Goal: Task Accomplishment & Management: Manage account settings

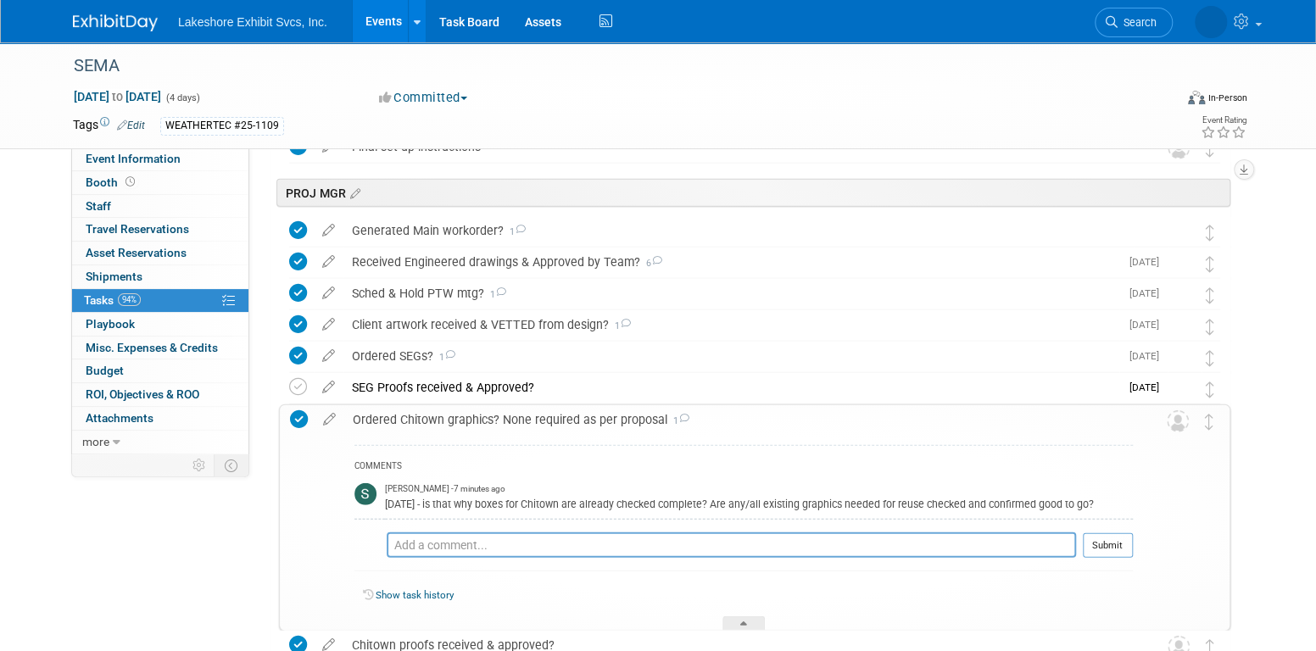
scroll to position [2332, 0]
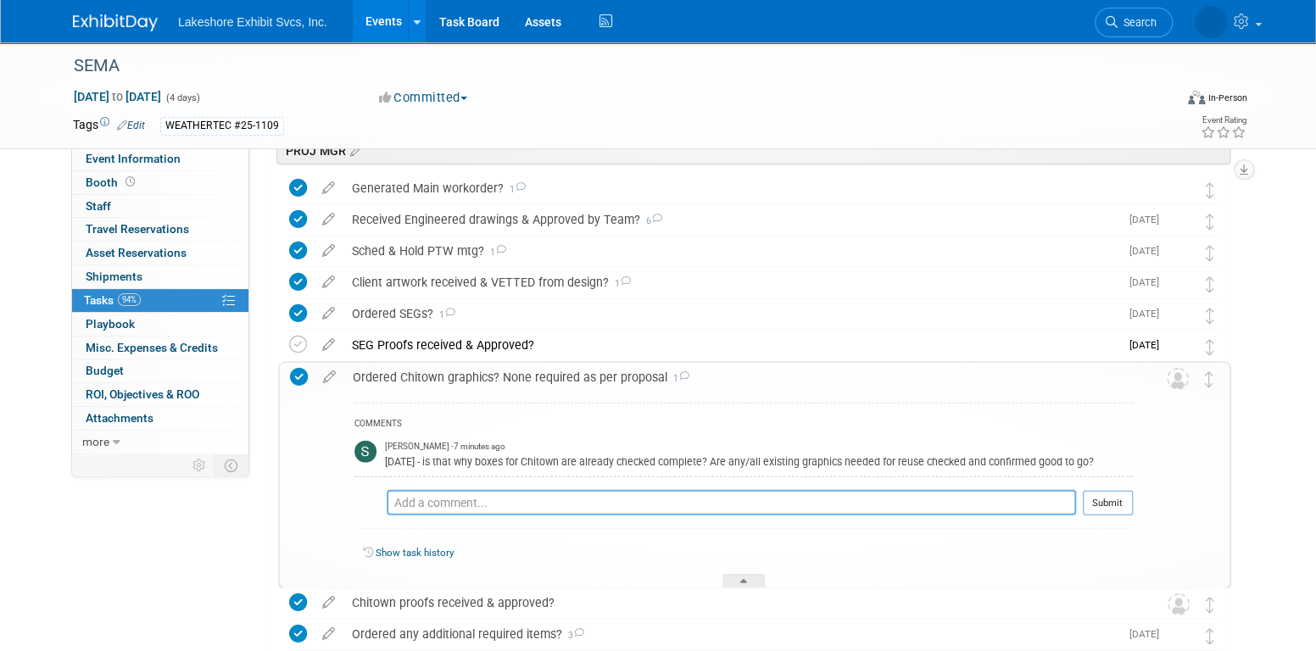
click at [531, 498] on textarea at bounding box center [731, 502] width 689 height 25
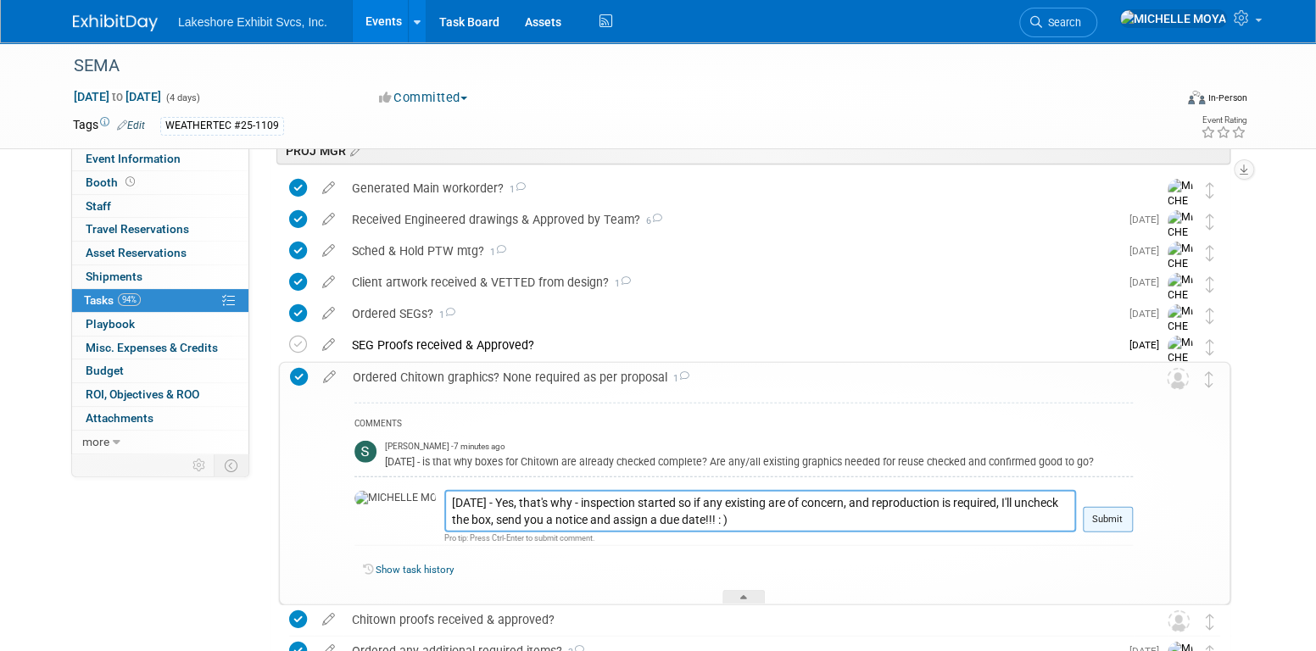
type textarea "9.9.25 - Yes, that's why - inspection started so if any existing are of concern…"
click at [1103, 517] on button "Submit" at bounding box center [1107, 519] width 50 height 25
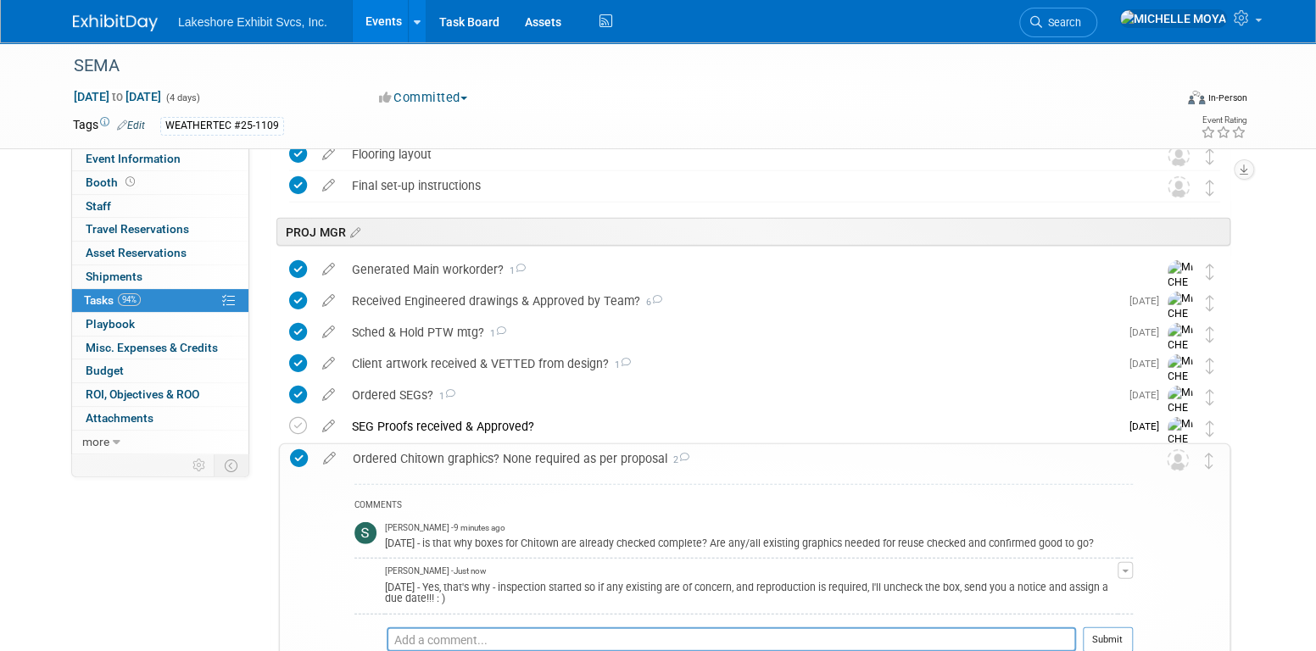
scroll to position [2247, 0]
click at [198, 294] on link "94% Tasks 94%" at bounding box center [160, 300] width 176 height 23
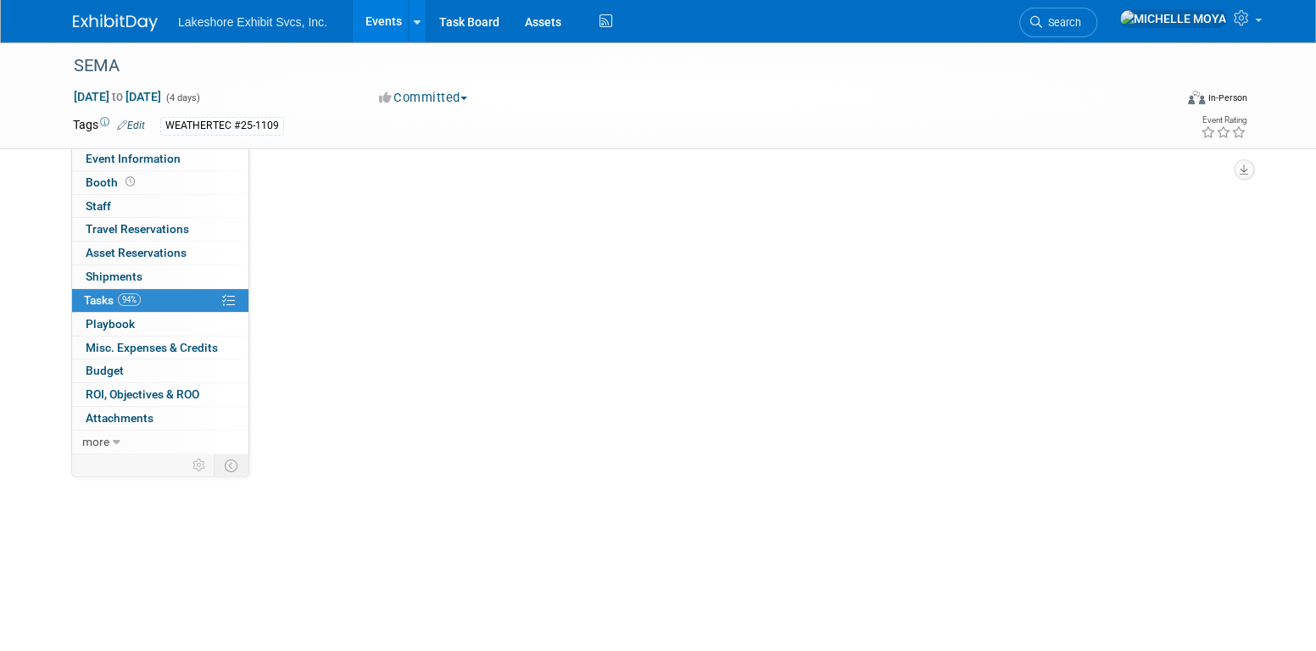
scroll to position [0, 0]
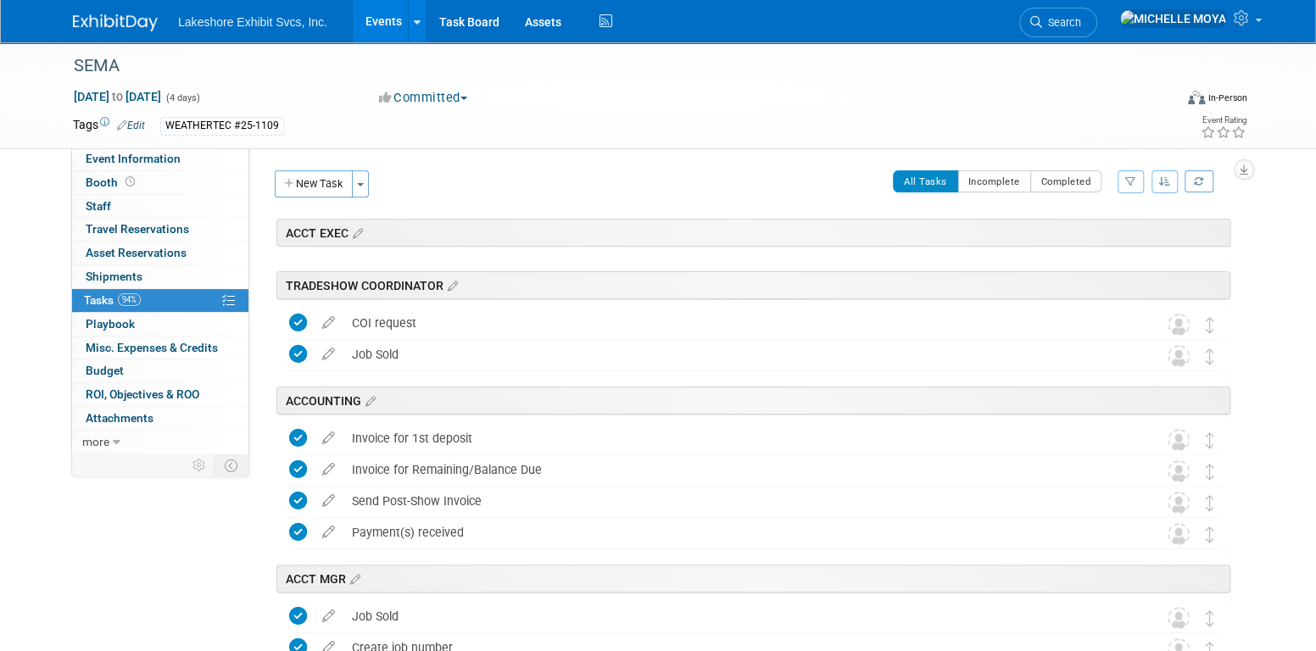
click at [377, 31] on link "Events" at bounding box center [384, 21] width 62 height 42
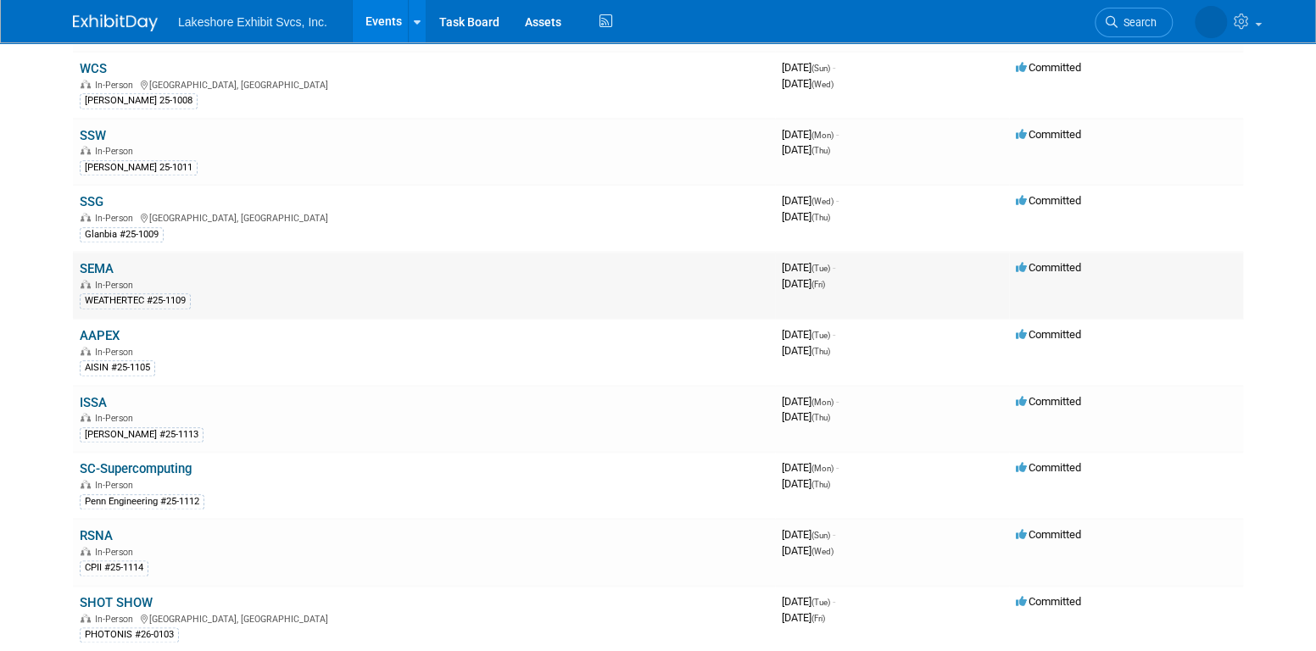
scroll to position [848, 0]
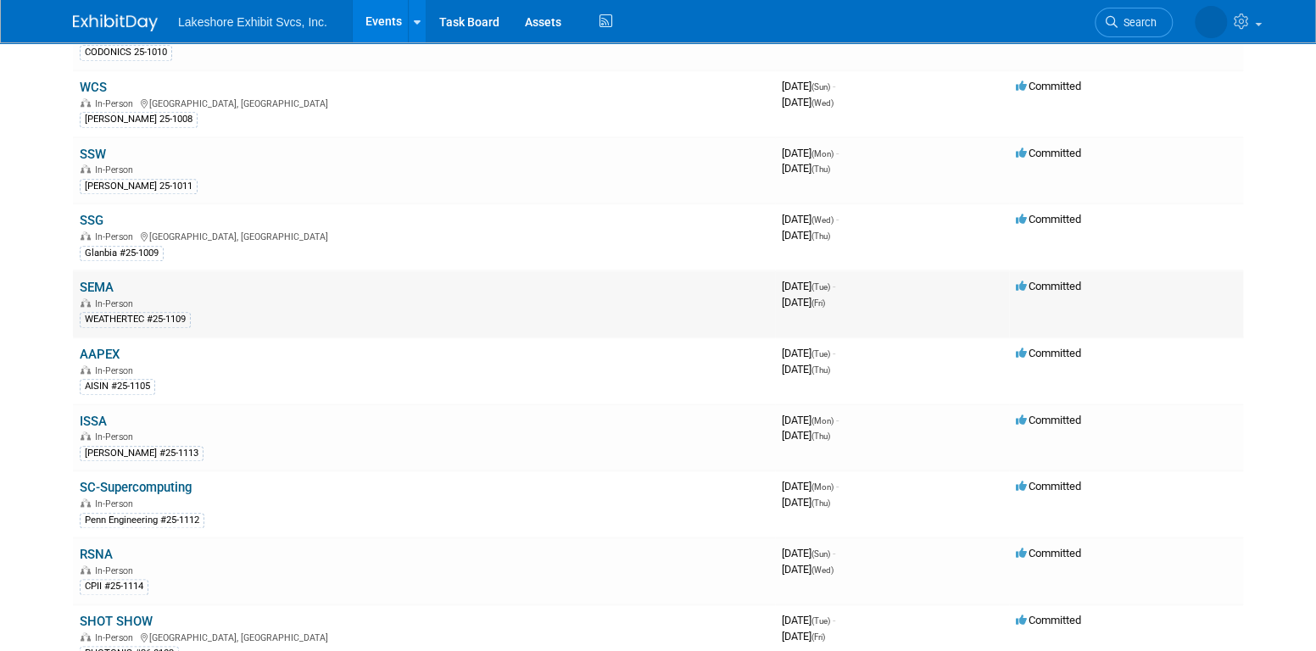
click at [110, 280] on link "SEMA" at bounding box center [97, 287] width 34 height 15
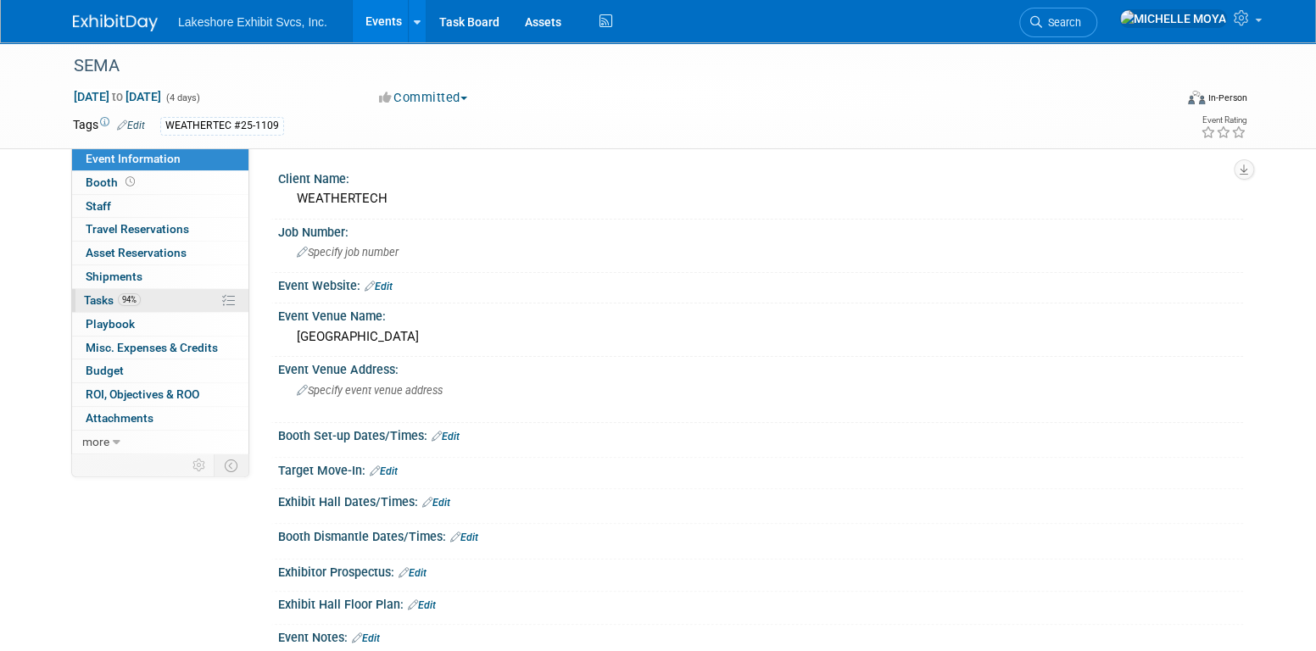
click at [151, 303] on link "94% Tasks 94%" at bounding box center [160, 300] width 176 height 23
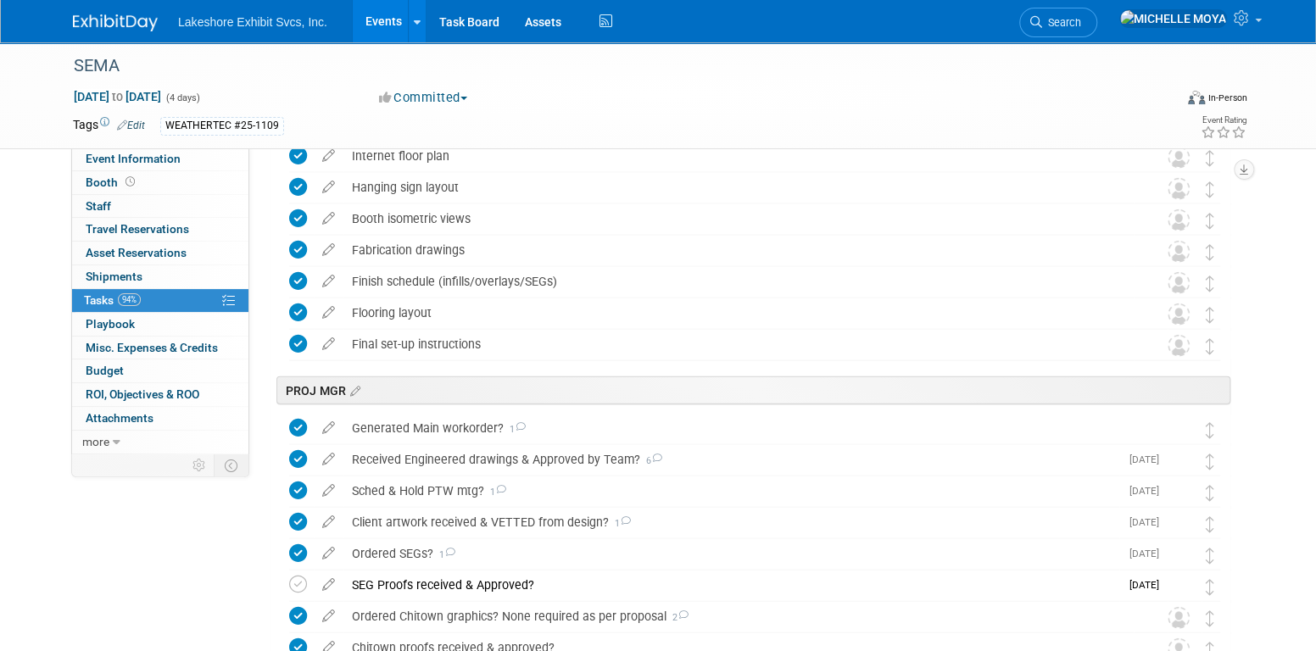
scroll to position [2373, 0]
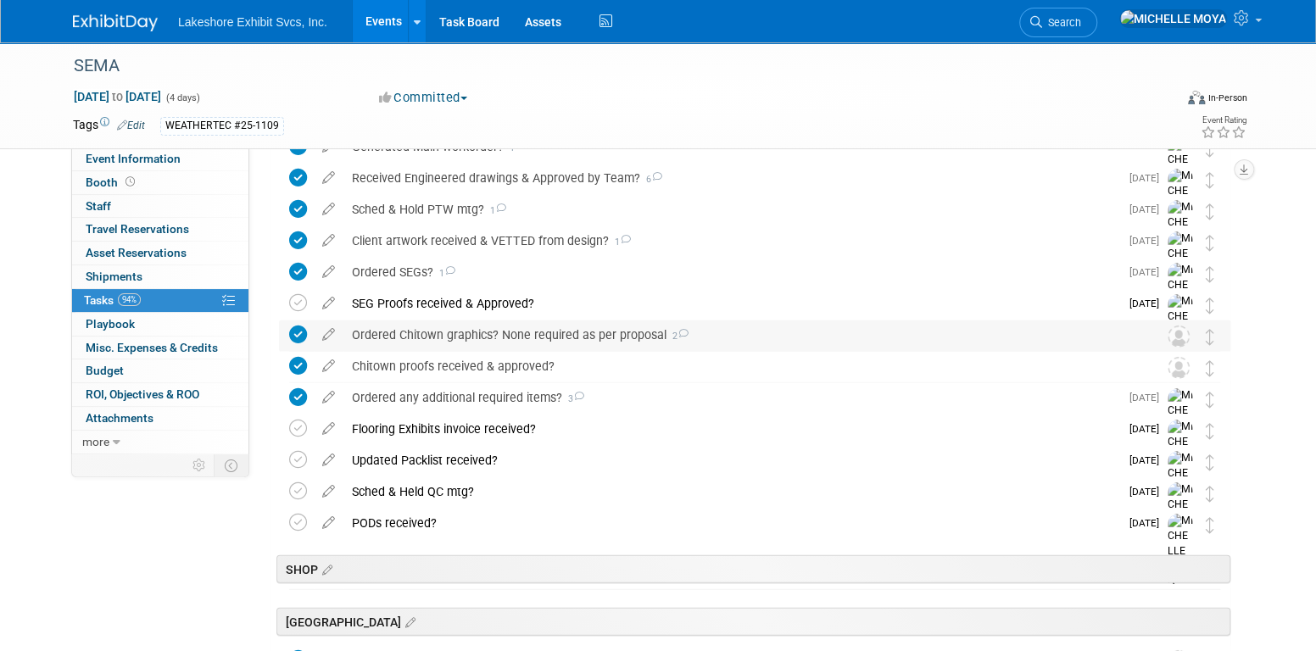
click at [619, 337] on div "Ordered Chitown graphics? None required as per proposal 2" at bounding box center [738, 334] width 790 height 29
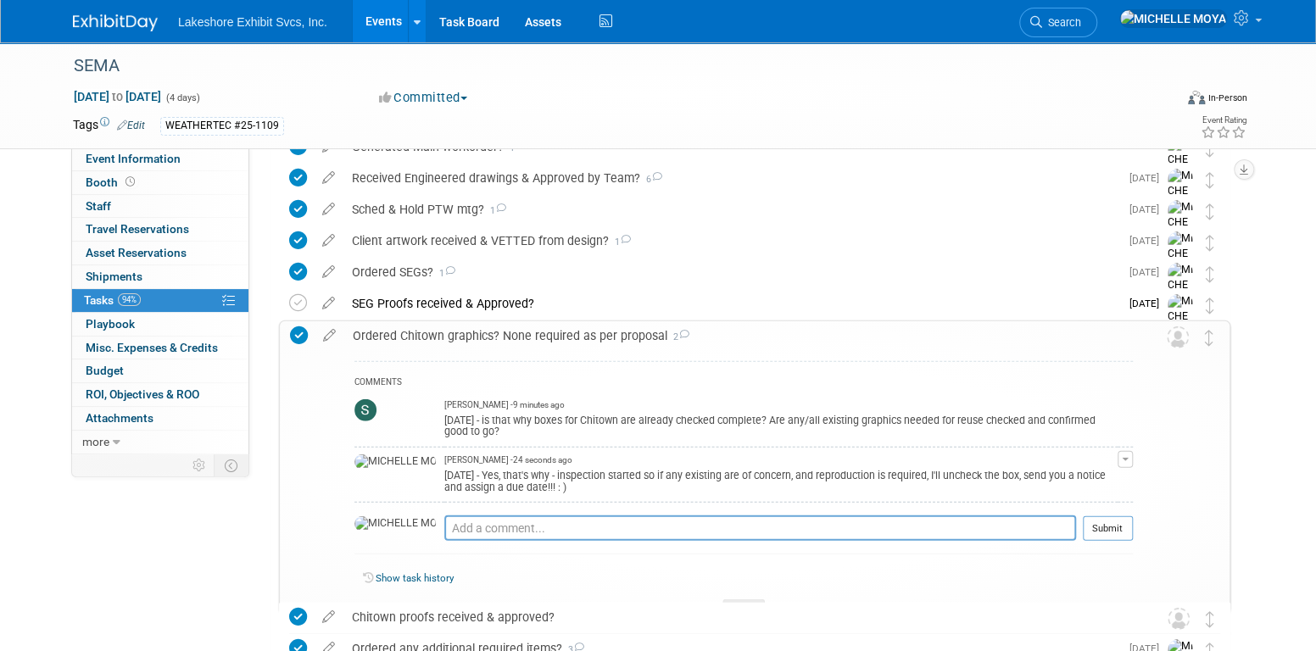
click at [331, 337] on icon at bounding box center [329, 331] width 30 height 21
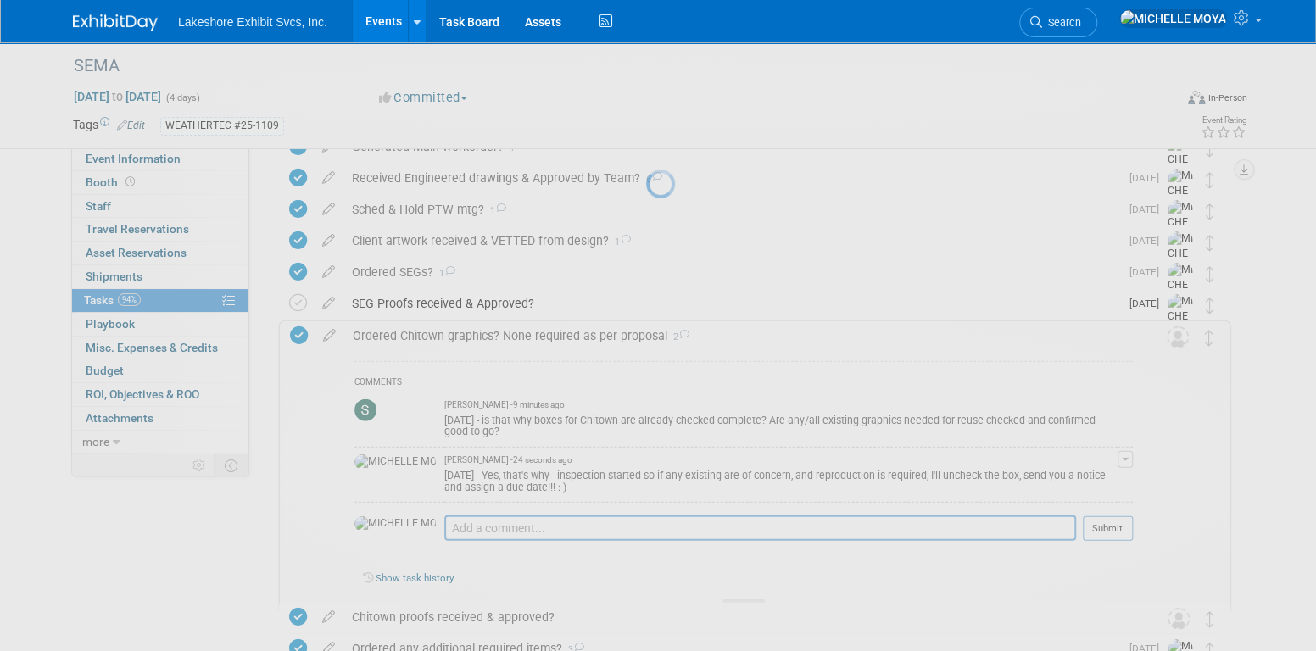
select select "8823e8eb-fc2a-4ed6-8a8d-f2dd06020356"
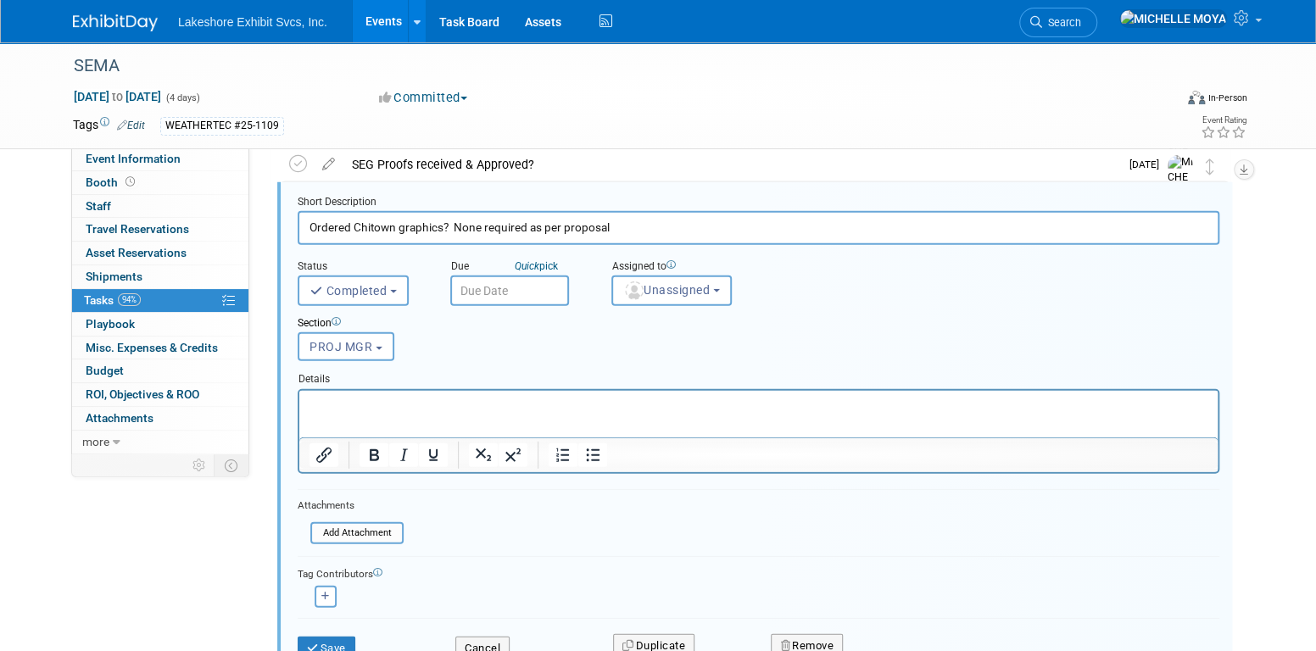
scroll to position [2616, 0]
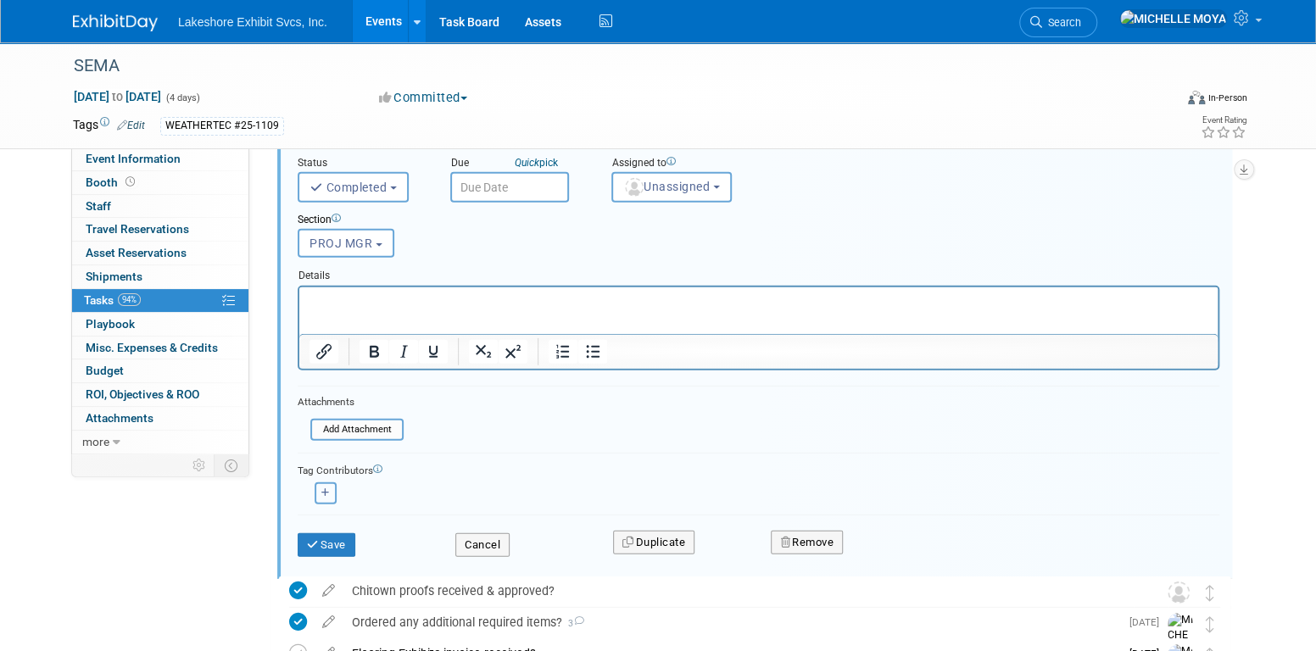
click at [325, 497] on button "button" at bounding box center [325, 493] width 22 height 22
select select
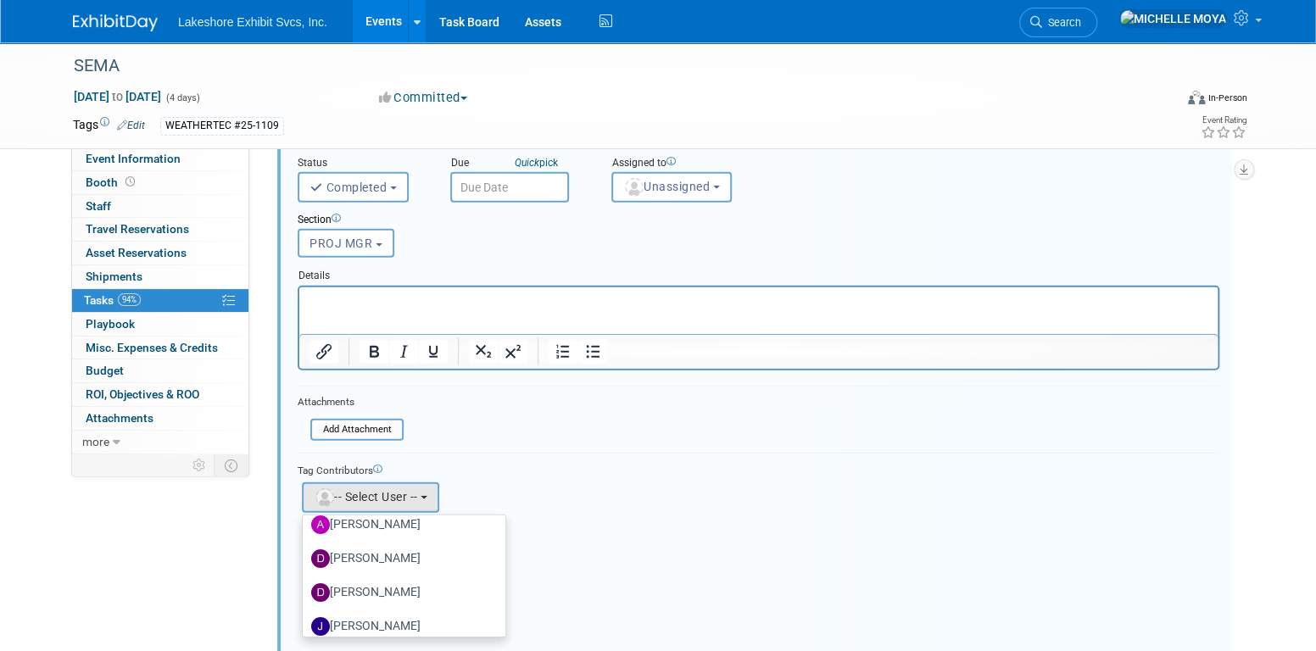
scroll to position [297, 0]
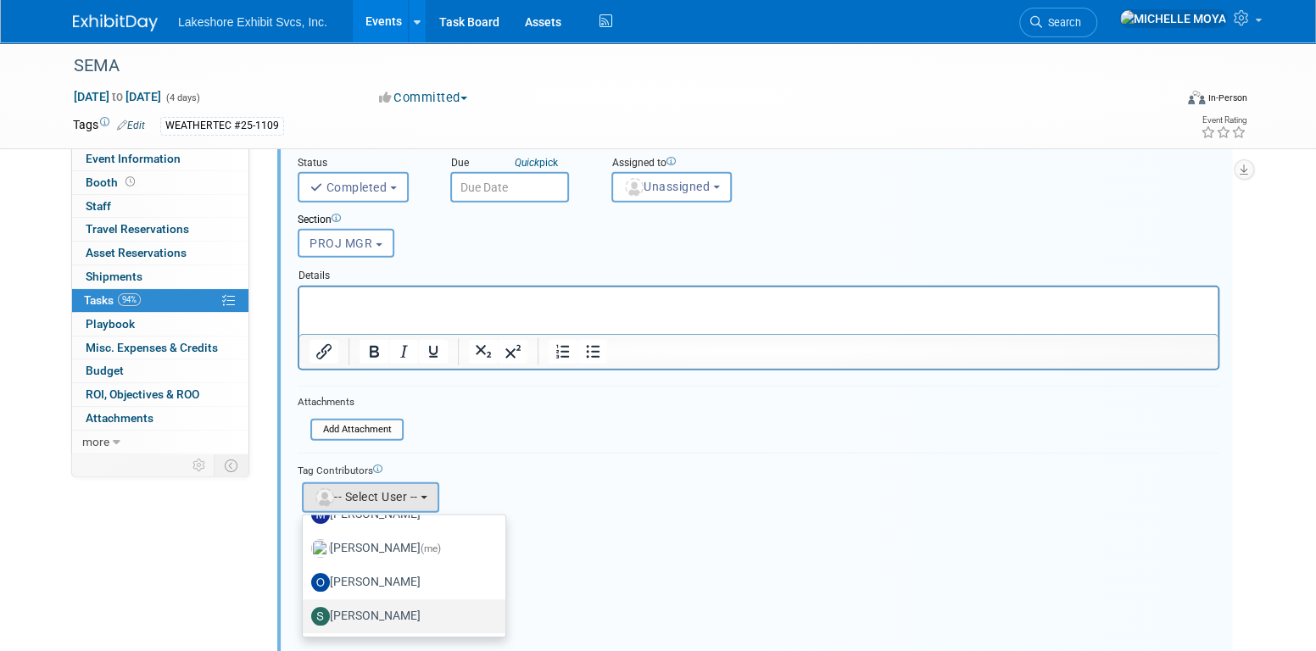
click at [411, 611] on label "[PERSON_NAME]" at bounding box center [399, 616] width 177 height 27
click at [305, 611] on input "[PERSON_NAME]" at bounding box center [299, 614] width 11 height 11
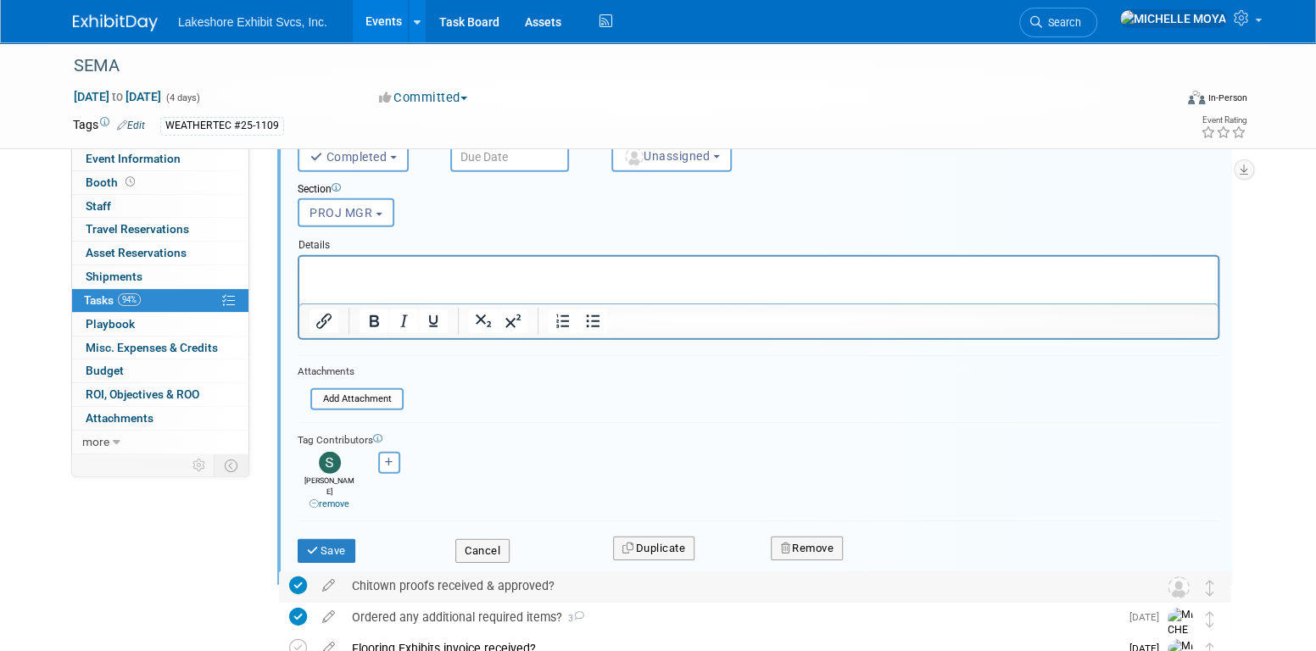
scroll to position [2701, 0]
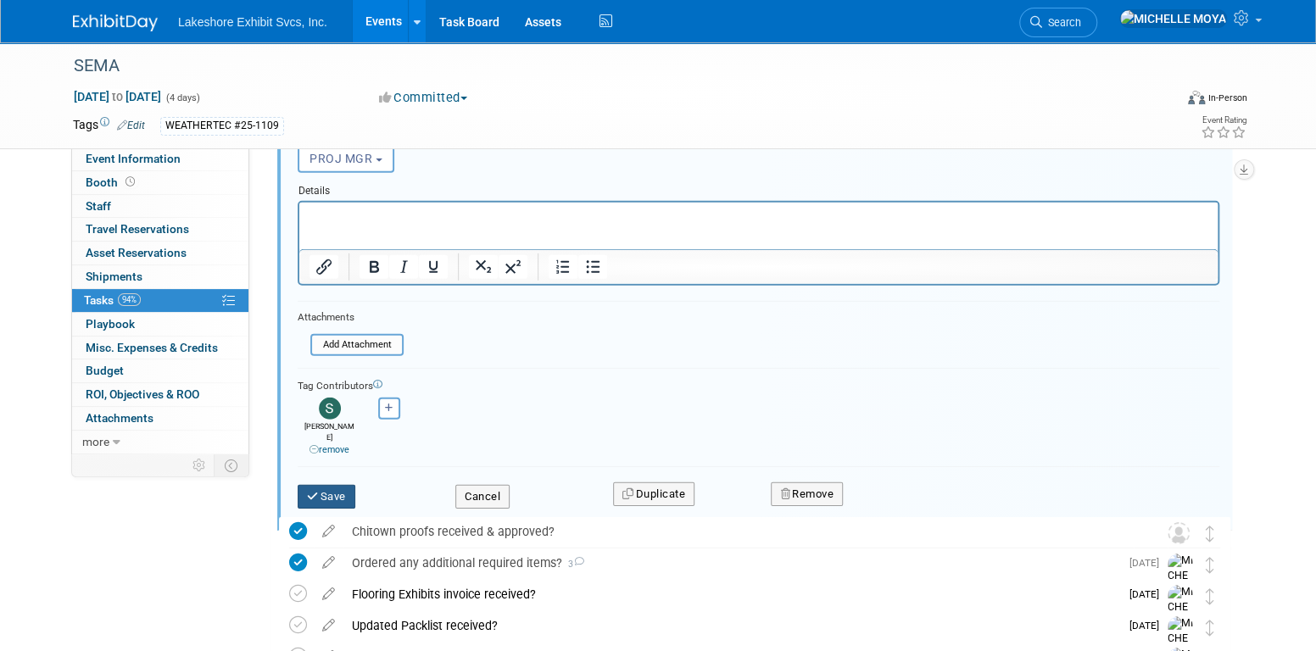
click at [339, 485] on button "Save" at bounding box center [327, 497] width 58 height 24
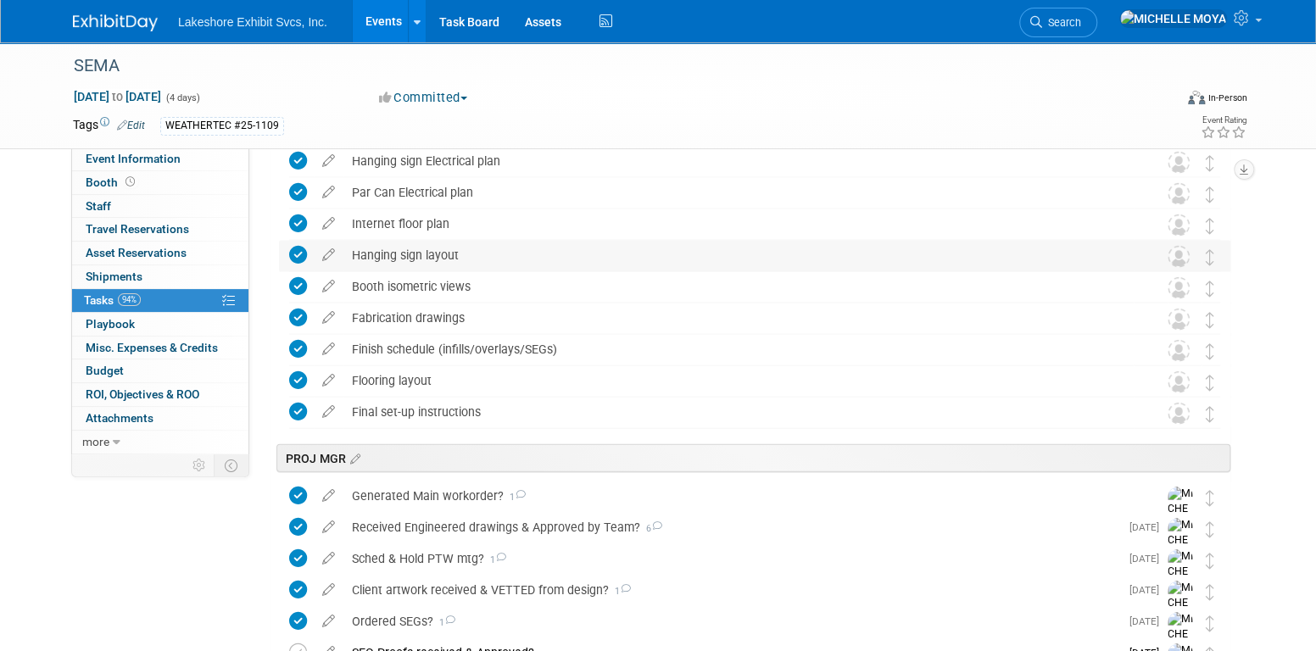
scroll to position [2022, 0]
click at [386, 19] on link "Events" at bounding box center [384, 21] width 62 height 42
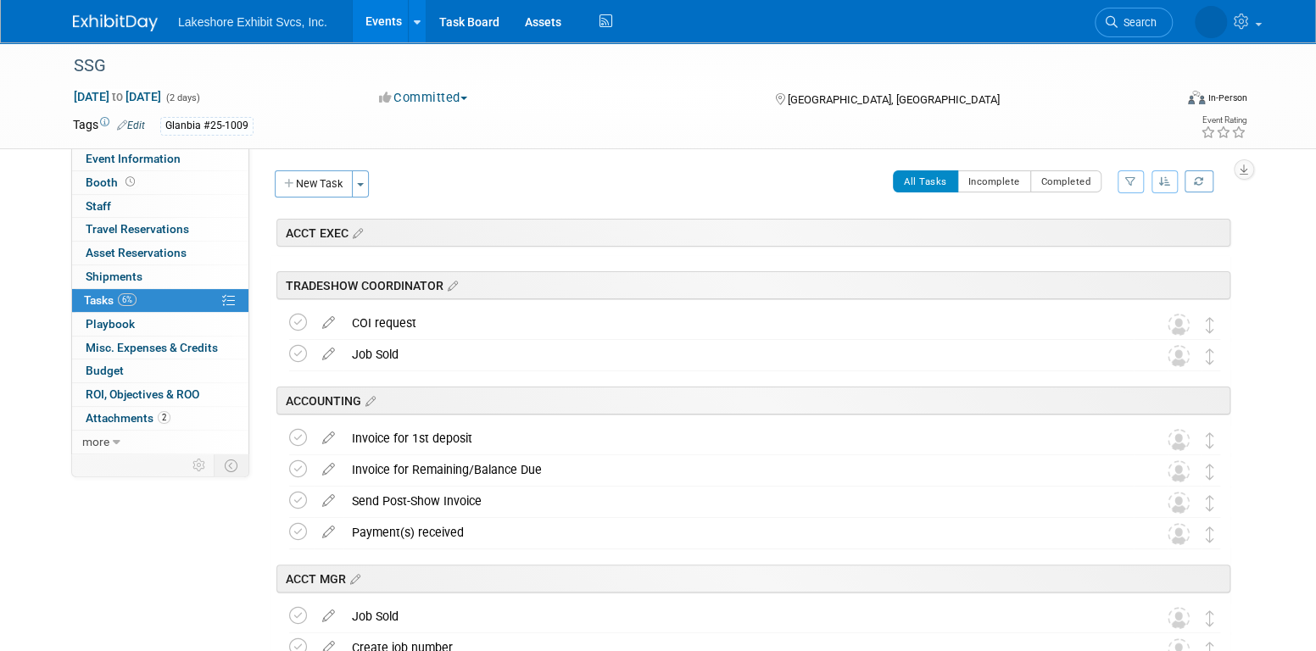
scroll to position [2753, 0]
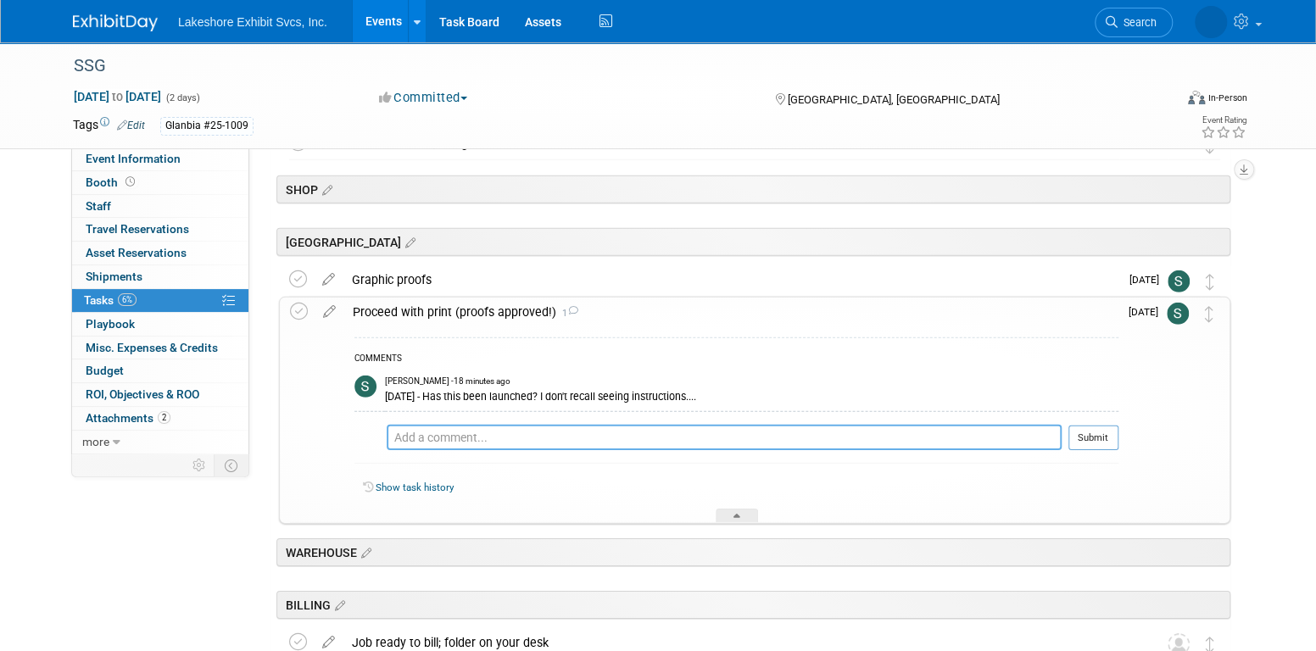
click at [457, 434] on textarea at bounding box center [724, 437] width 675 height 25
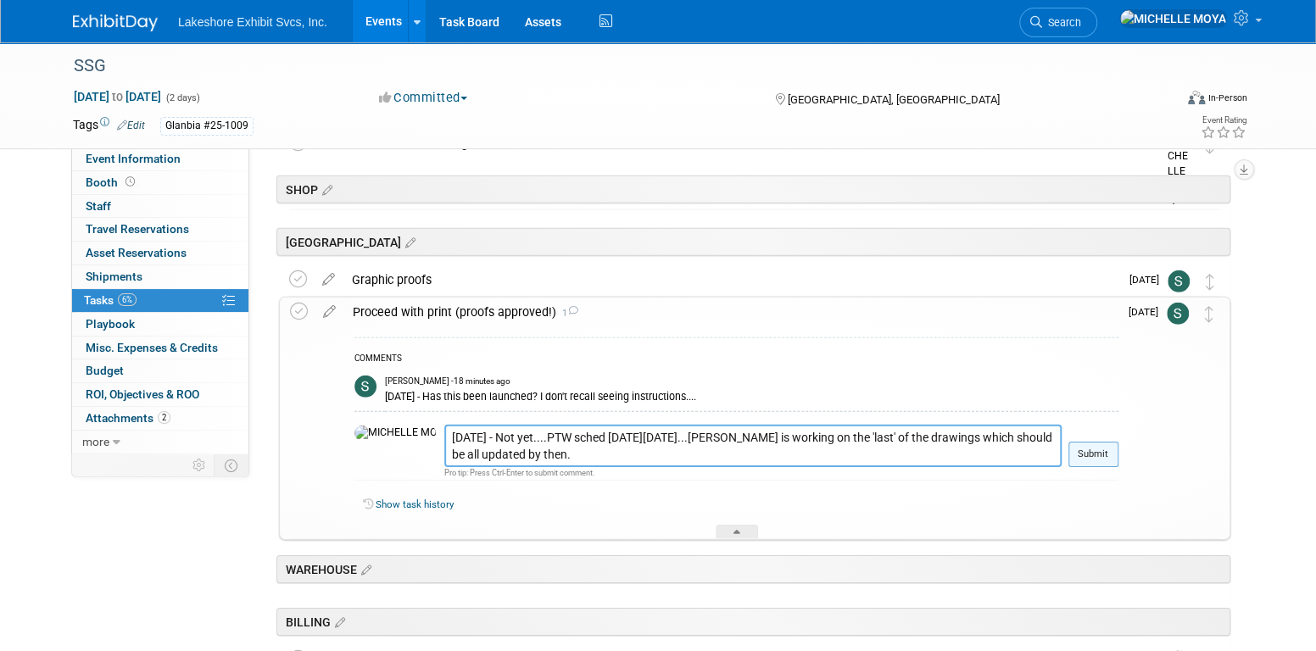
type textarea "[DATE] - Not yet....PTW sched [DATE][DATE]...[PERSON_NAME] is working on the 'l…"
click at [1079, 454] on button "Submit" at bounding box center [1093, 454] width 50 height 25
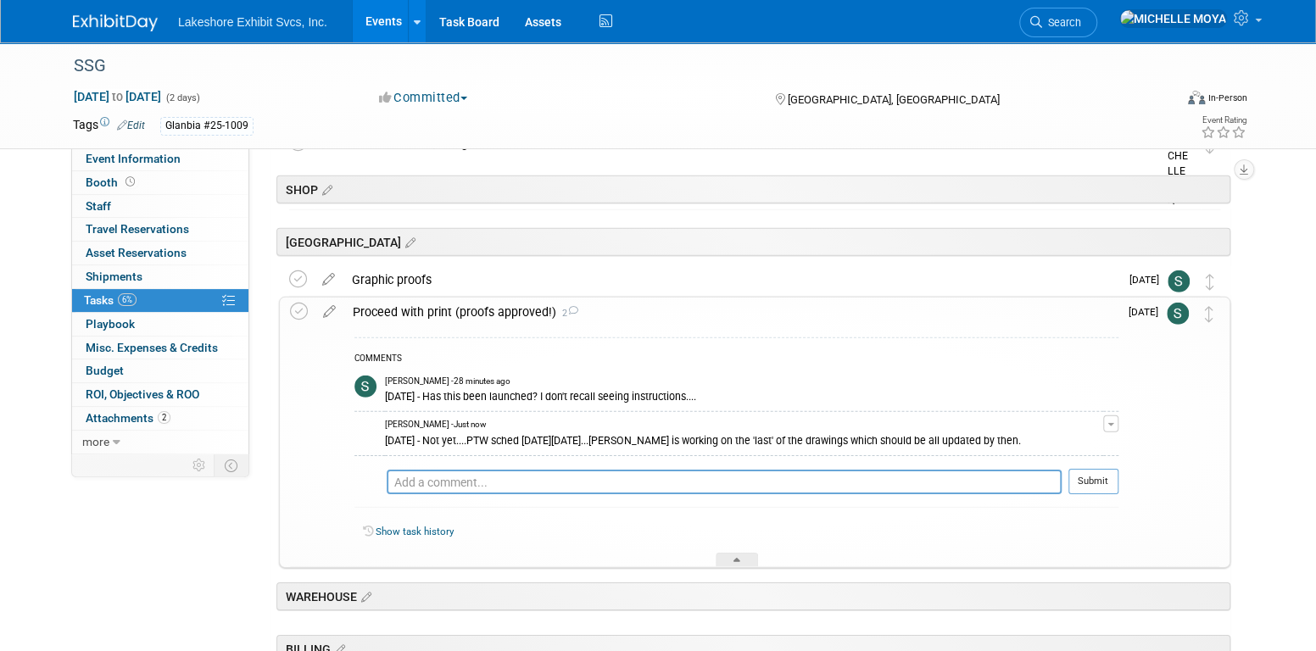
click at [494, 309] on div "Proceed with print (proofs approved!) 2" at bounding box center [731, 312] width 774 height 29
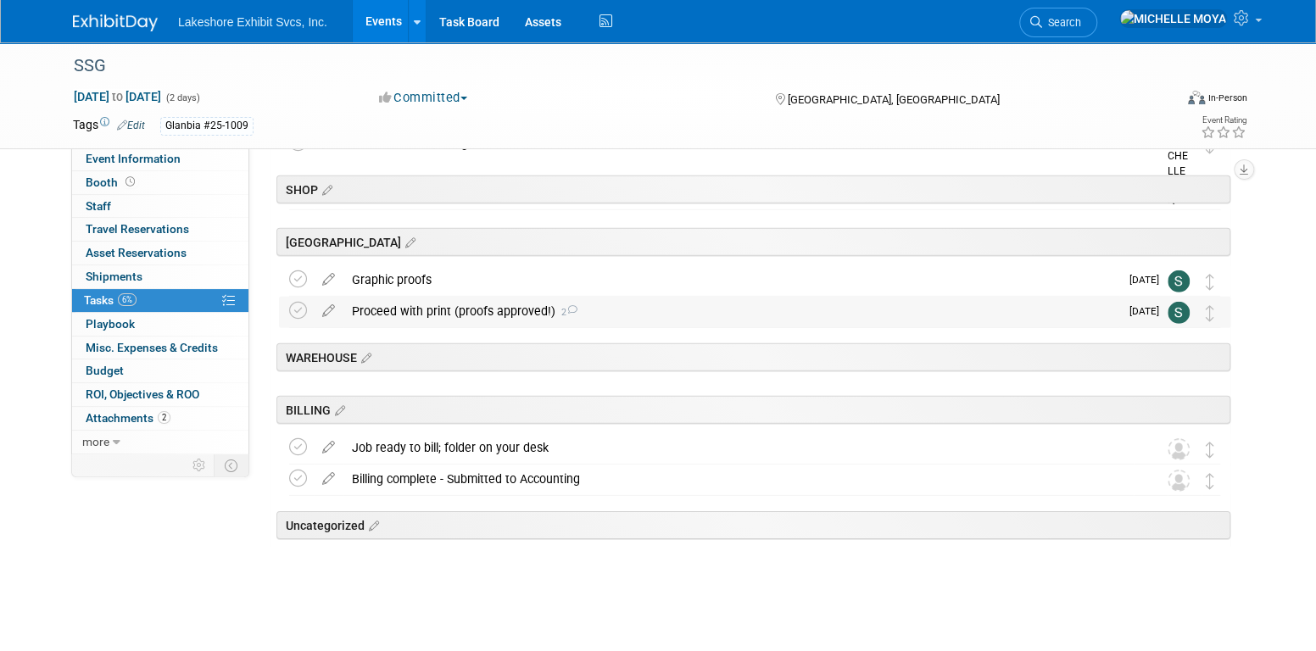
click at [468, 309] on div "Proceed with print (proofs approved!) 2" at bounding box center [731, 311] width 776 height 29
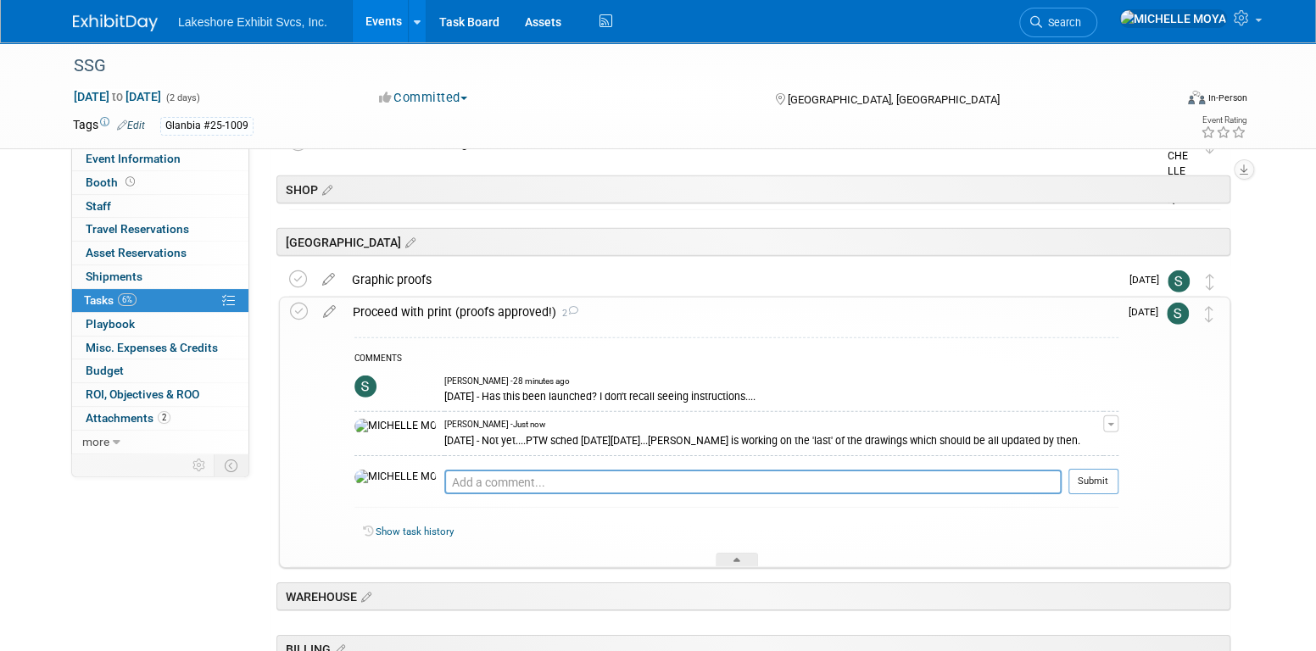
click at [468, 309] on div "Proceed with print (proofs approved!) 2" at bounding box center [731, 312] width 774 height 29
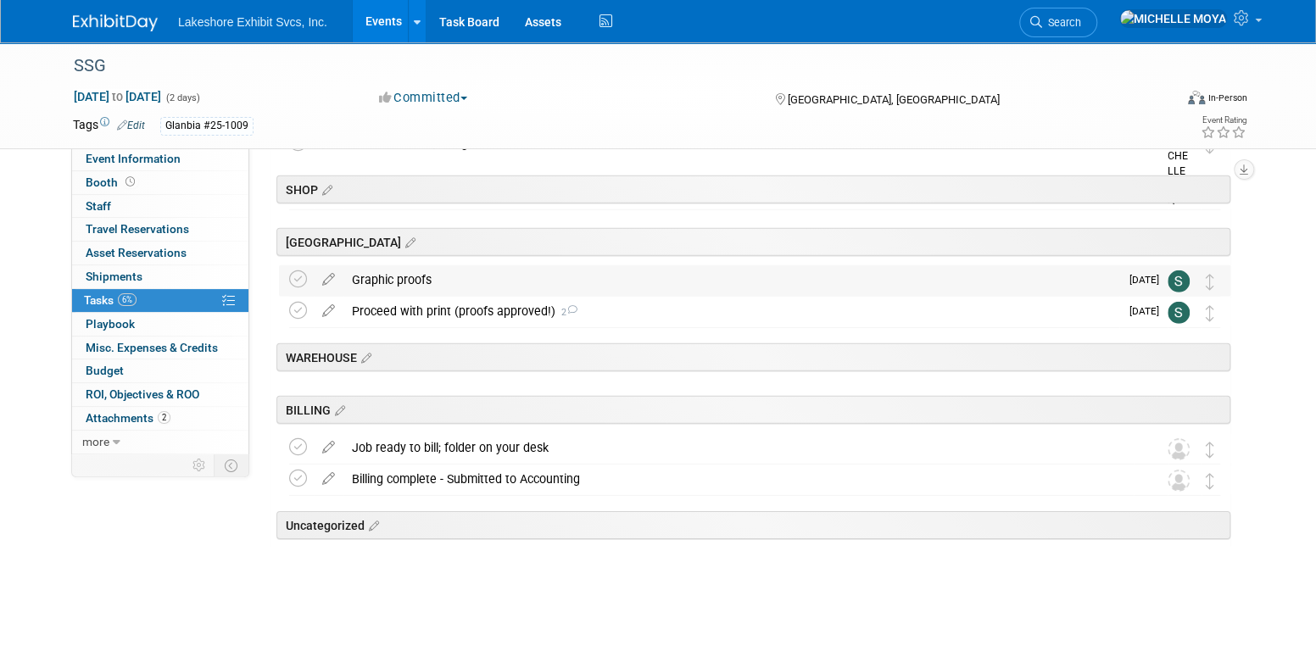
click at [404, 284] on div "Graphic proofs" at bounding box center [731, 279] width 776 height 29
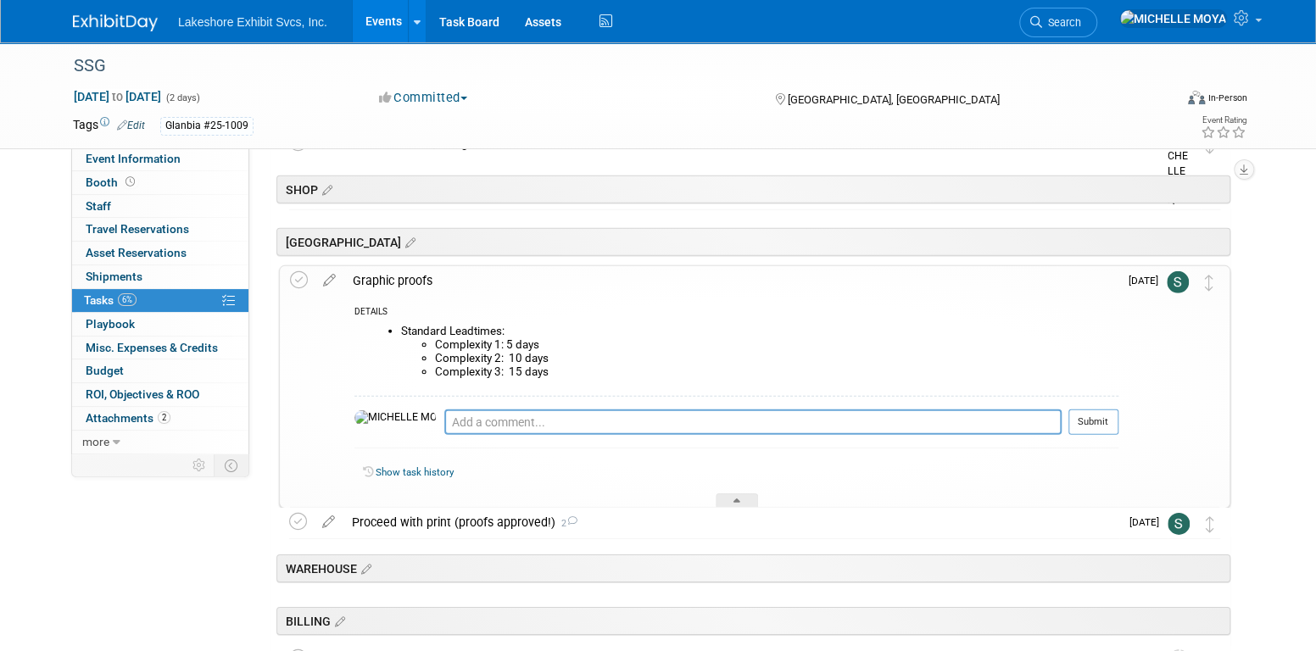
click at [404, 283] on div "Graphic proofs" at bounding box center [731, 280] width 774 height 29
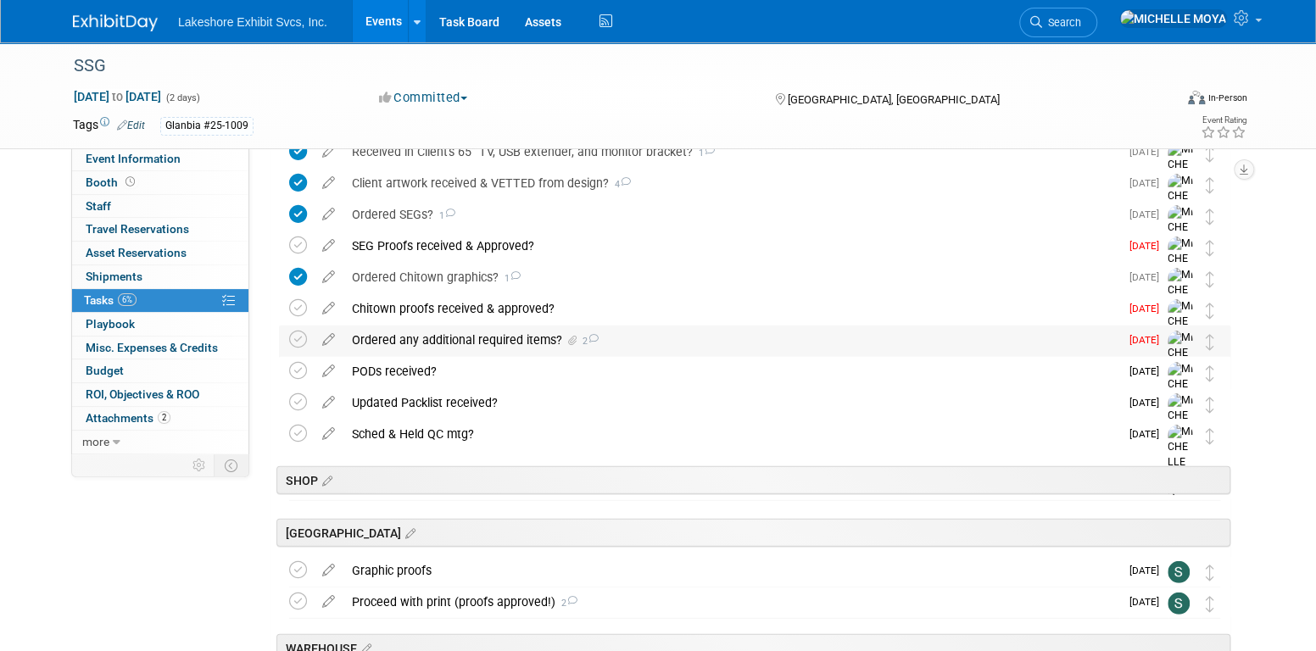
scroll to position [2414, 0]
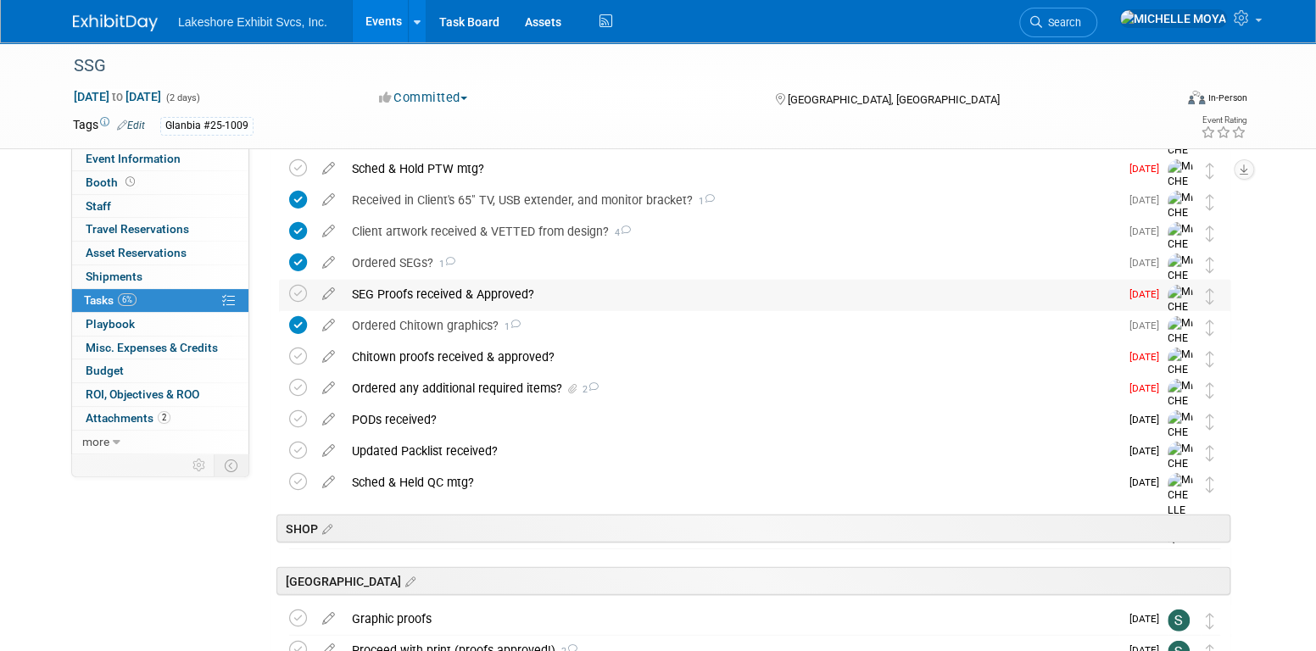
click at [458, 295] on div "SEG Proofs received & Approved?" at bounding box center [731, 294] width 776 height 29
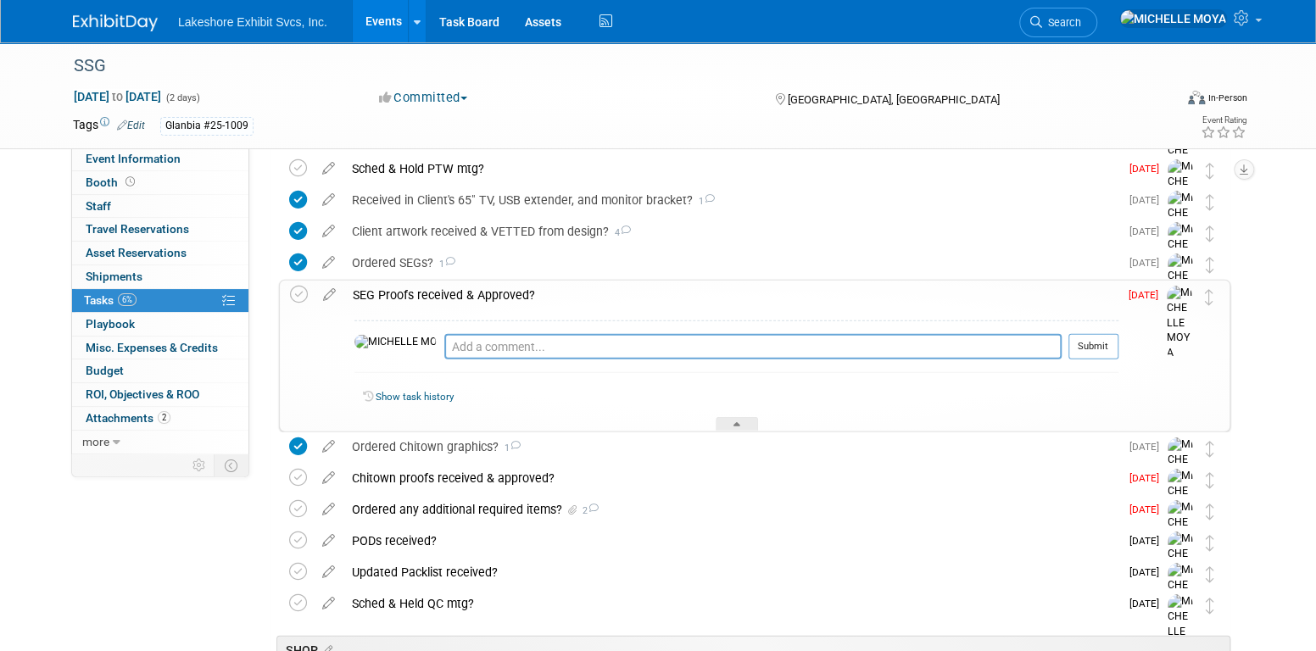
drag, startPoint x: 458, startPoint y: 295, endPoint x: 453, endPoint y: 284, distance: 11.8
click at [459, 292] on div "SEG Proofs received & Approved?" at bounding box center [731, 295] width 774 height 29
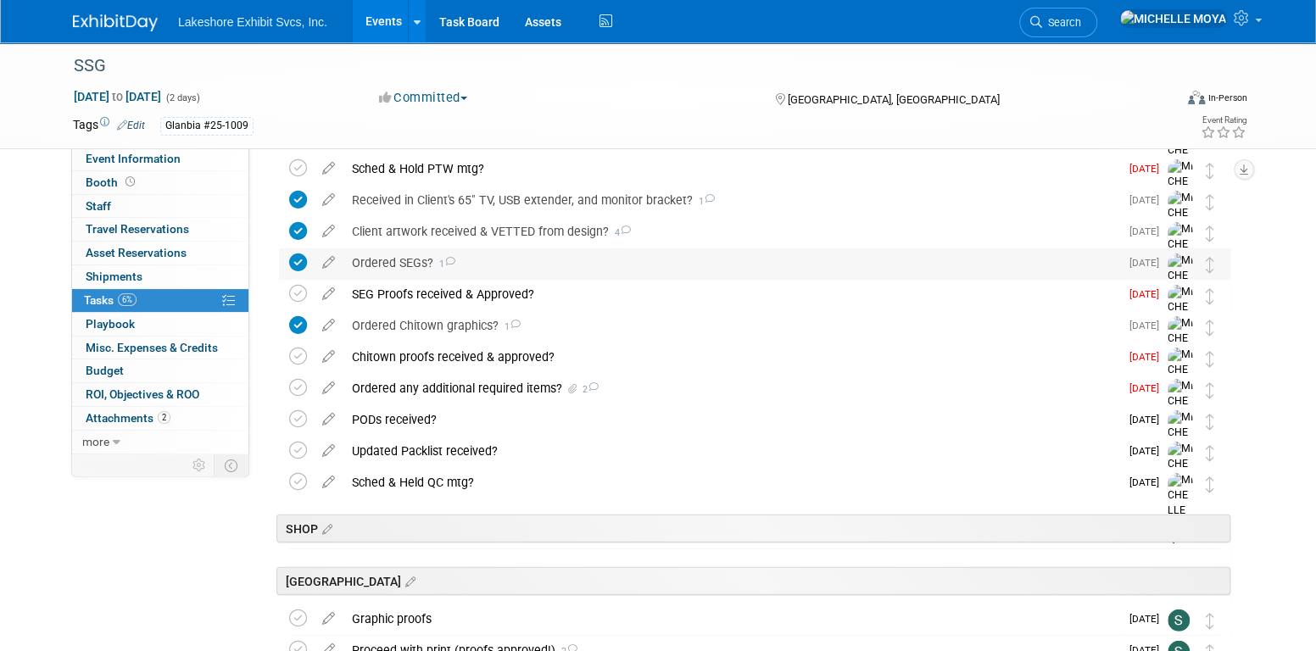
click at [409, 264] on div "Ordered SEGs? 1" at bounding box center [731, 262] width 776 height 29
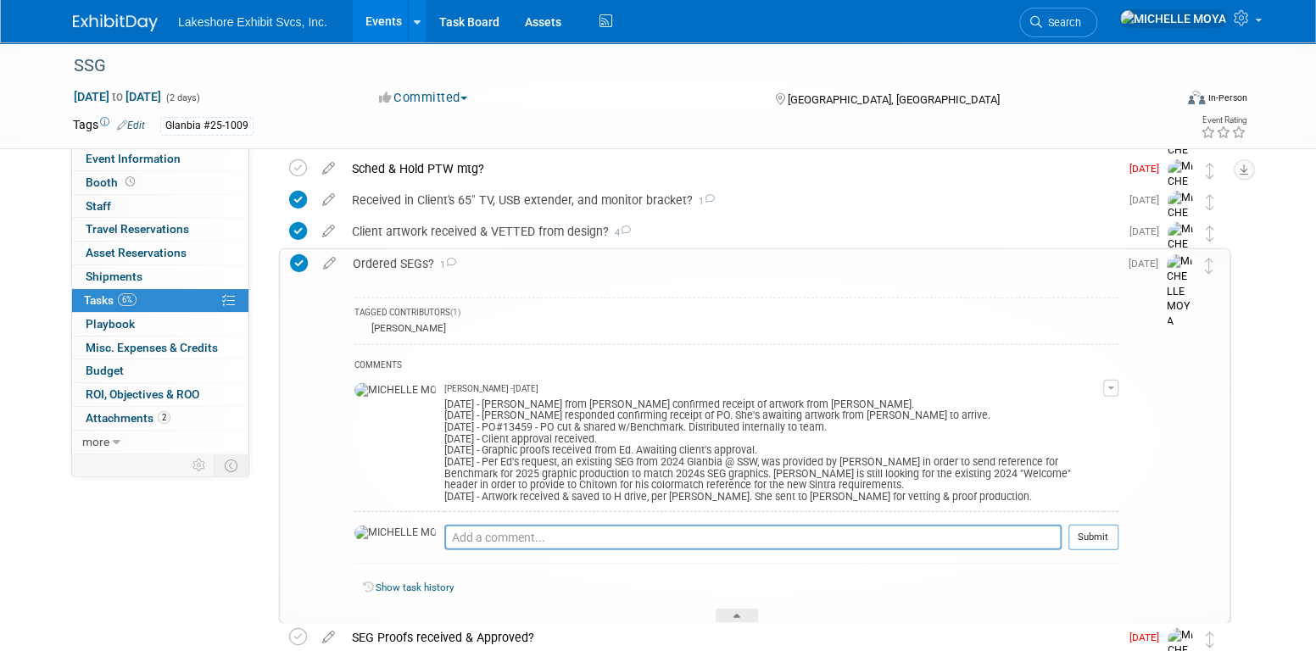
click at [409, 264] on div "Ordered SEGs? 1" at bounding box center [731, 263] width 774 height 29
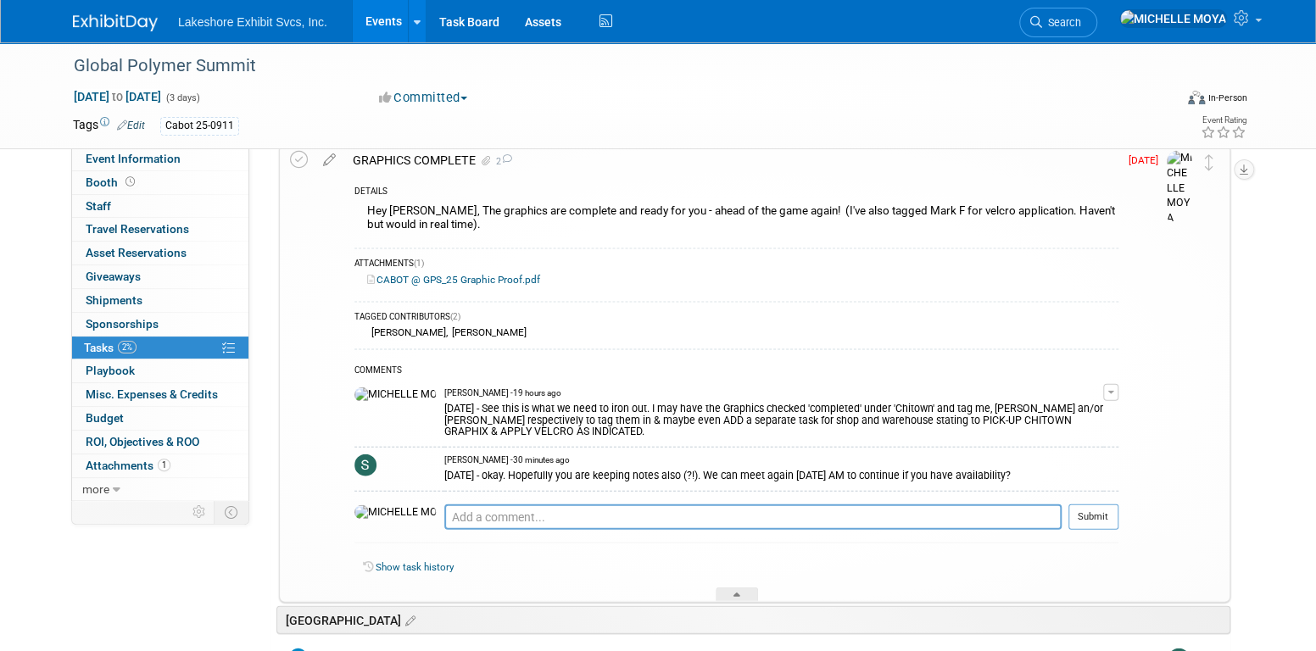
scroll to position [1949, 0]
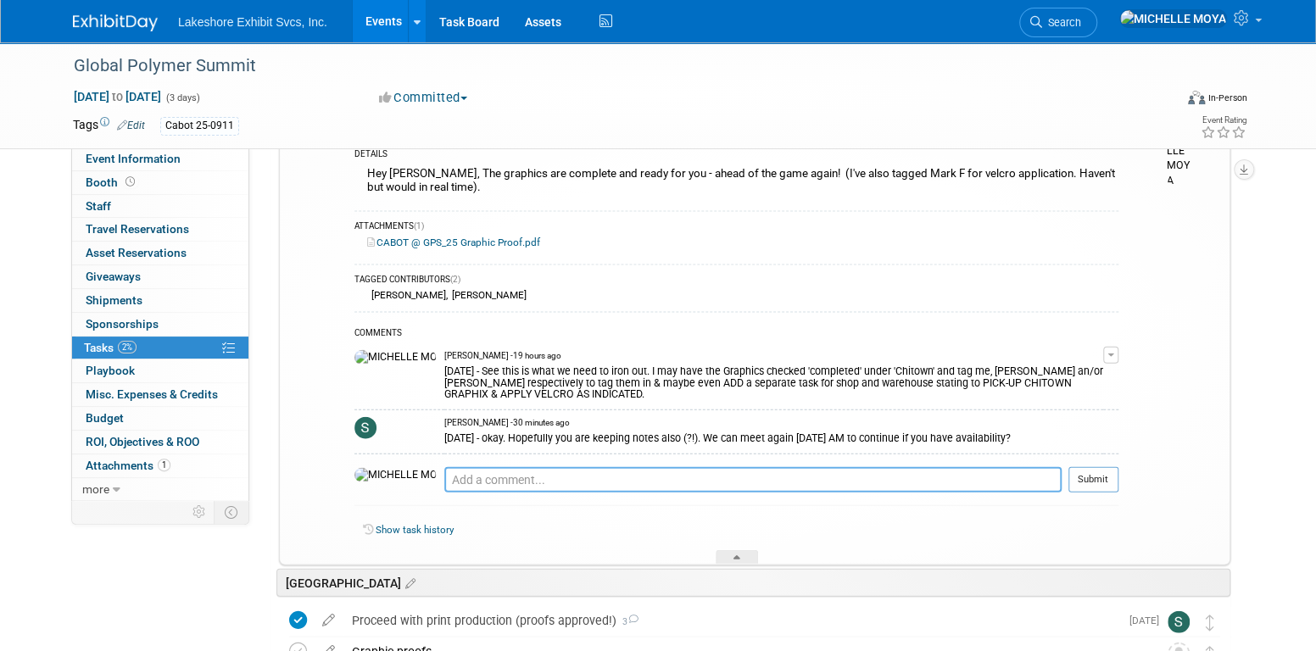
click at [493, 467] on textarea at bounding box center [752, 479] width 617 height 25
type textarea "9.9.25 - I sure am!...as best as possible, lol."
click at [1113, 470] on button "Submit" at bounding box center [1093, 479] width 50 height 25
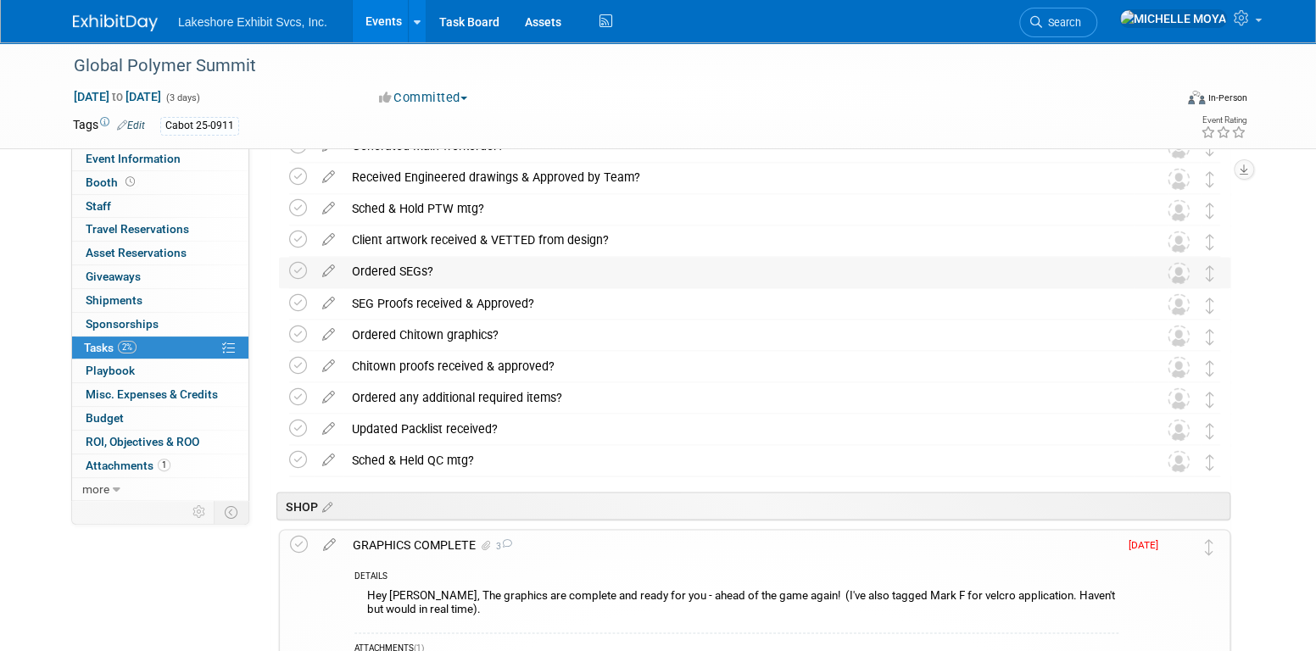
scroll to position [1525, 0]
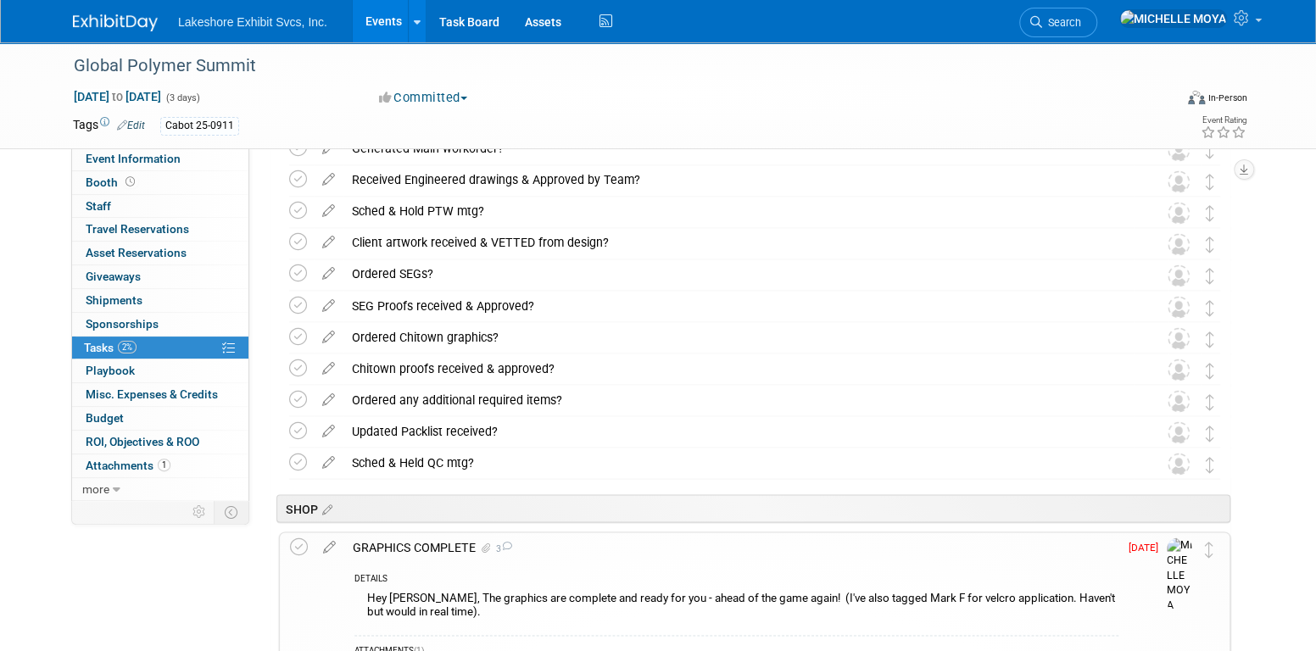
click at [189, 341] on link "2% Tasks 2%" at bounding box center [160, 348] width 176 height 23
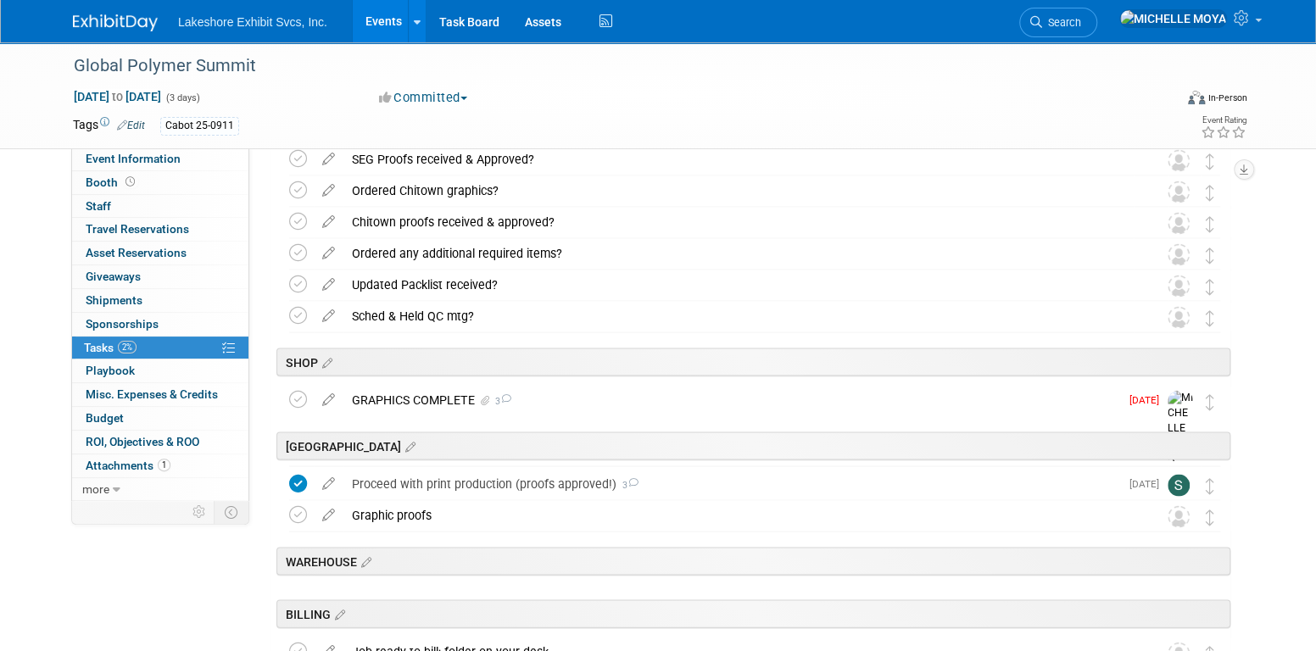
scroll to position [1844, 0]
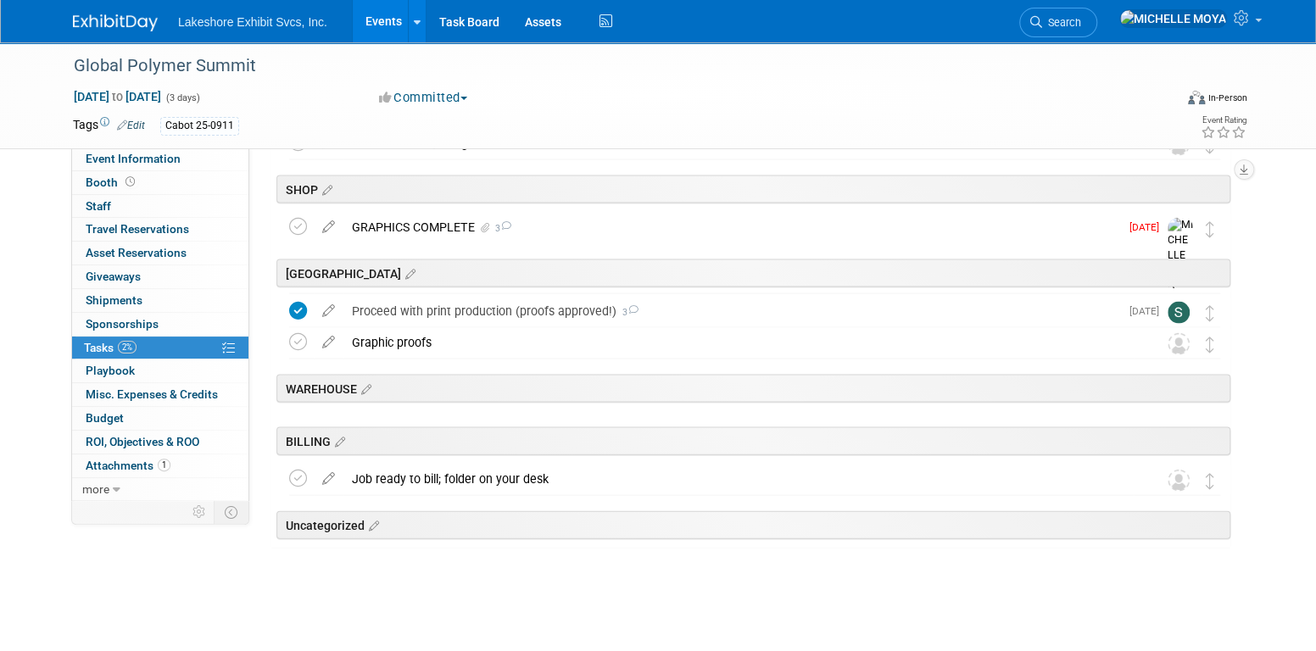
click at [386, 19] on link "Events" at bounding box center [384, 21] width 62 height 42
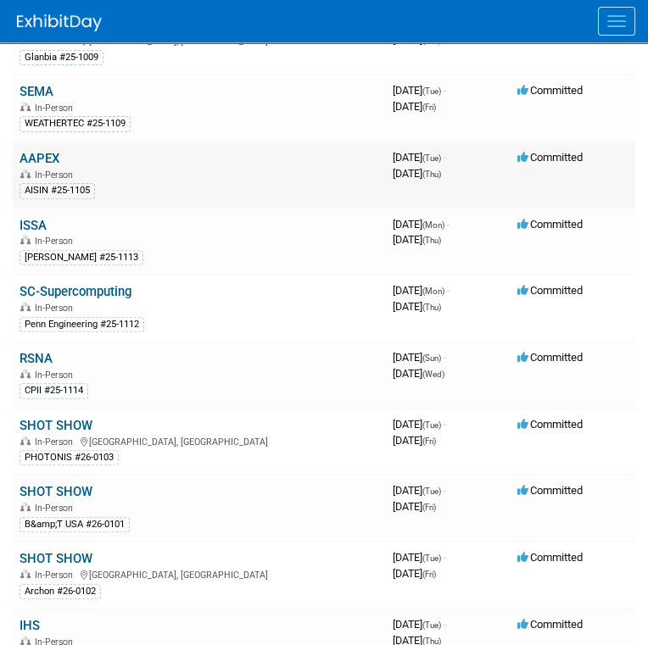
scroll to position [1102, 0]
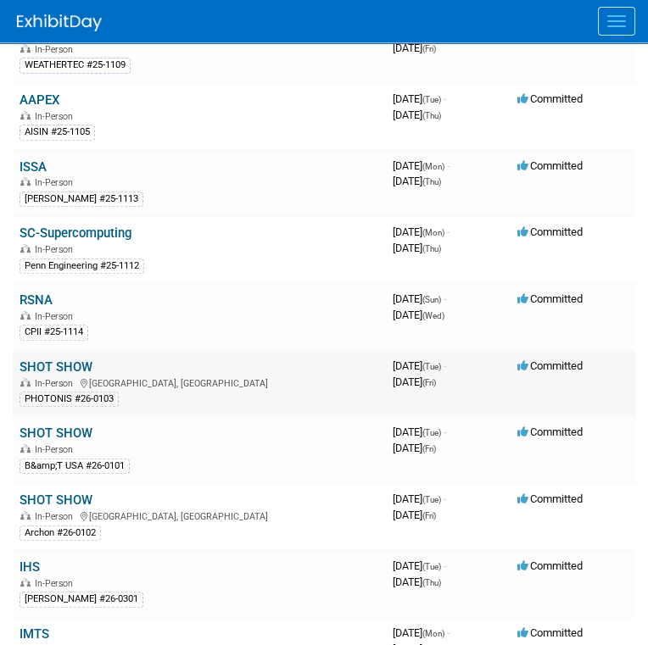
click at [73, 359] on link "SHOT SHOW" at bounding box center [55, 366] width 73 height 15
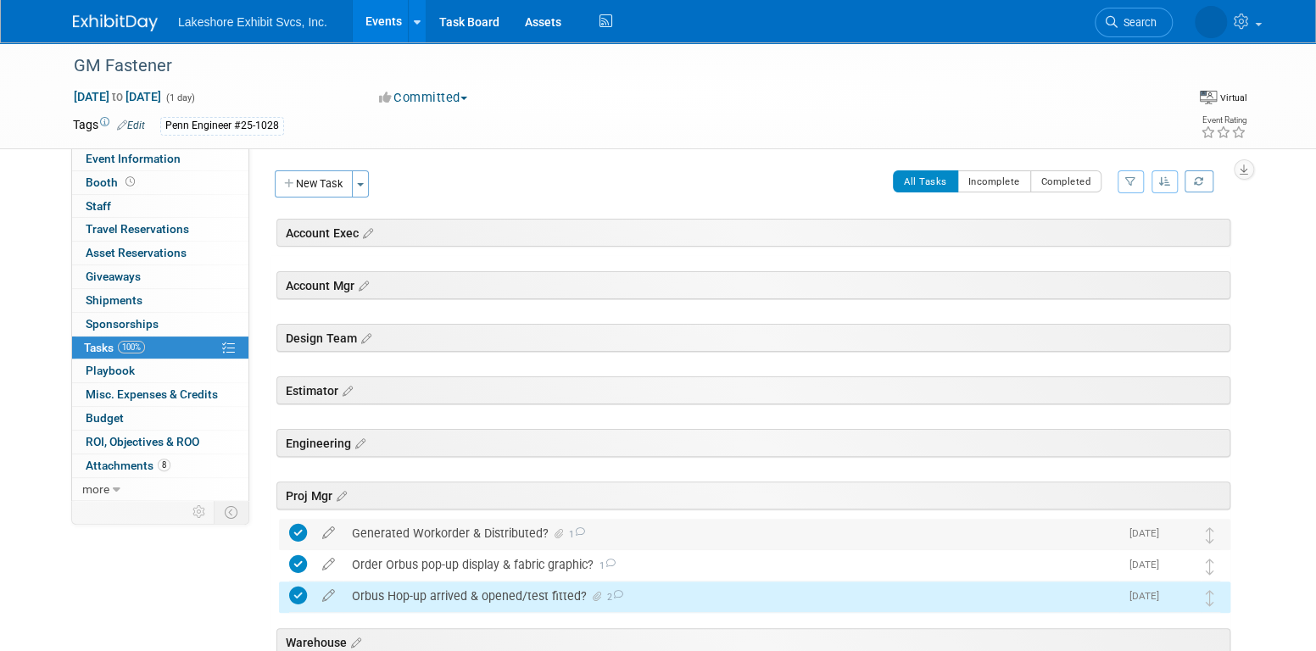
scroll to position [222, 0]
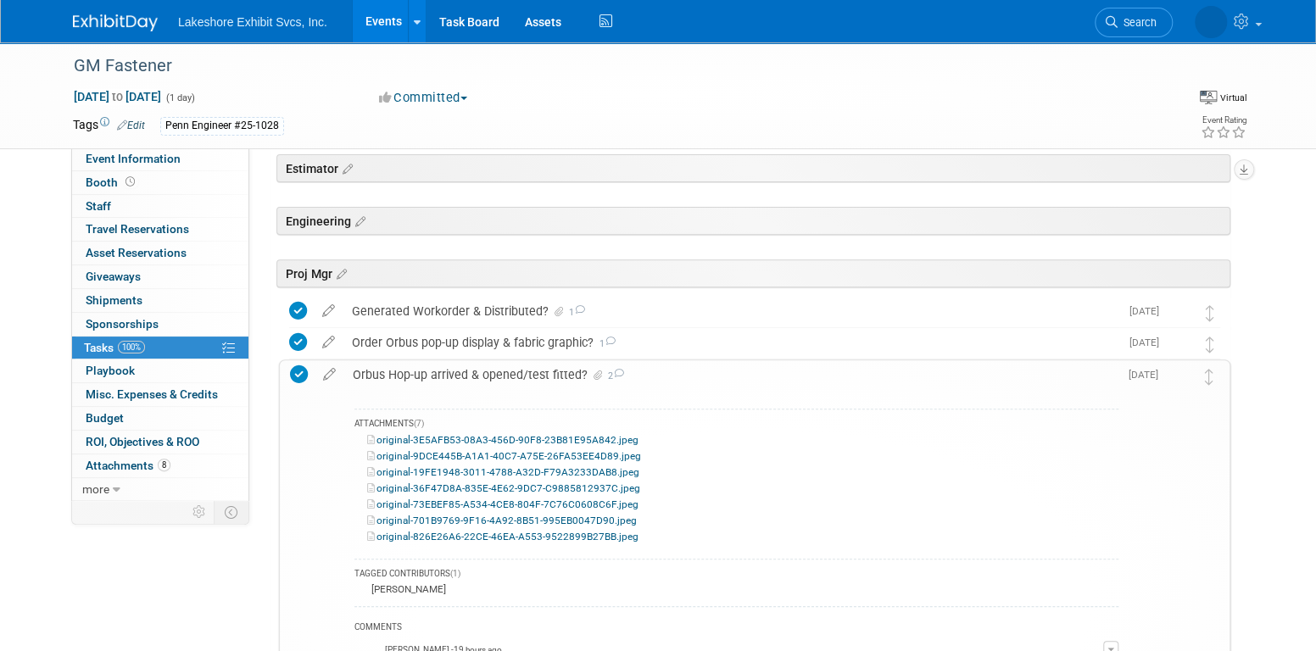
click at [539, 376] on div "Orbus Hop-up arrived & opened/test fitted? 2" at bounding box center [731, 374] width 774 height 29
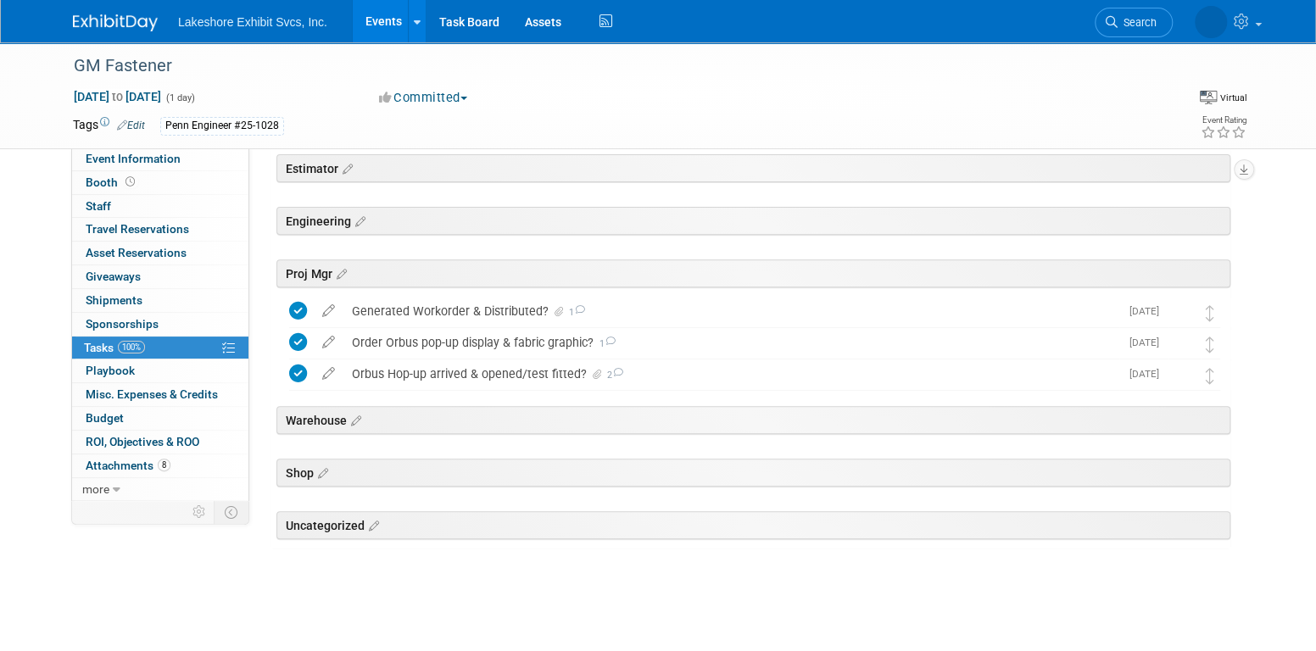
click at [541, 364] on div "Orbus Hop-up arrived & opened/test fitted? 2" at bounding box center [731, 373] width 776 height 29
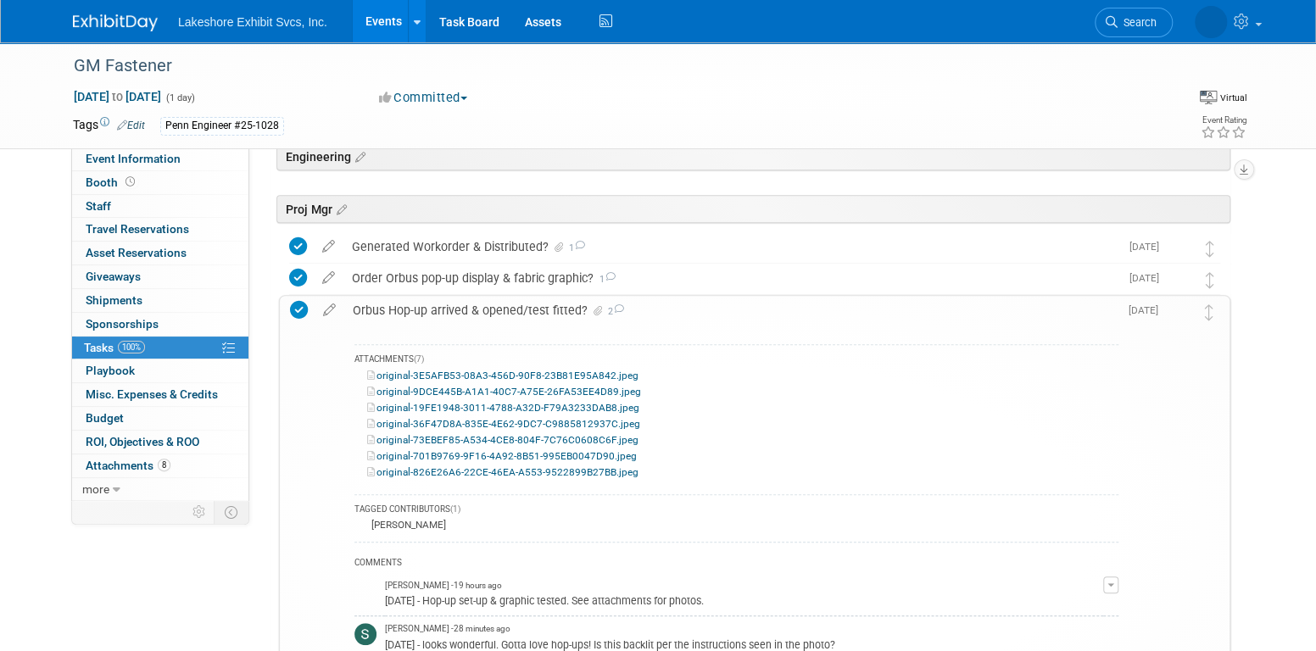
scroll to position [561, 0]
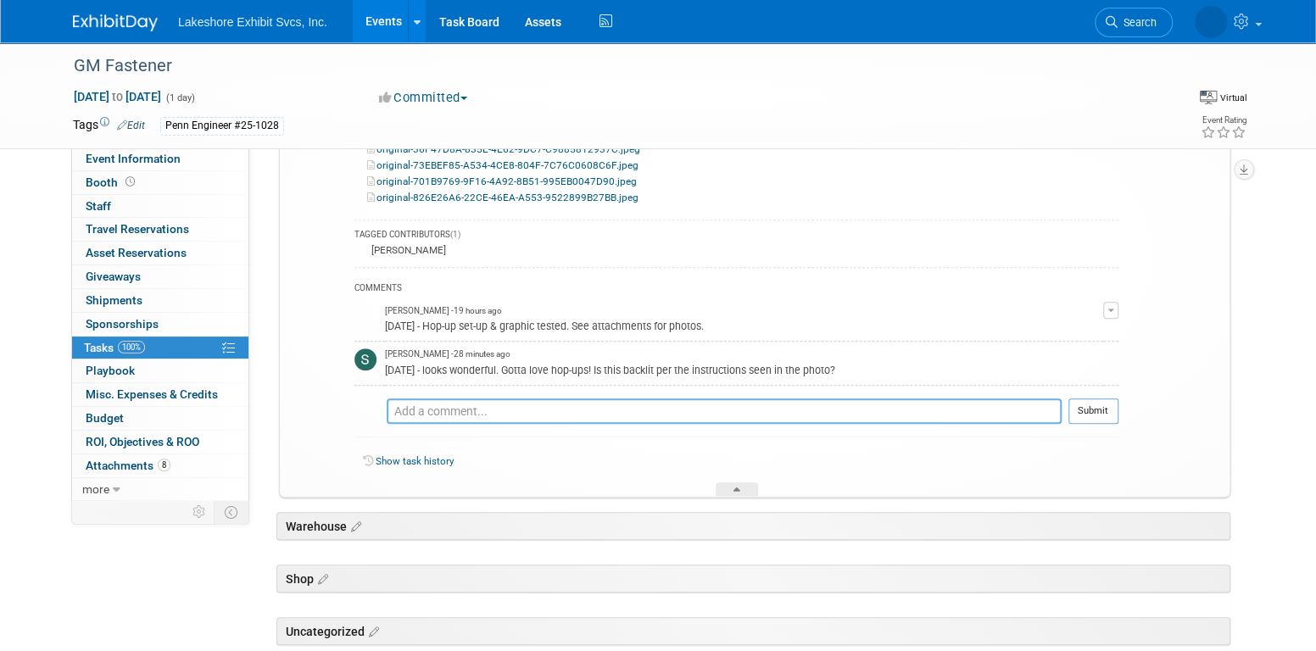
click at [549, 403] on textarea at bounding box center [752, 410] width 617 height 25
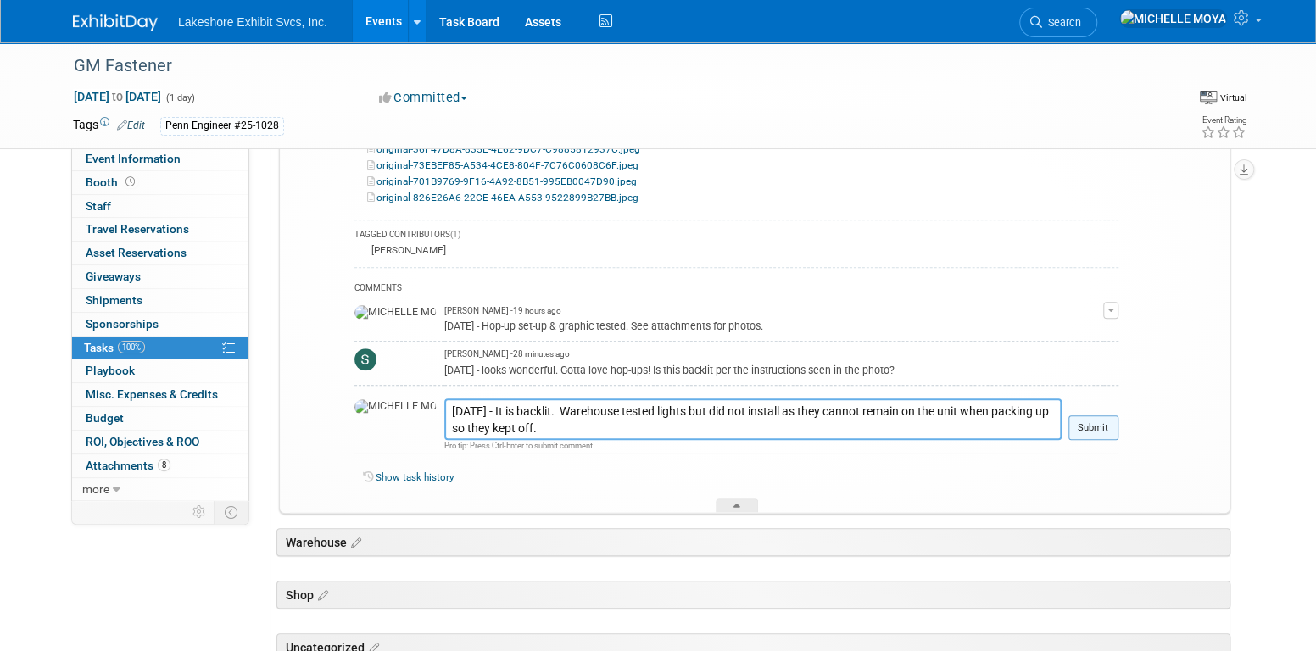
type textarea "[DATE] - It is backlit. Warehouse tested lights but did not install as they can…"
click at [1110, 423] on button "Submit" at bounding box center [1093, 427] width 50 height 25
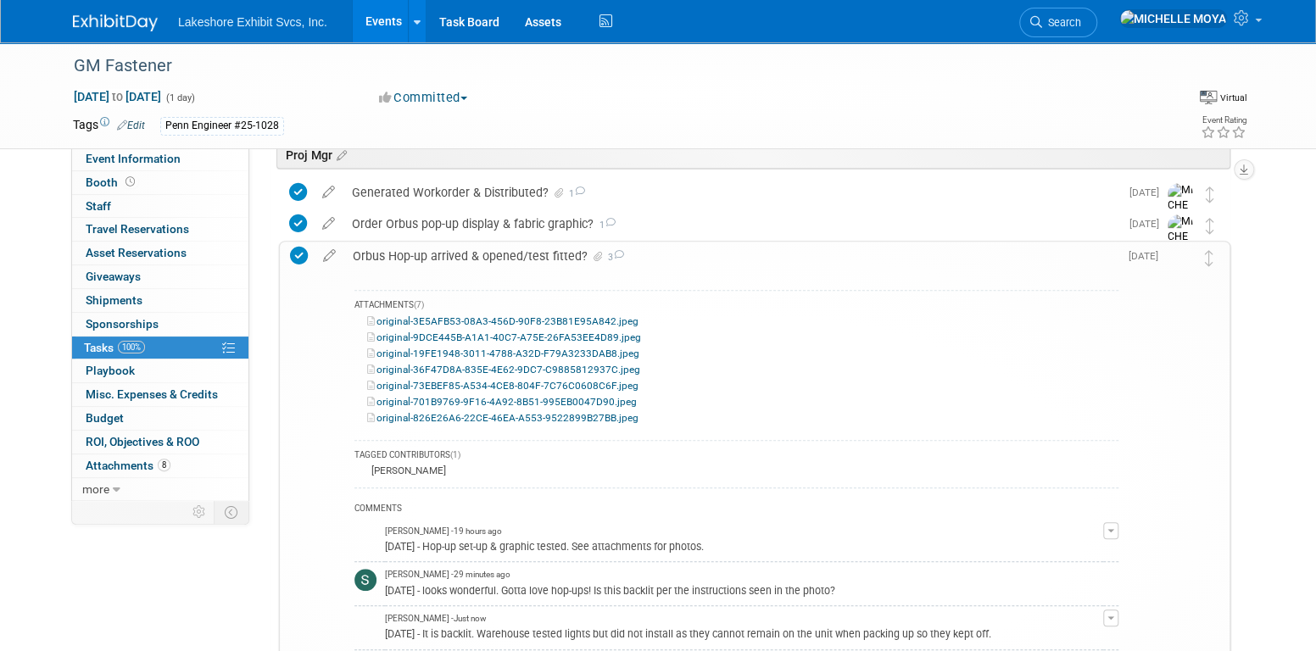
scroll to position [307, 0]
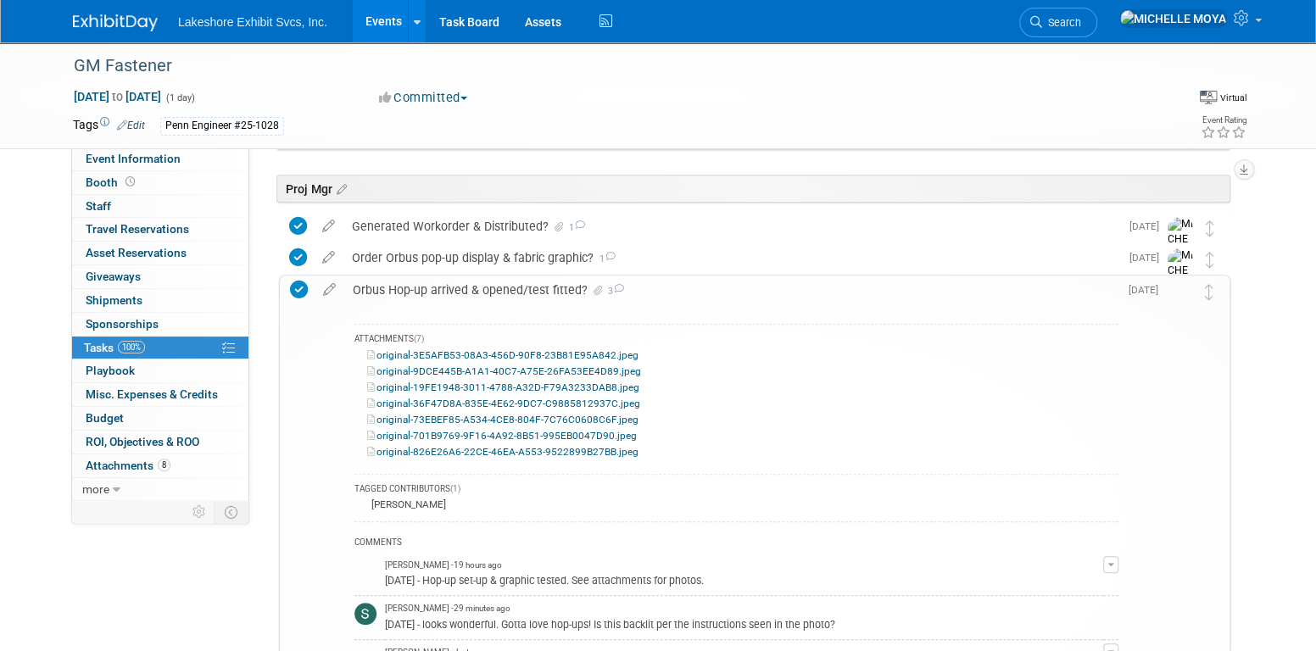
click at [164, 345] on link "100% Tasks 100%" at bounding box center [160, 348] width 176 height 23
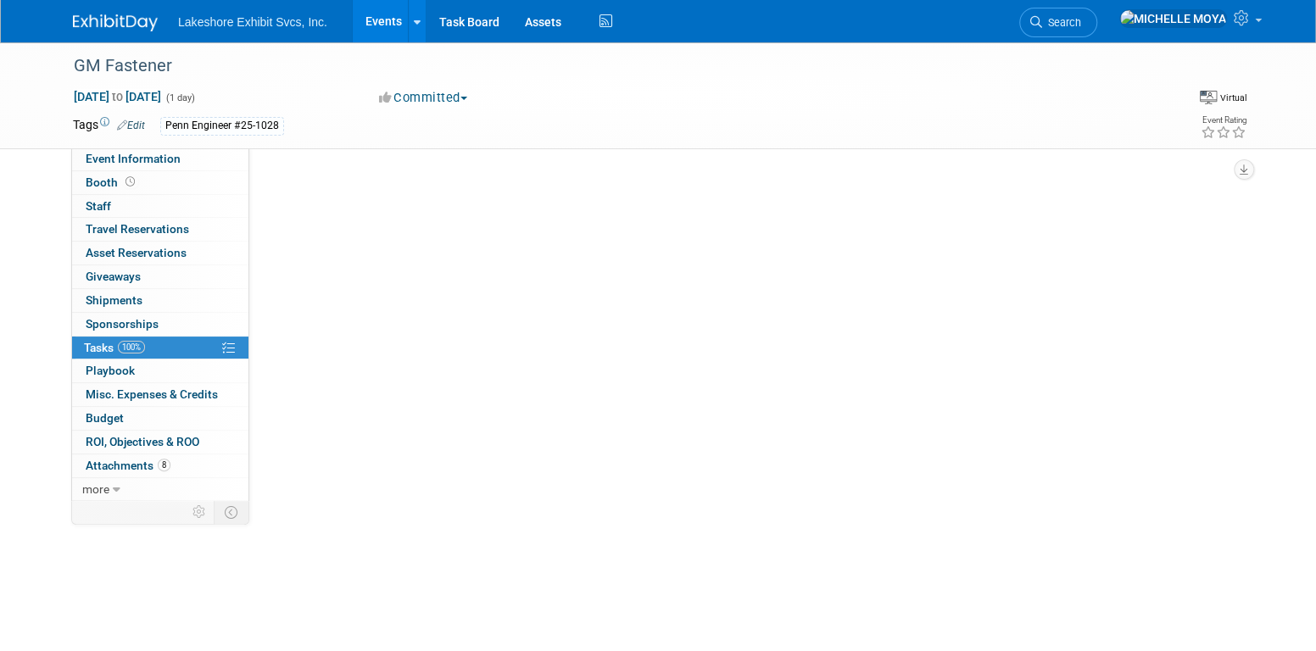
scroll to position [0, 0]
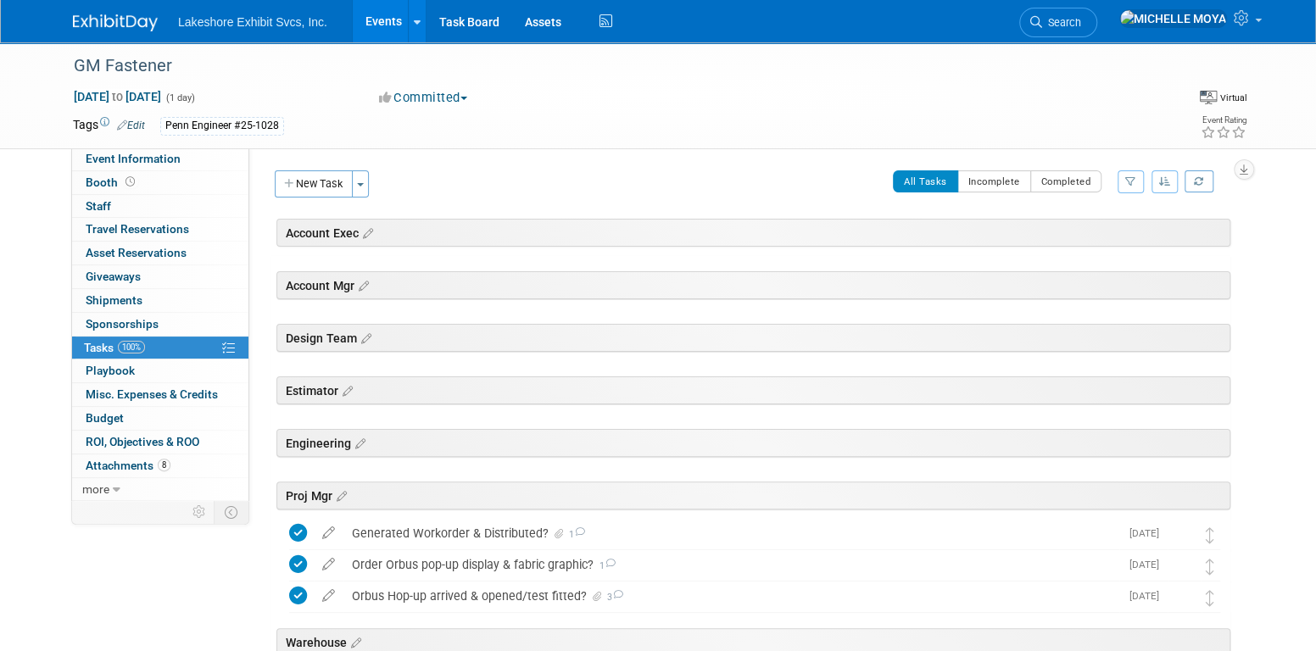
click at [374, 29] on link "Events" at bounding box center [384, 21] width 62 height 42
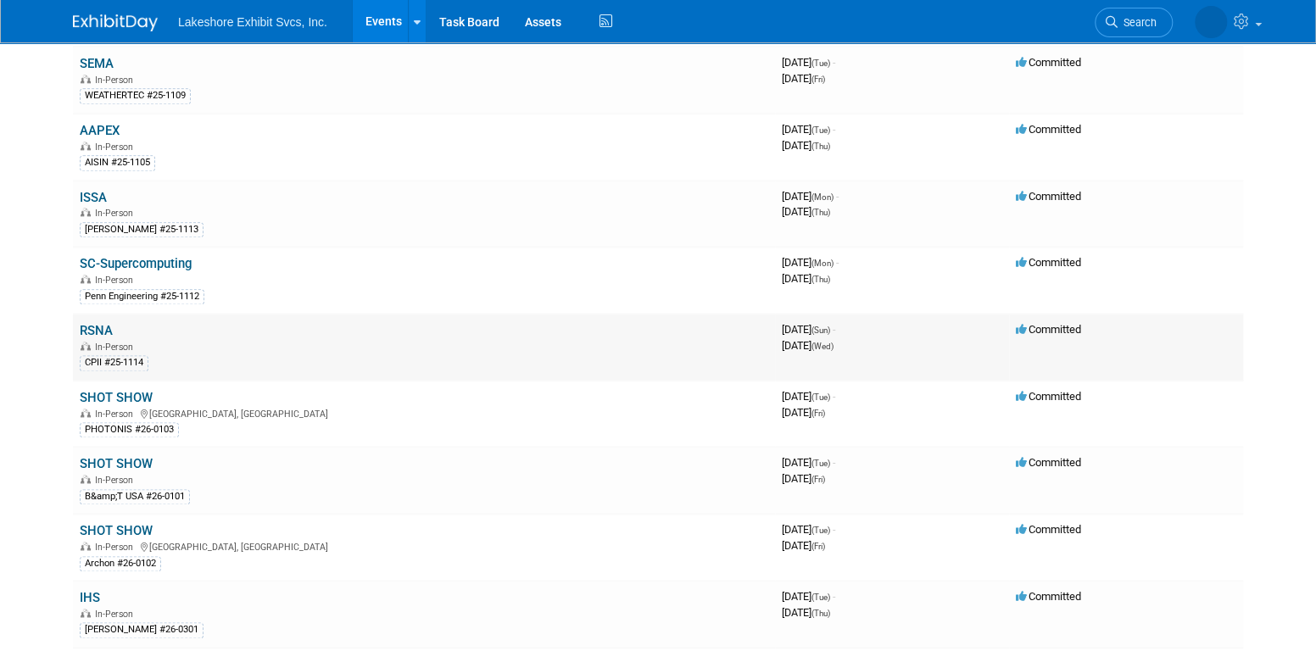
scroll to position [1102, 0]
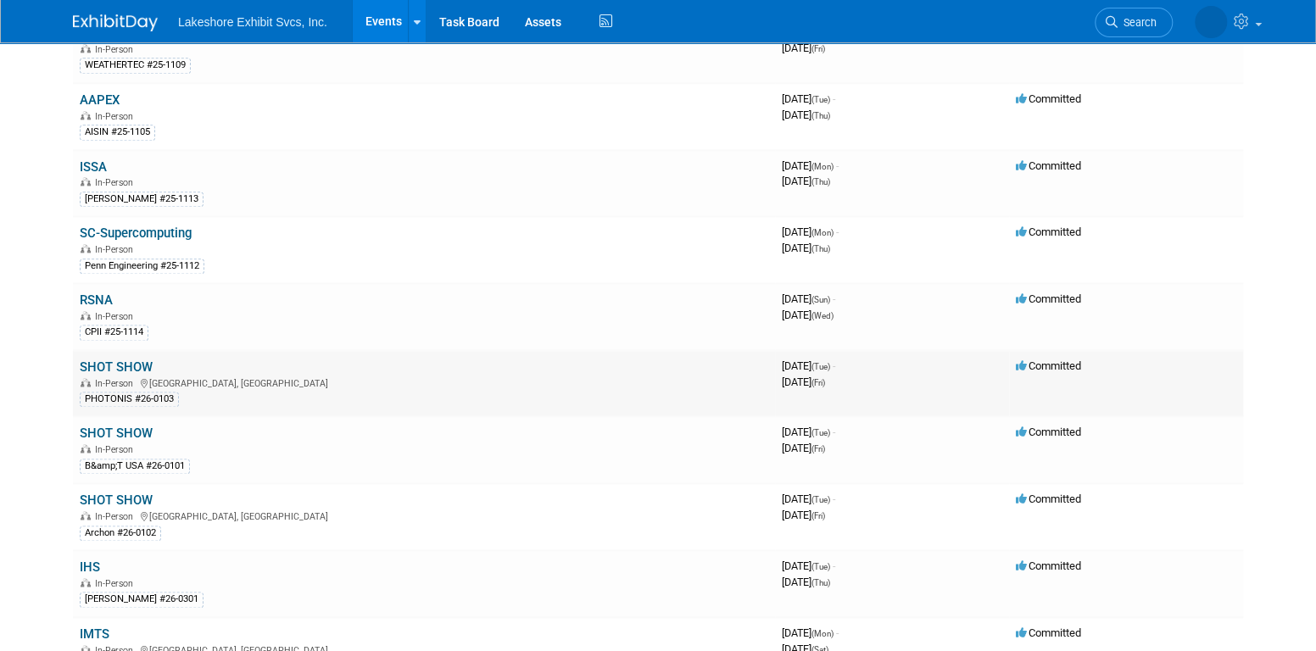
click at [140, 359] on link "SHOT SHOW" at bounding box center [116, 366] width 73 height 15
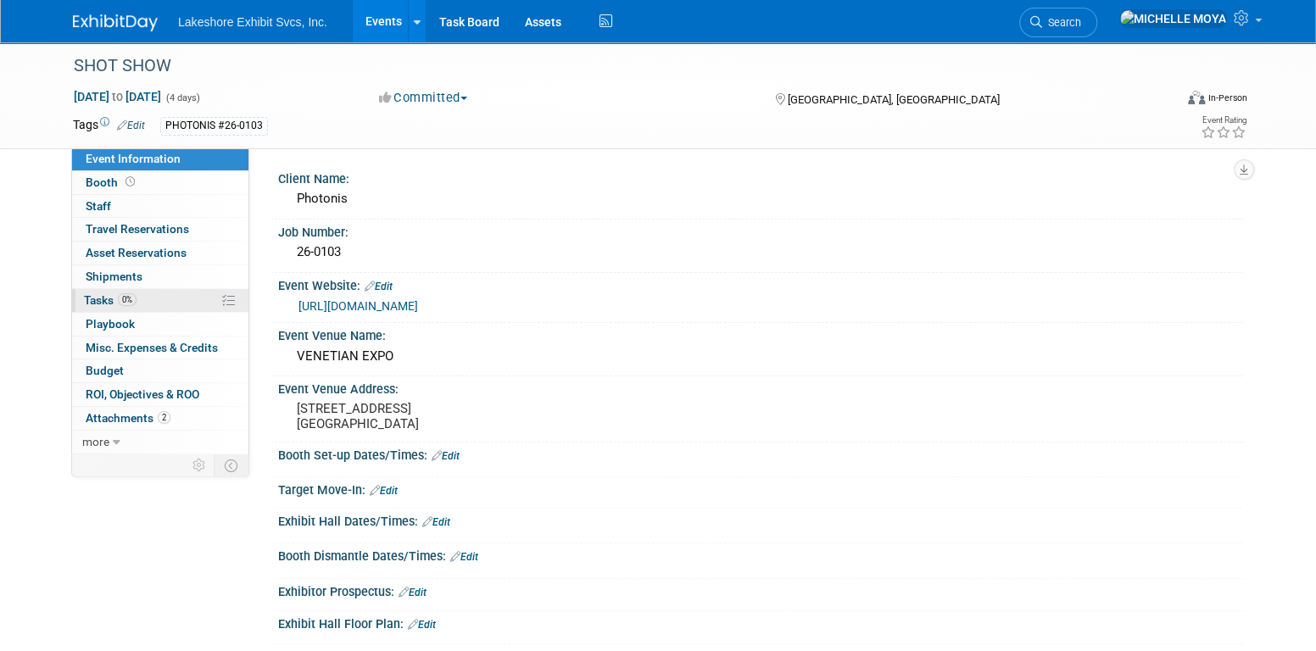
click at [138, 305] on link "0% Tasks 0%" at bounding box center [160, 300] width 176 height 23
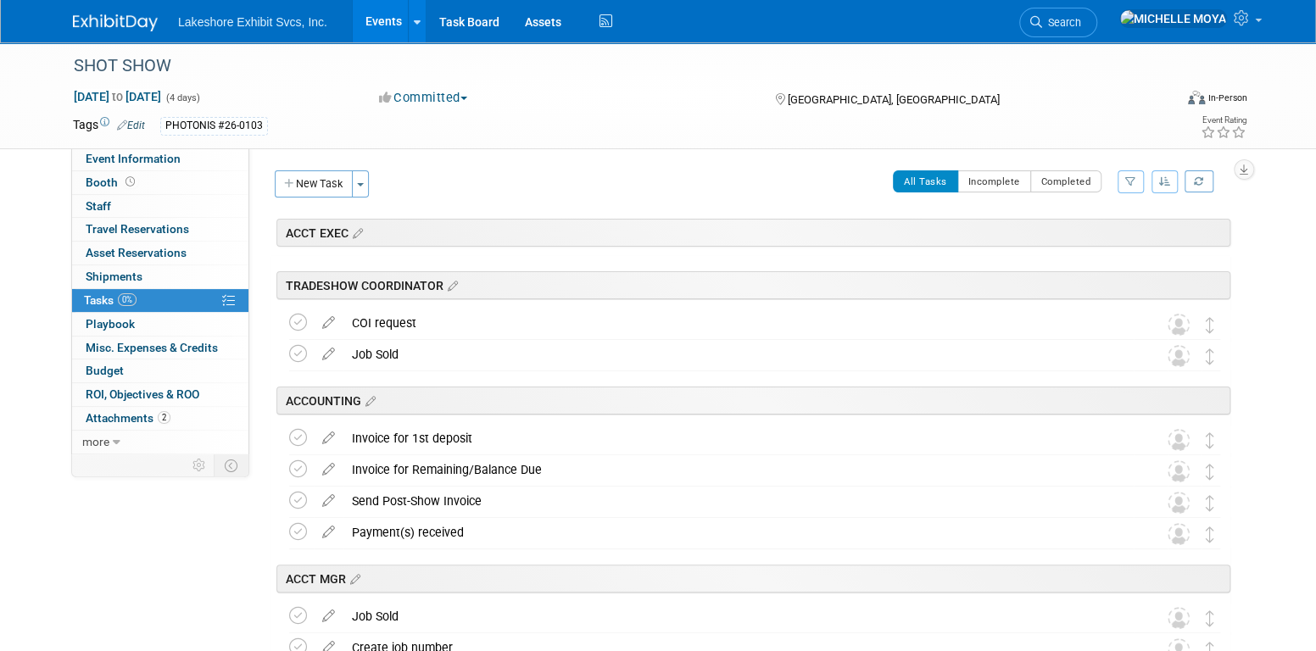
click at [1128, 183] on icon "button" at bounding box center [1130, 181] width 11 height 10
click at [1090, 236] on select "-- Select Assignee -- All unassigned tasks Assigned to me [PERSON_NAME] [PERSON…" at bounding box center [1060, 236] width 140 height 24
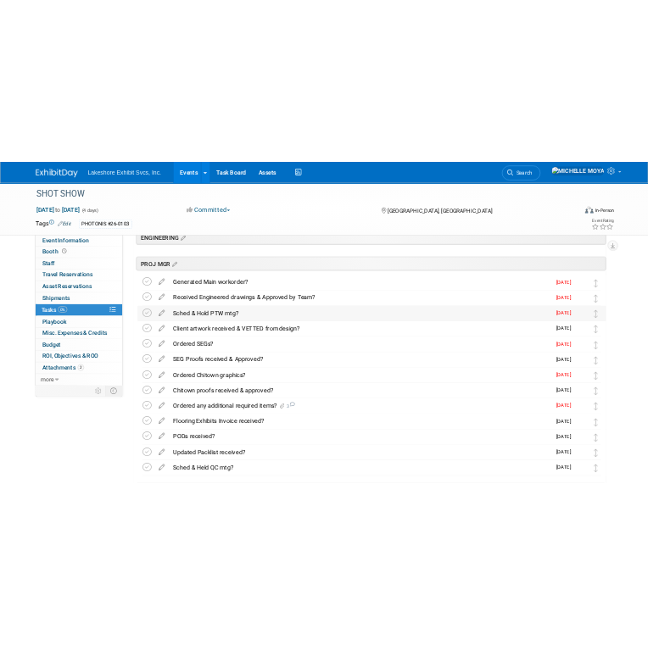
scroll to position [424, 0]
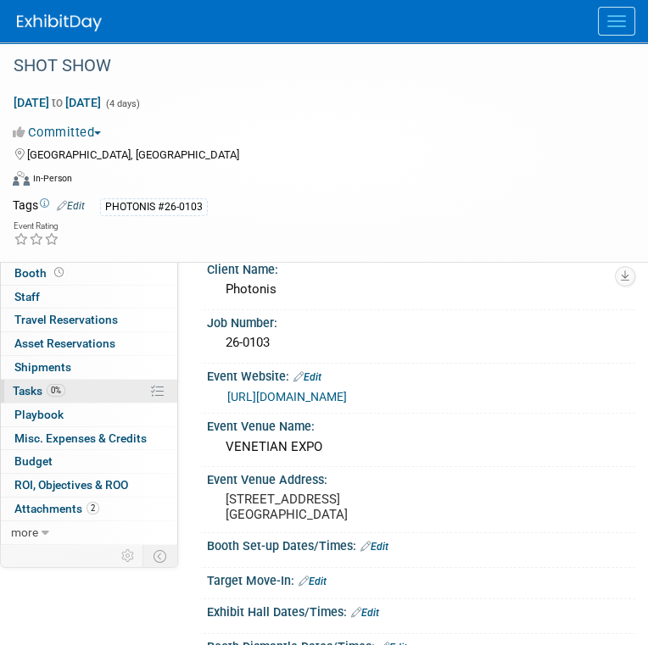
click at [85, 394] on link "0% Tasks 0%" at bounding box center [89, 391] width 176 height 23
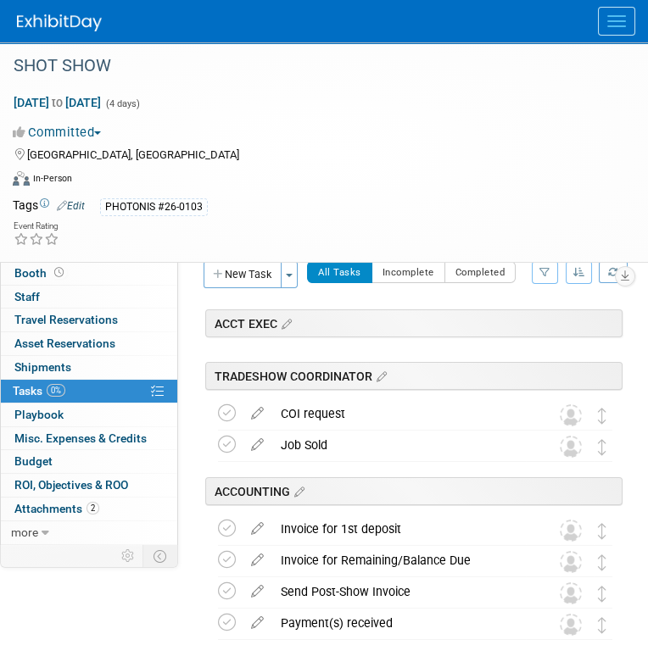
click at [554, 278] on button "button" at bounding box center [544, 272] width 26 height 23
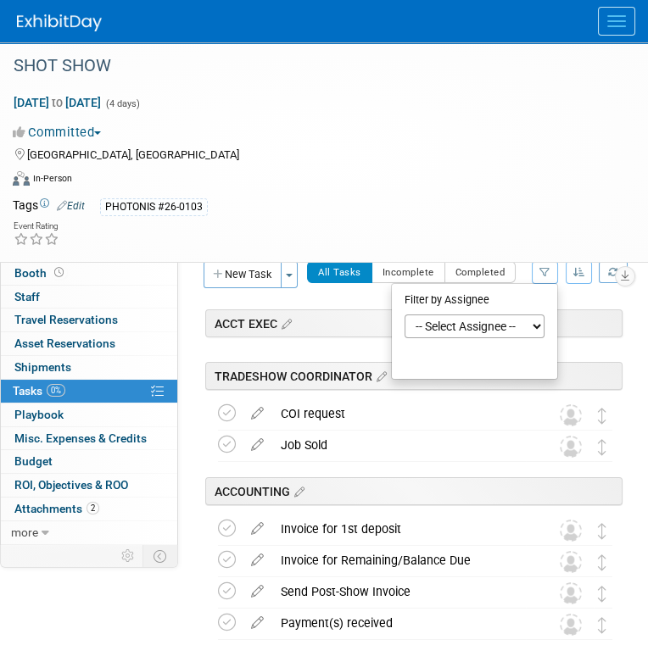
click at [502, 329] on select "-- Select Assignee -- All unassigned tasks Assigned to me [PERSON_NAME] [PERSON…" at bounding box center [474, 326] width 140 height 24
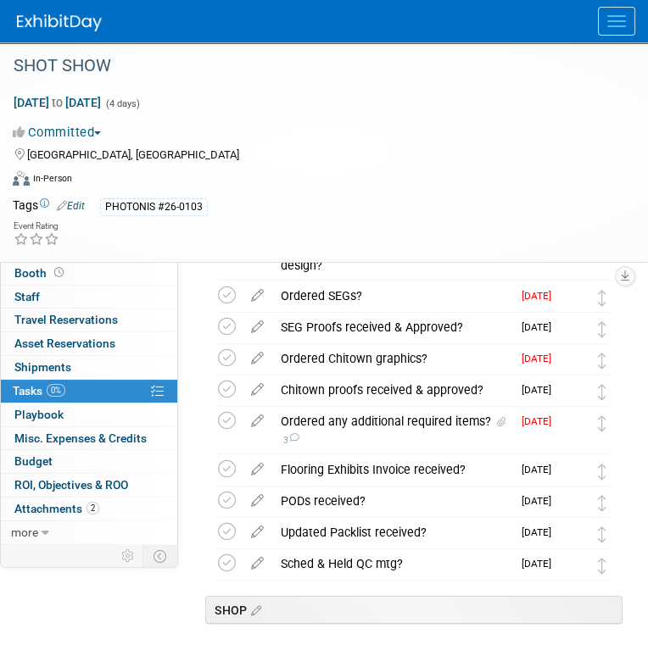
scroll to position [593, 0]
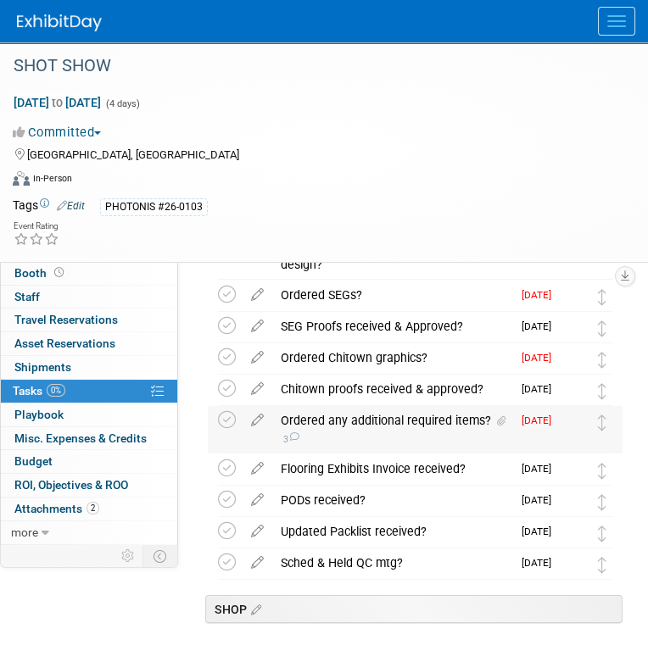
click at [431, 420] on div "Ordered any additional required items? 3" at bounding box center [391, 429] width 239 height 47
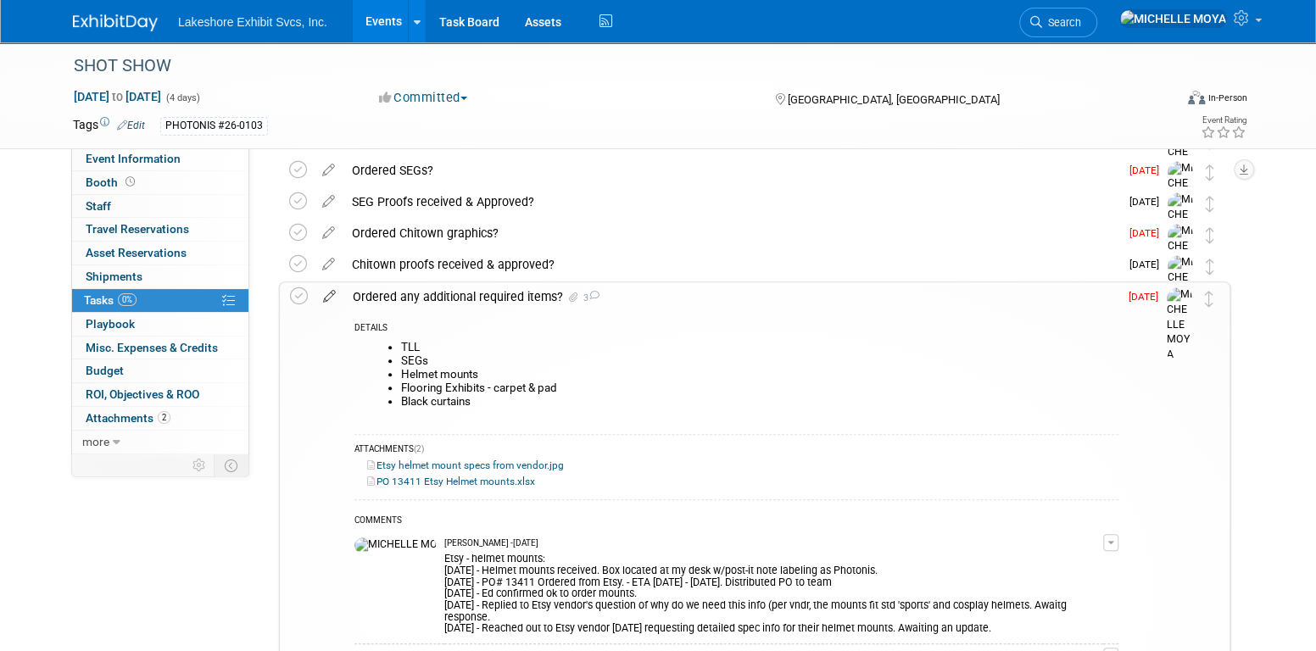
click at [331, 299] on icon at bounding box center [329, 292] width 30 height 21
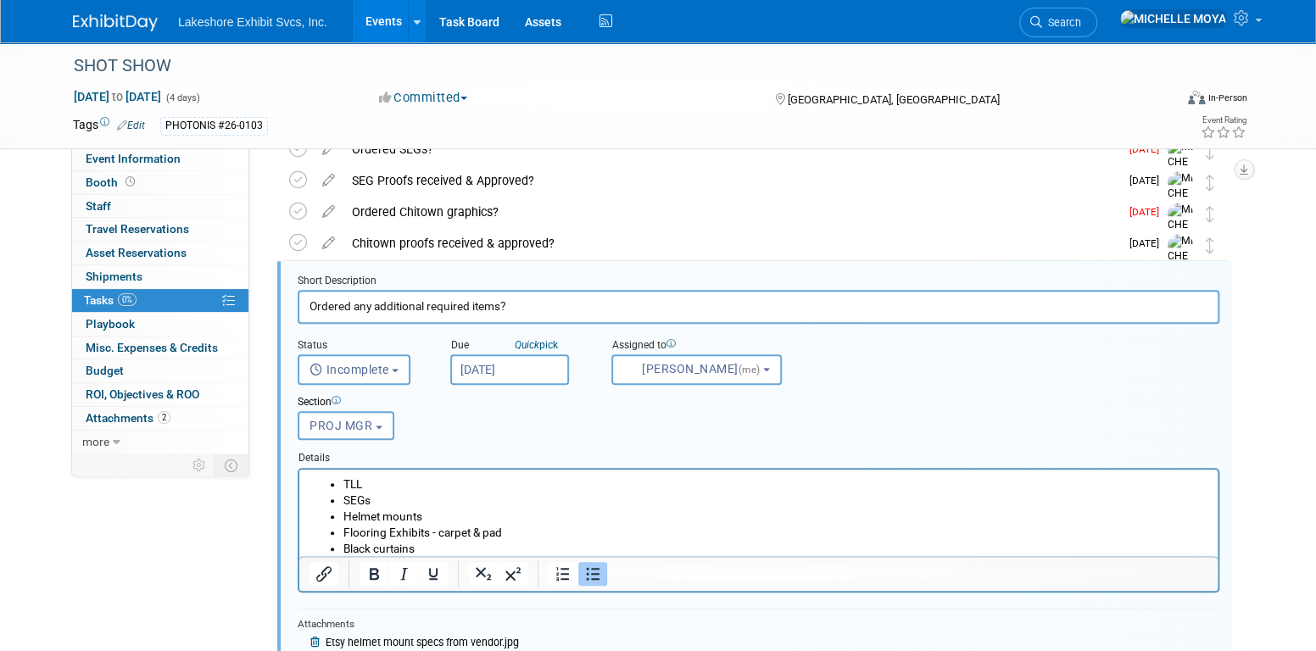
scroll to position [869, 0]
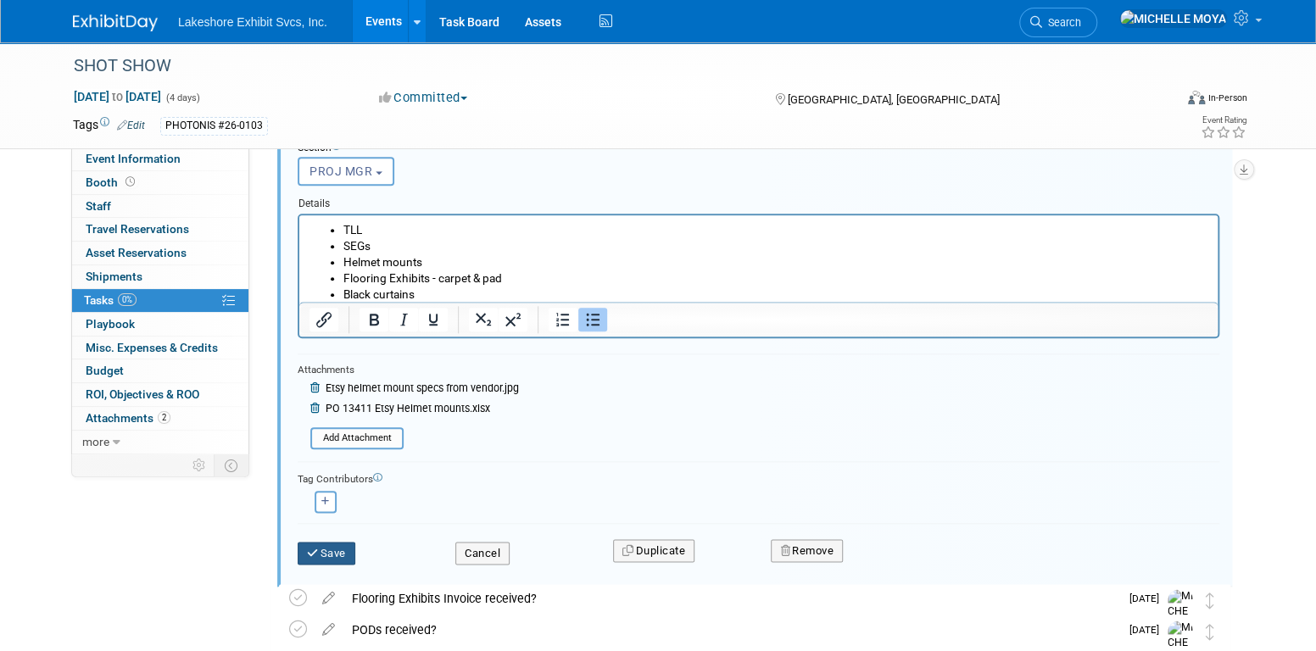
drag, startPoint x: 331, startPoint y: 552, endPoint x: 336, endPoint y: 542, distance: 10.2
click at [331, 548] on button "Save" at bounding box center [327, 554] width 58 height 24
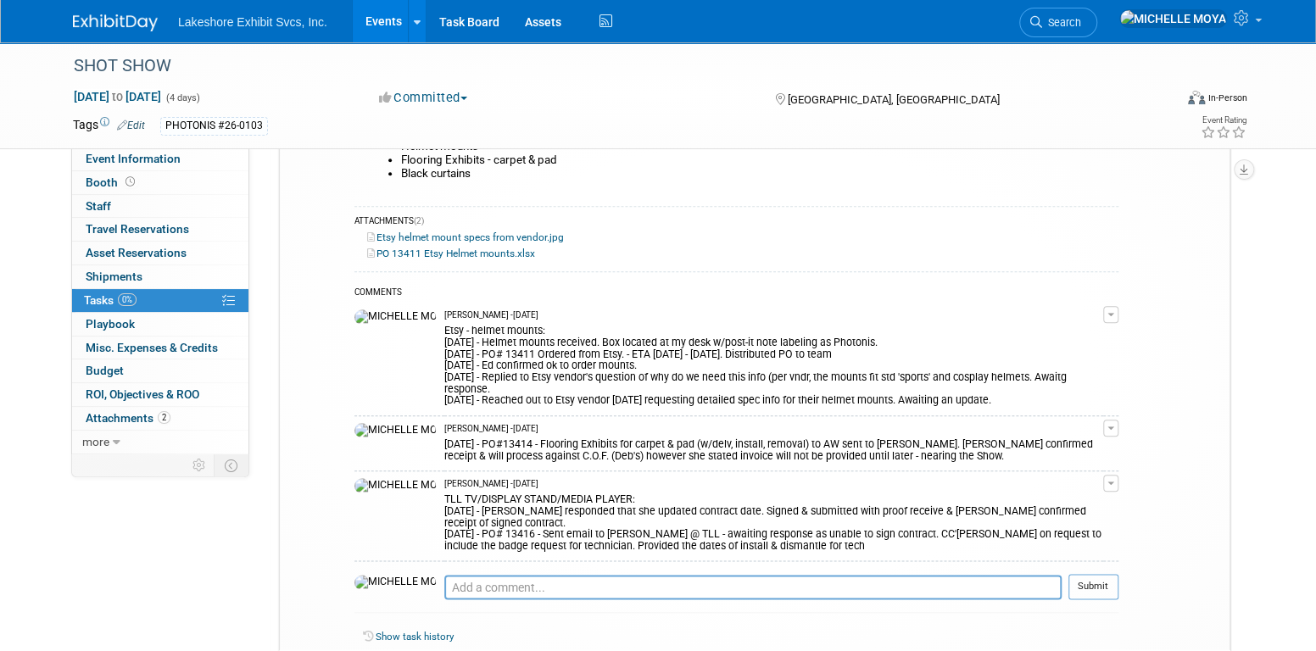
scroll to position [784, 0]
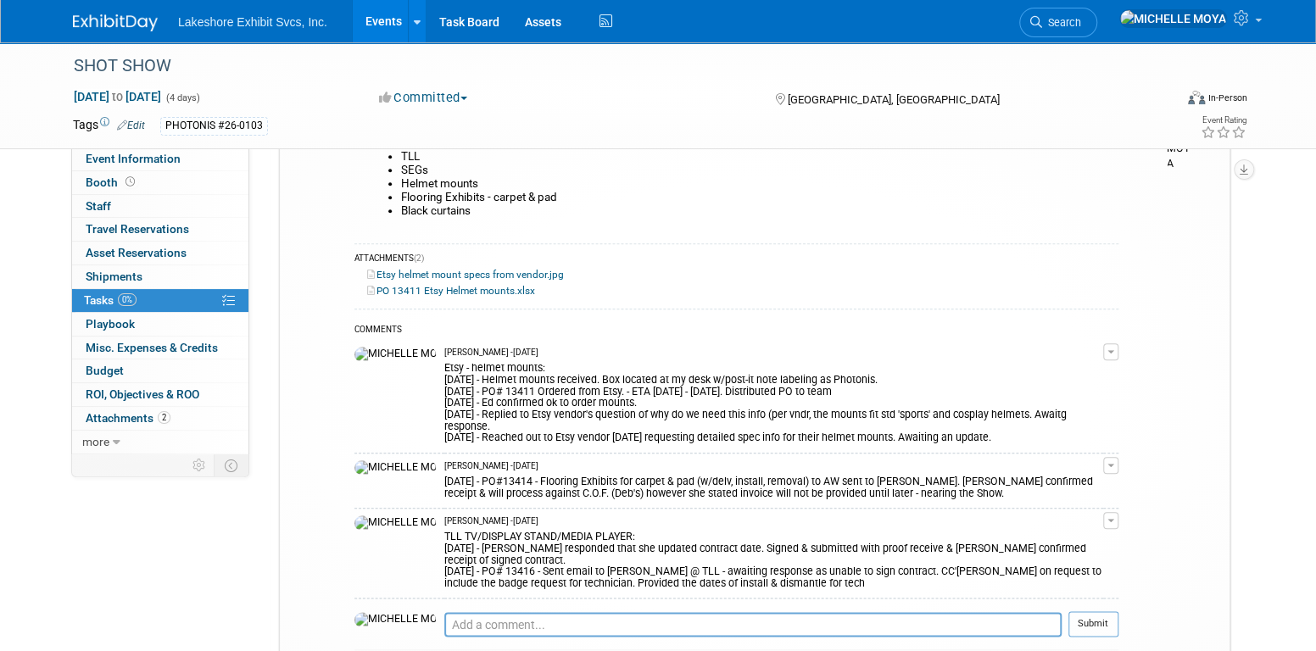
click at [647, 512] on button "button" at bounding box center [1110, 520] width 15 height 17
click at [647, 533] on link "Edit Comment" at bounding box center [1050, 545] width 134 height 24
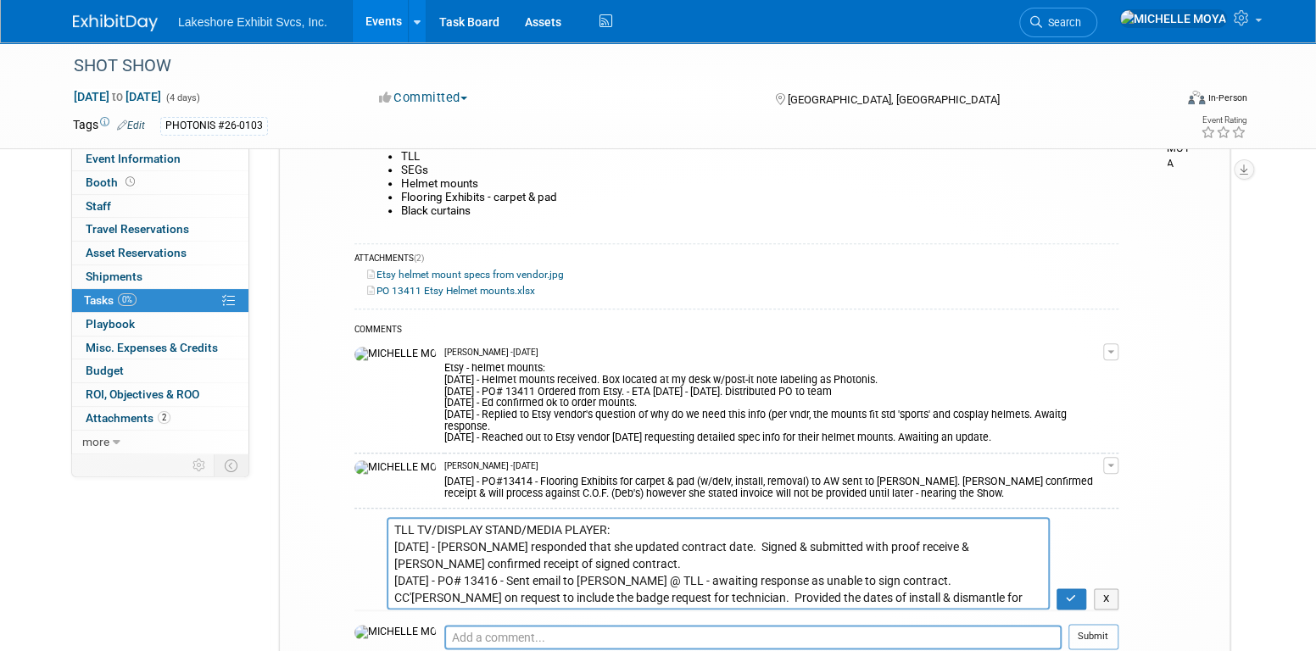
click at [393, 534] on textarea "TLL TV/DISPLAY STAND/MEDIA PLAYER: 8.26.25 - Melissa responded that she updated…" at bounding box center [718, 563] width 663 height 92
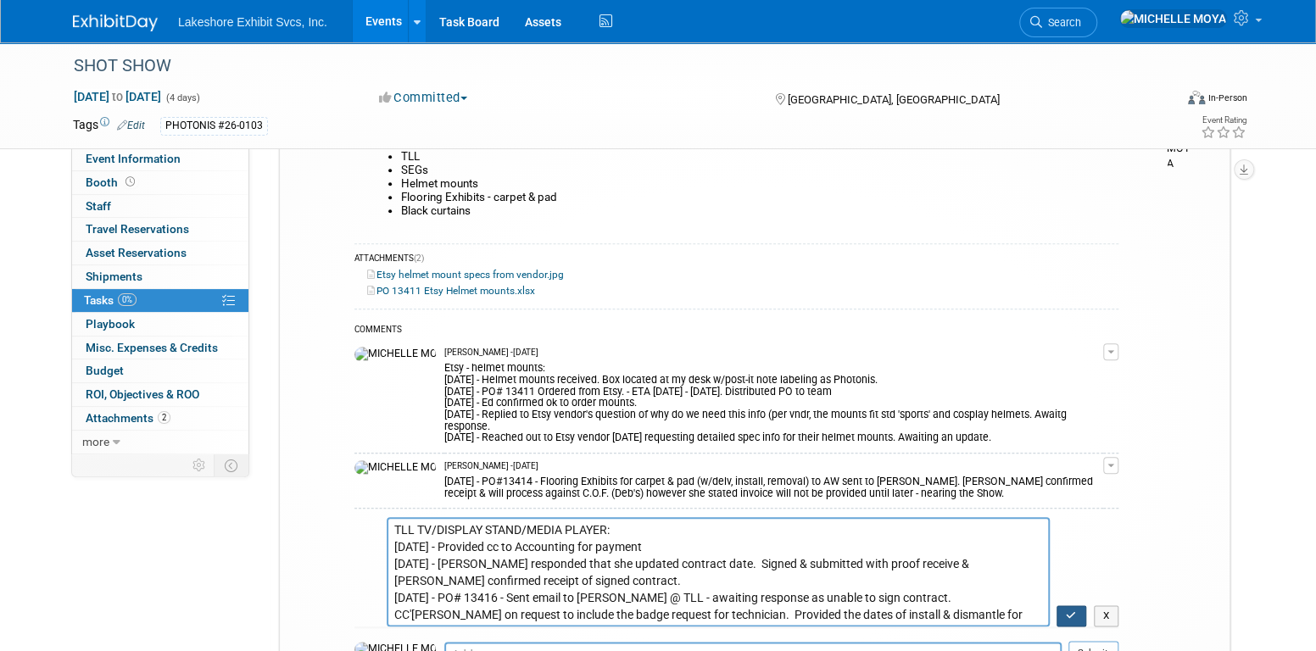
type textarea "TLL TV/DISPLAY STAND/MEDIA PLAYER: 8.27.25 - Provided cc to Accounting for paym…"
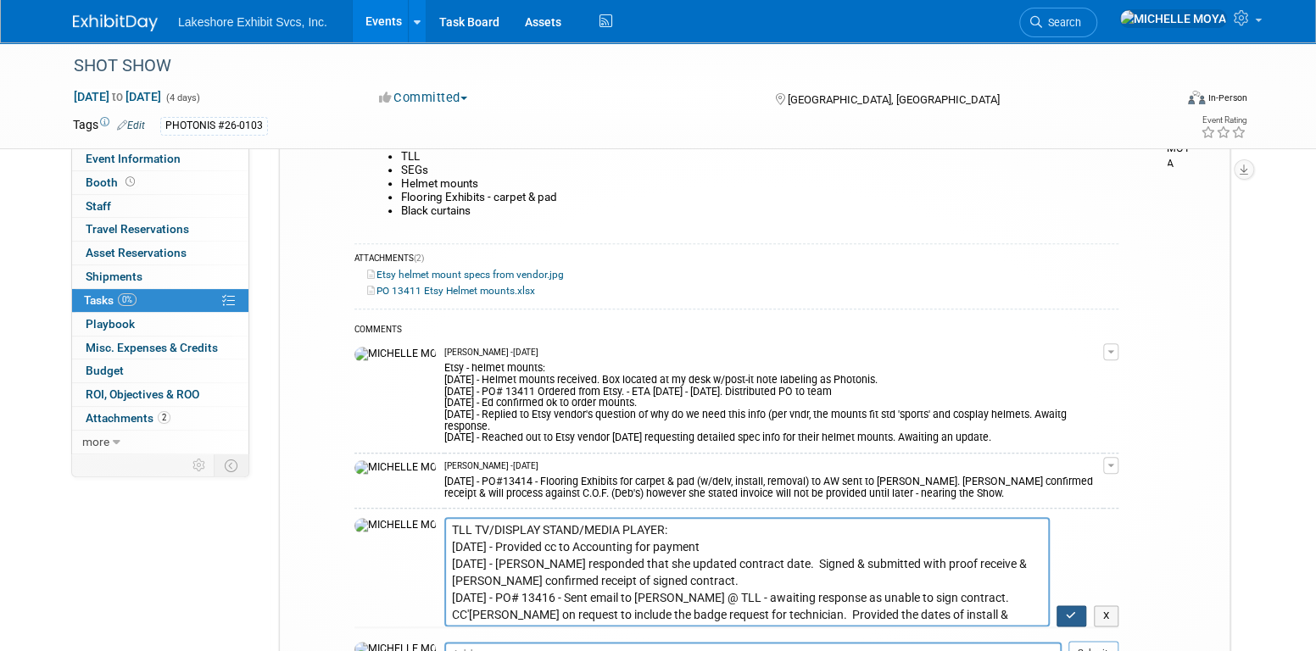
click at [647, 610] on icon "button" at bounding box center [1070, 615] width 11 height 10
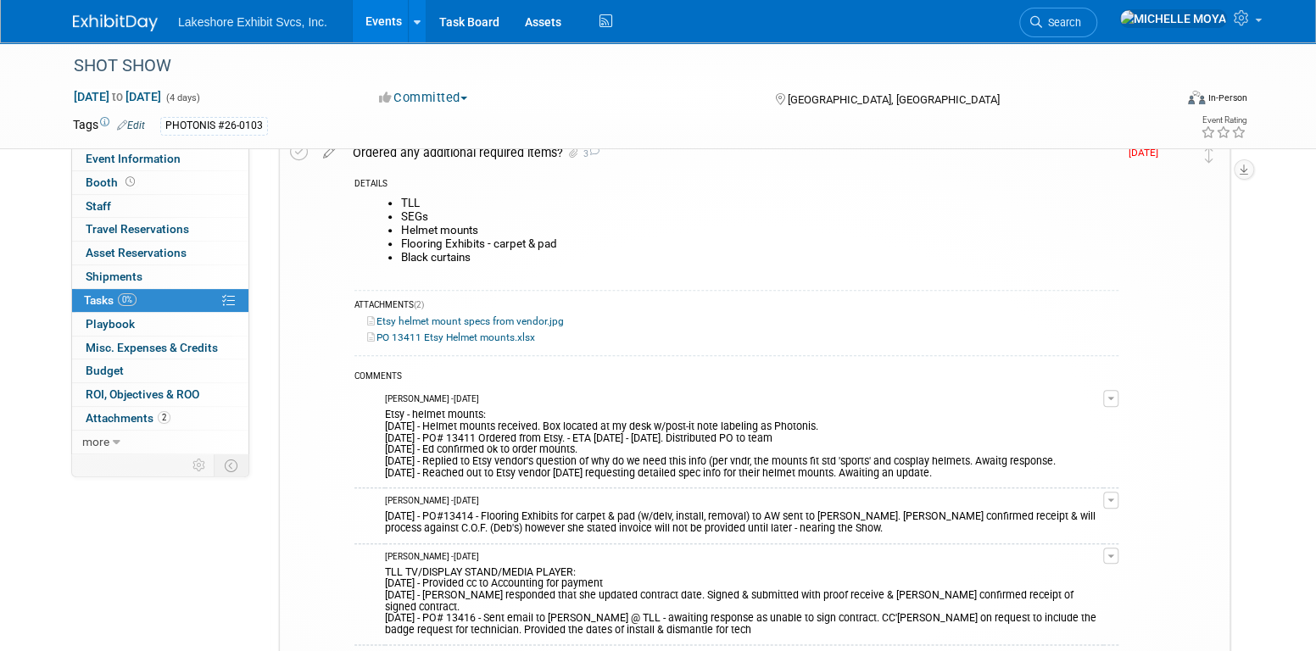
scroll to position [699, 0]
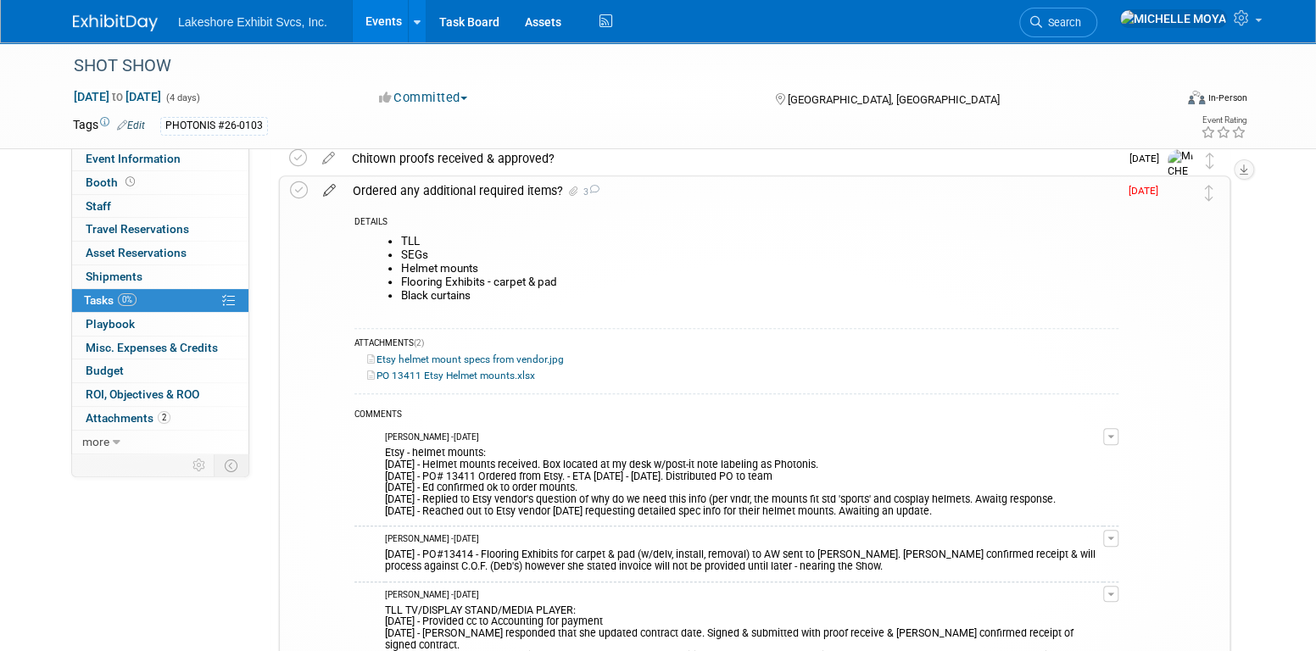
click at [328, 182] on icon at bounding box center [329, 186] width 30 height 21
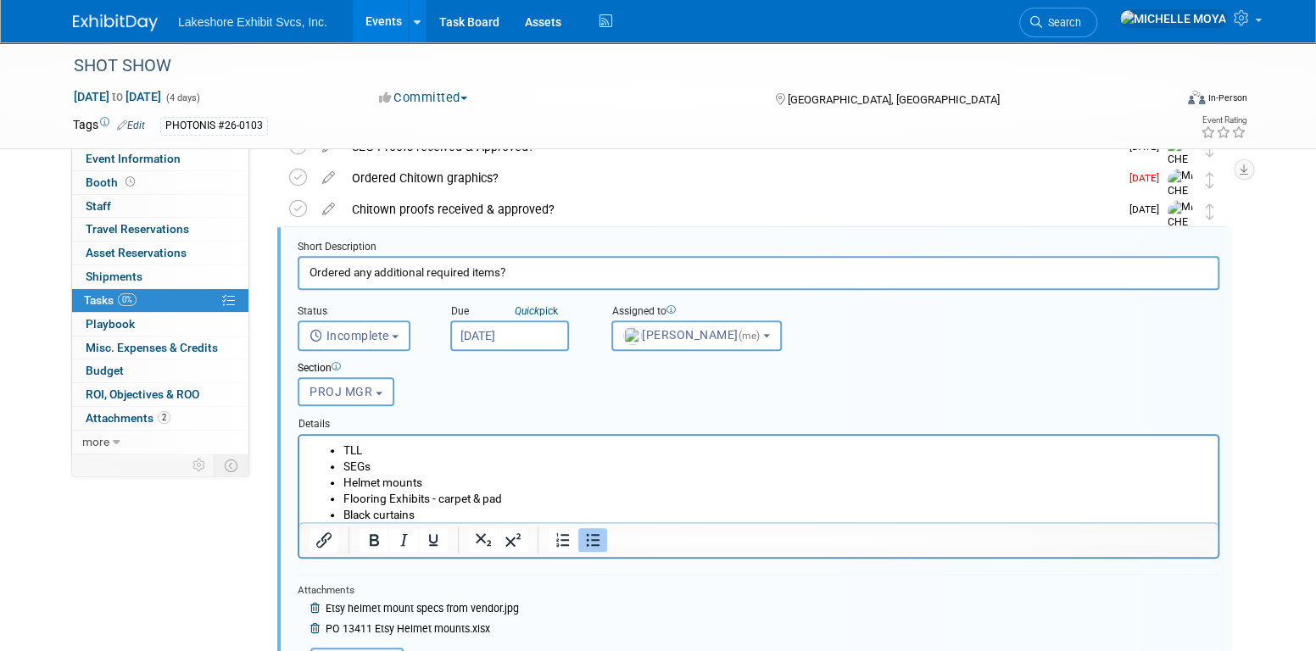
scroll to position [627, 0]
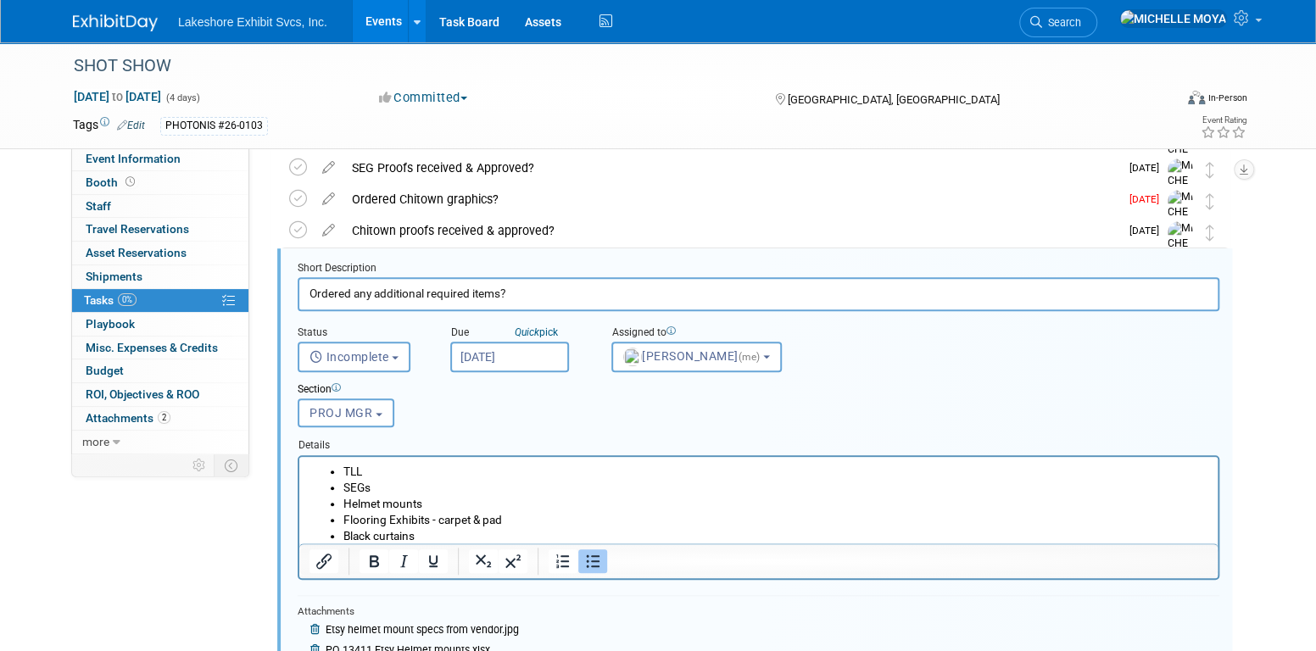
click at [409, 465] on li "TLL" at bounding box center [775, 471] width 865 height 16
click at [452, 500] on li "Helmet mounts" at bounding box center [775, 503] width 865 height 16
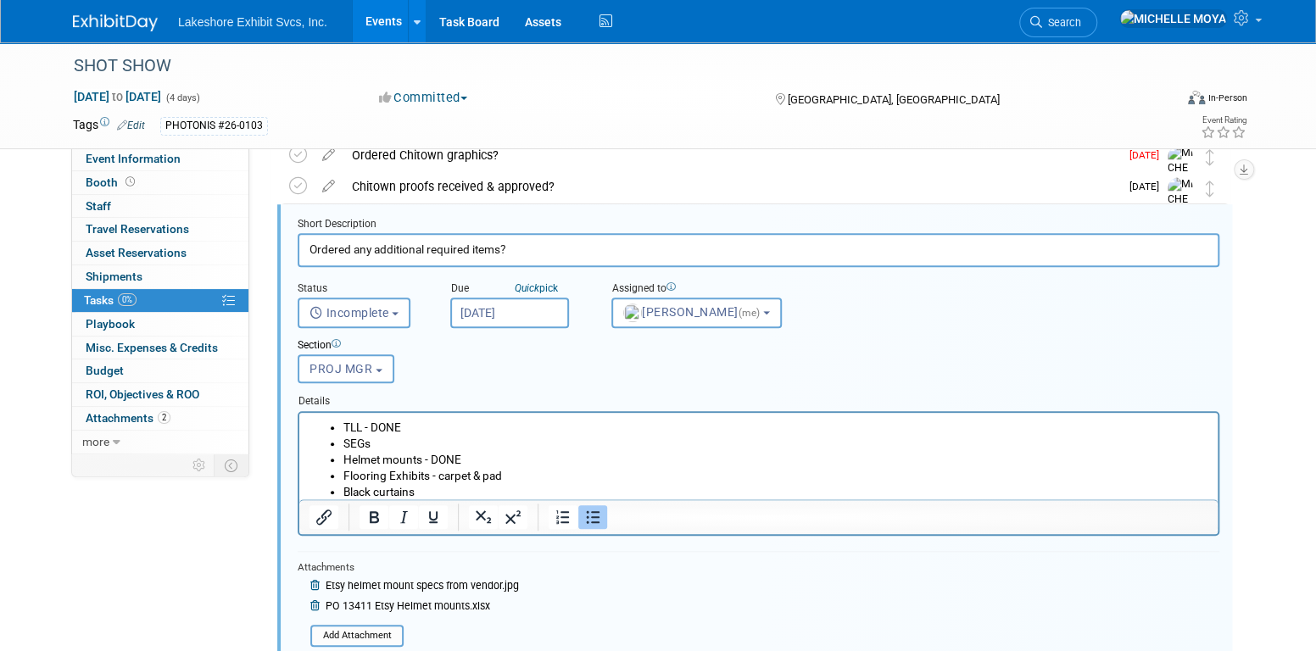
scroll to position [712, 0]
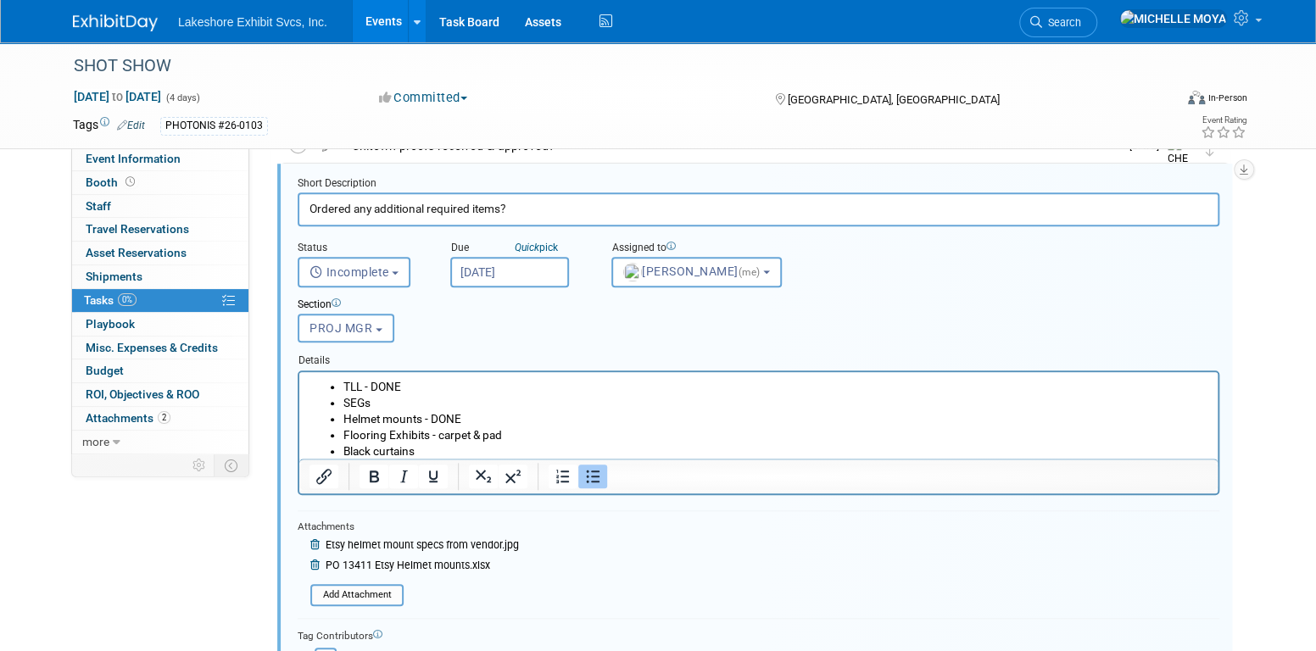
click at [520, 431] on li "Flooring Exhibits - carpet & pad" at bounding box center [775, 434] width 865 height 16
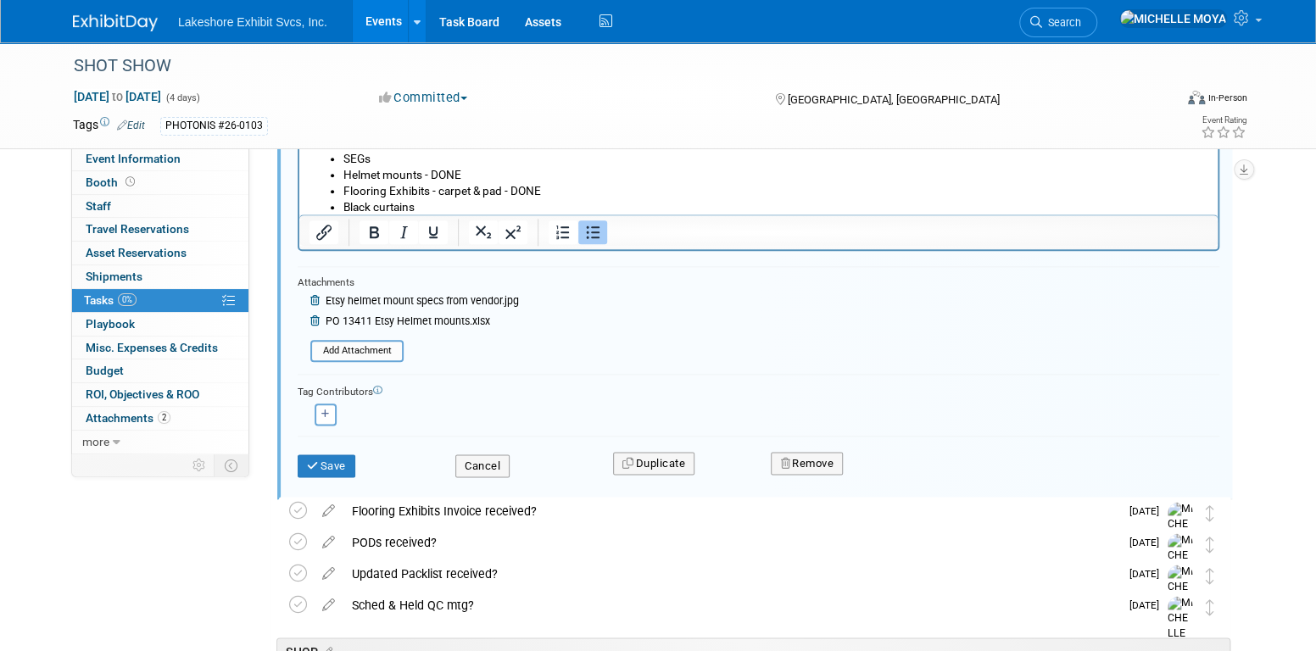
scroll to position [966, 0]
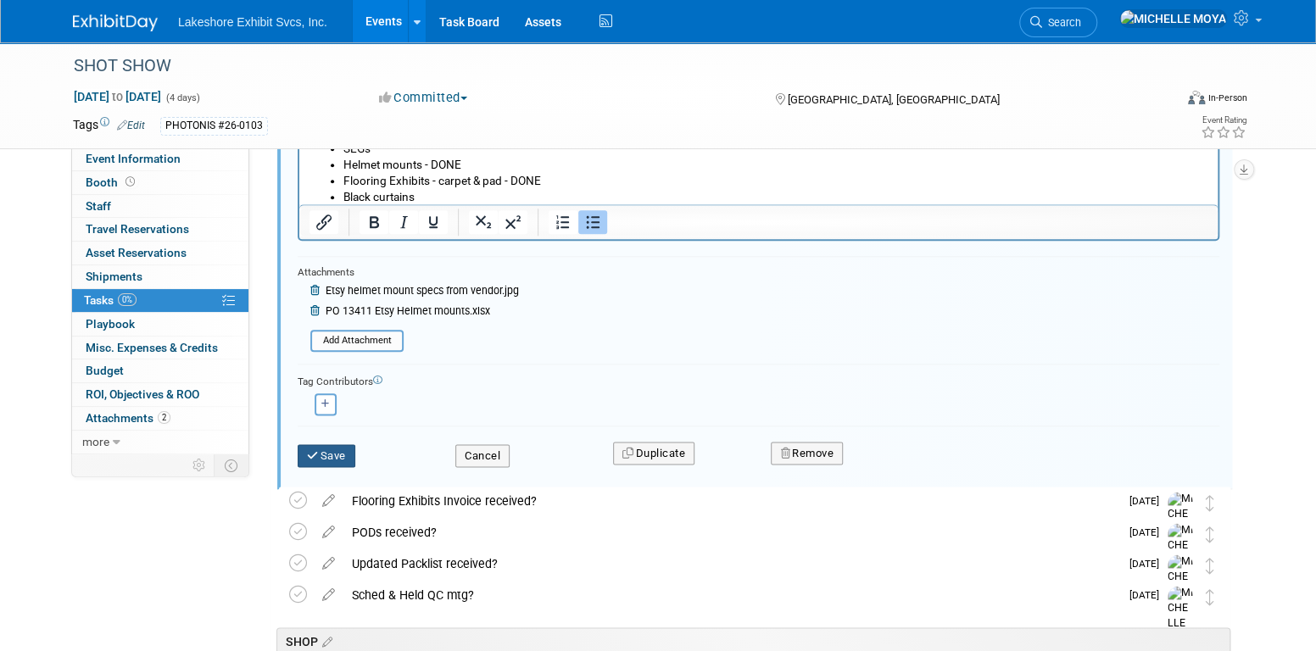
click at [326, 448] on button "Save" at bounding box center [327, 456] width 58 height 24
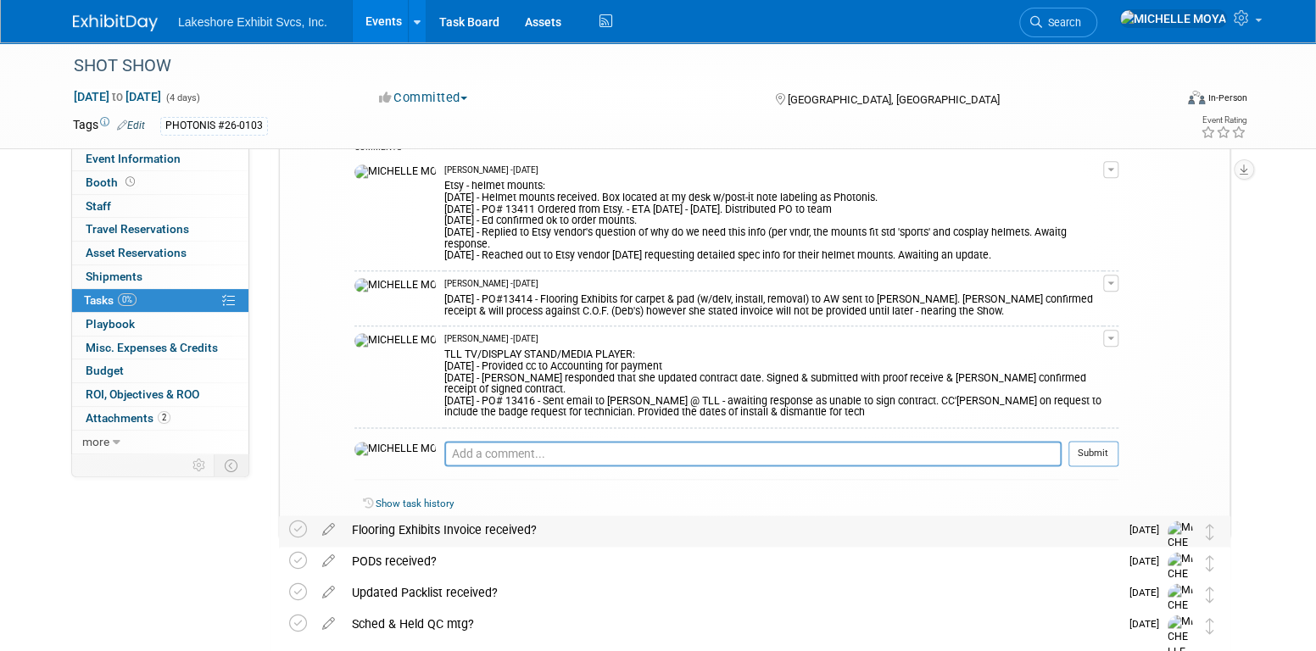
click at [513, 526] on div "Flooring Exhibits Invoice received?" at bounding box center [731, 529] width 776 height 29
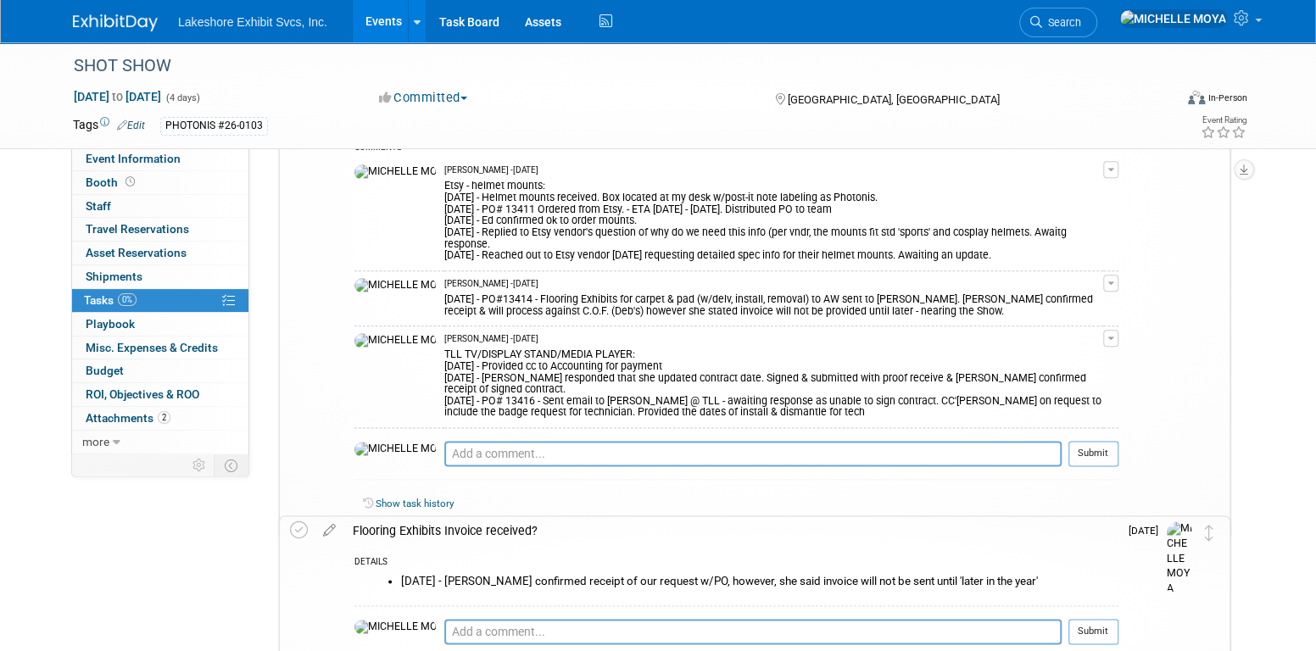
click at [513, 526] on div "Flooring Exhibits Invoice received?" at bounding box center [731, 530] width 774 height 29
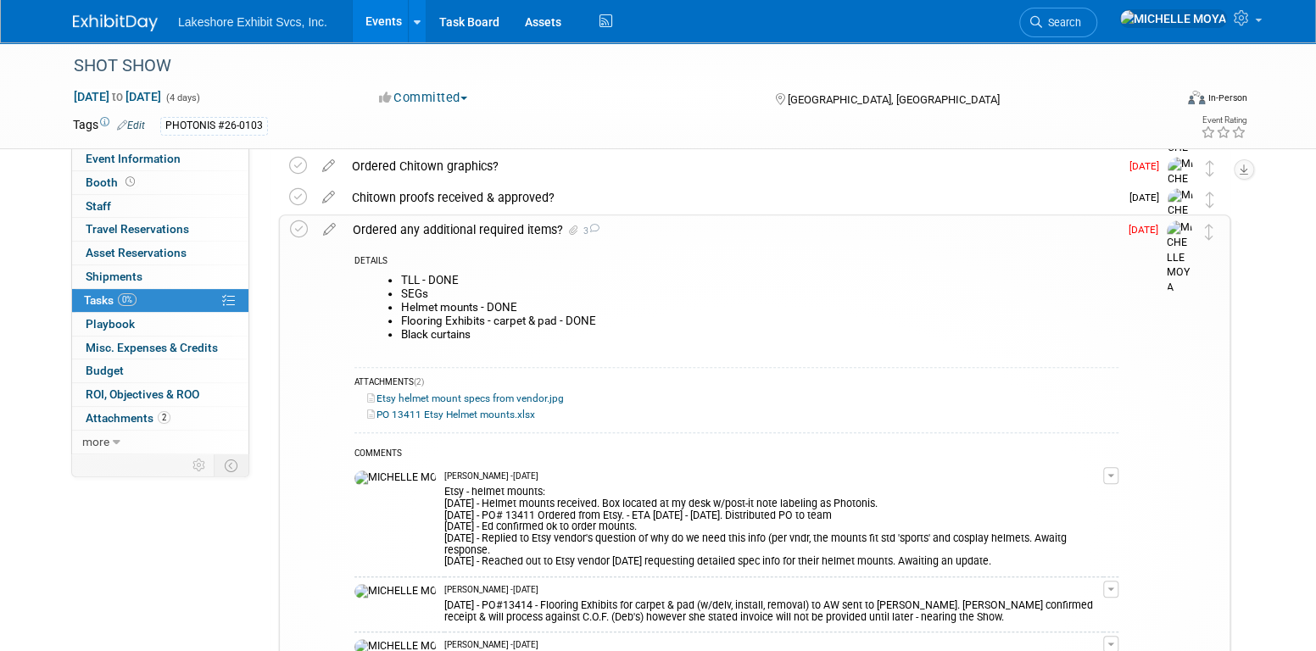
scroll to position [627, 0]
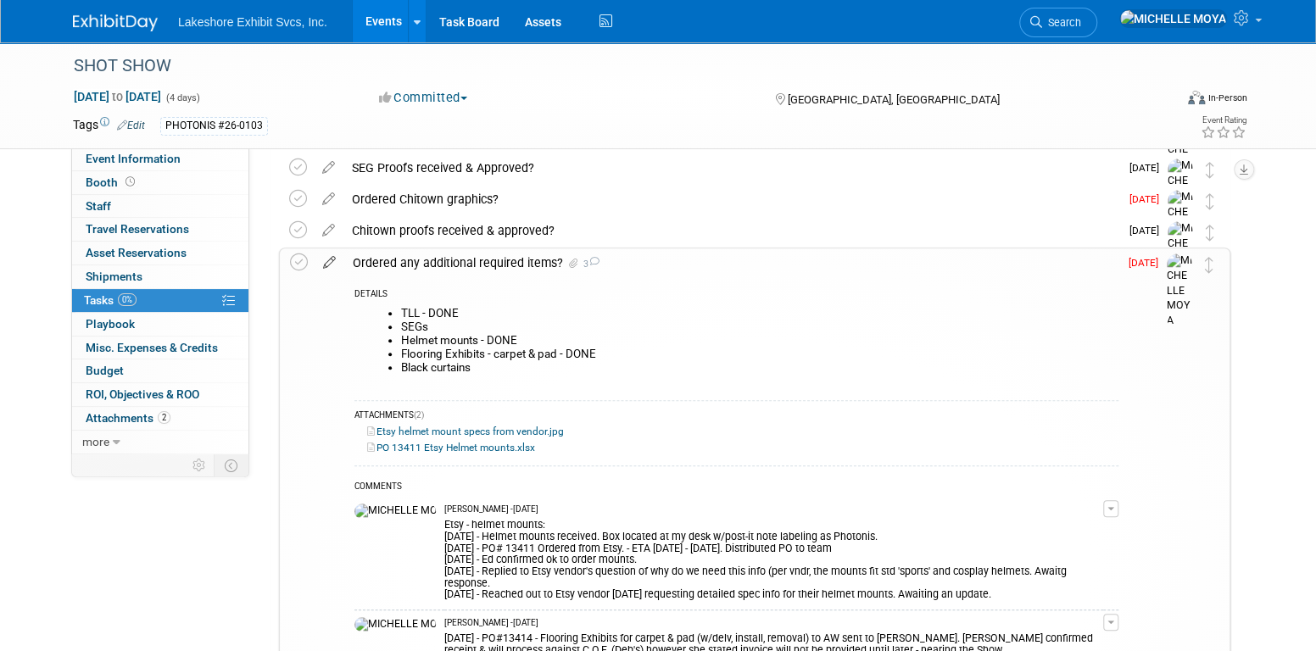
click at [330, 258] on icon at bounding box center [329, 258] width 30 height 21
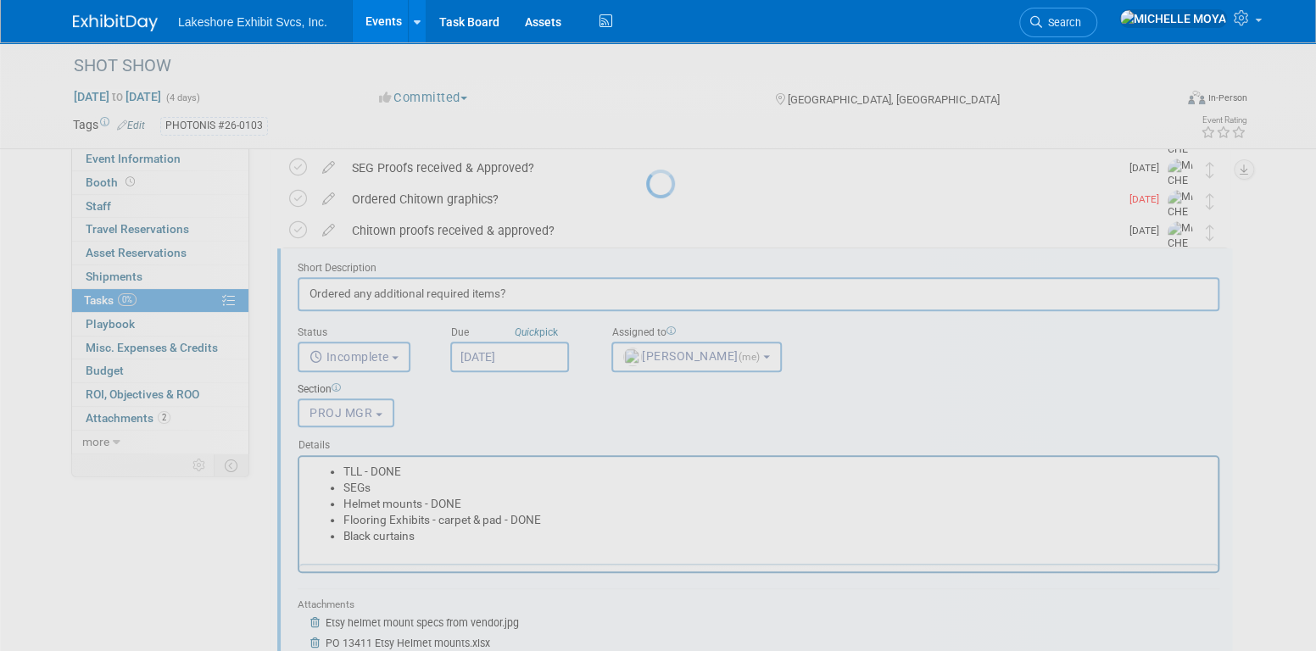
scroll to position [0, 0]
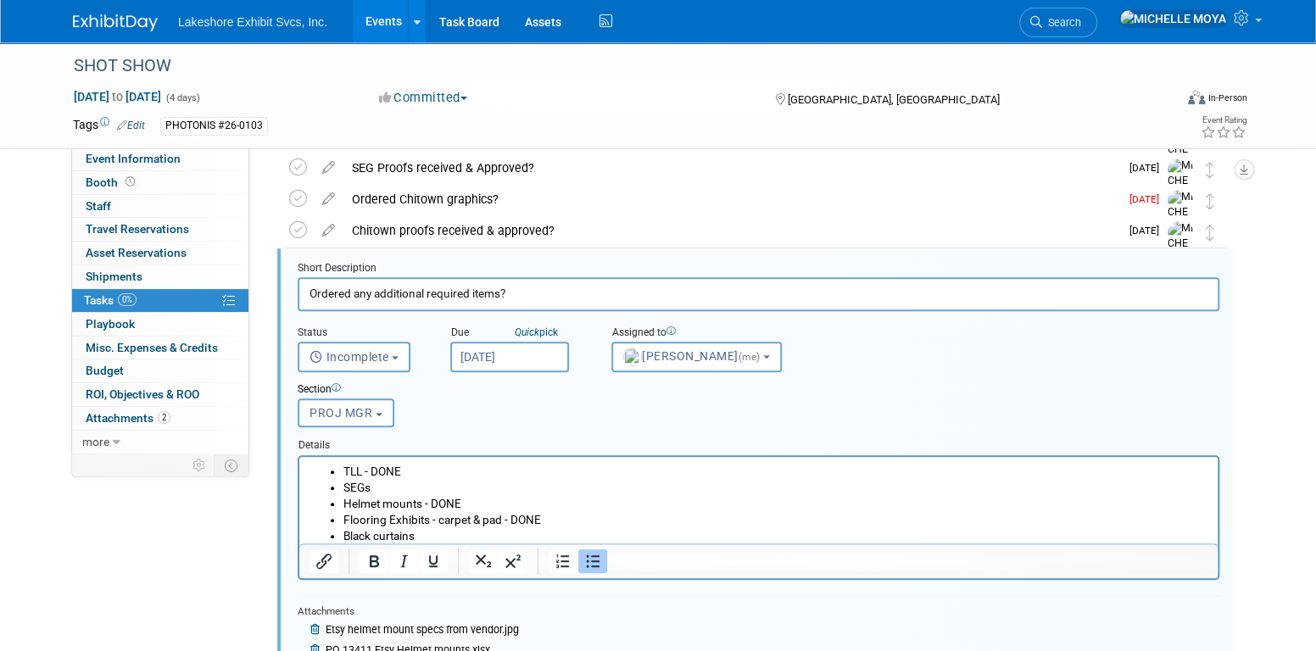
click at [542, 515] on li "Flooring Exhibits - carpet & pad - DONE" at bounding box center [775, 519] width 865 height 16
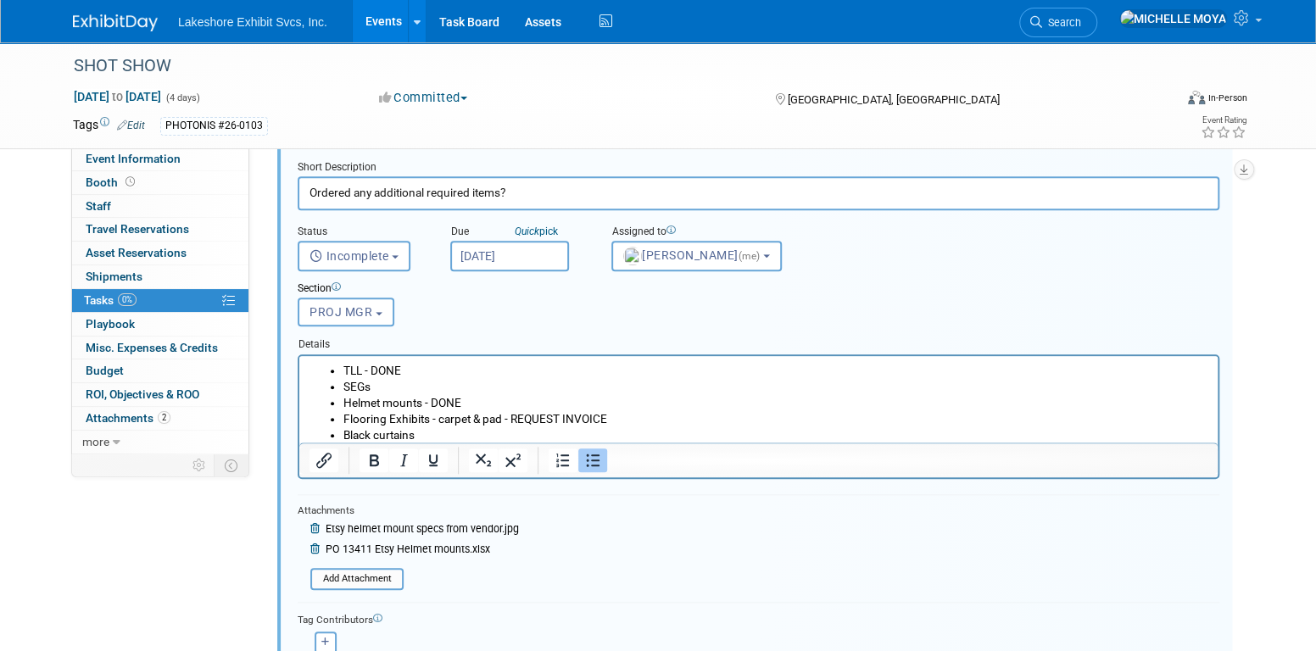
scroll to position [712, 0]
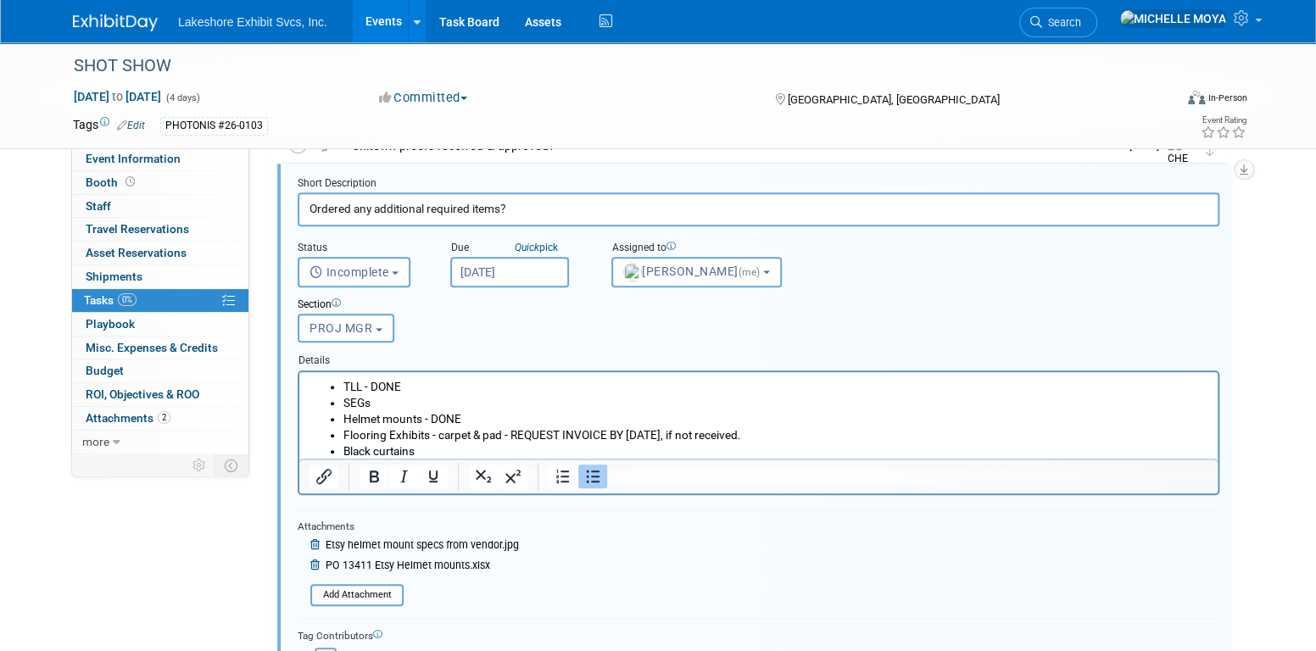
click at [512, 436] on li "Flooring Exhibits - carpet & pad - REQUEST INVOICE BY [DATE], if not received." at bounding box center [775, 434] width 865 height 16
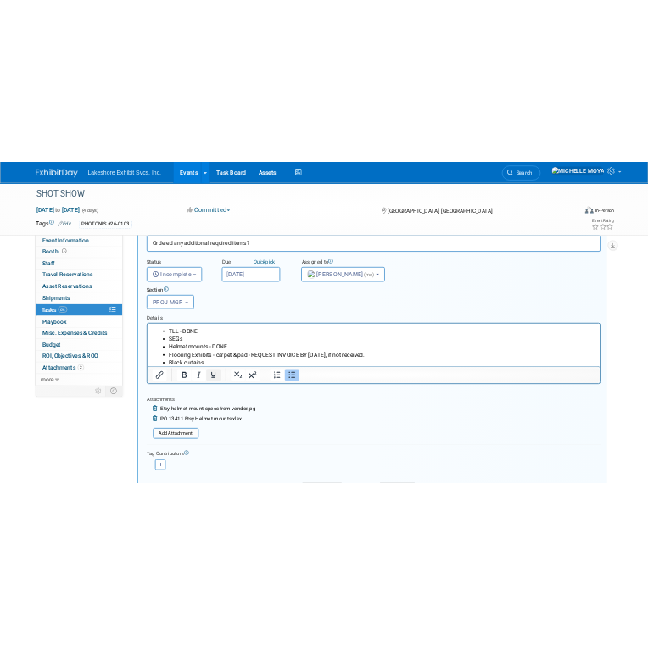
scroll to position [797, 0]
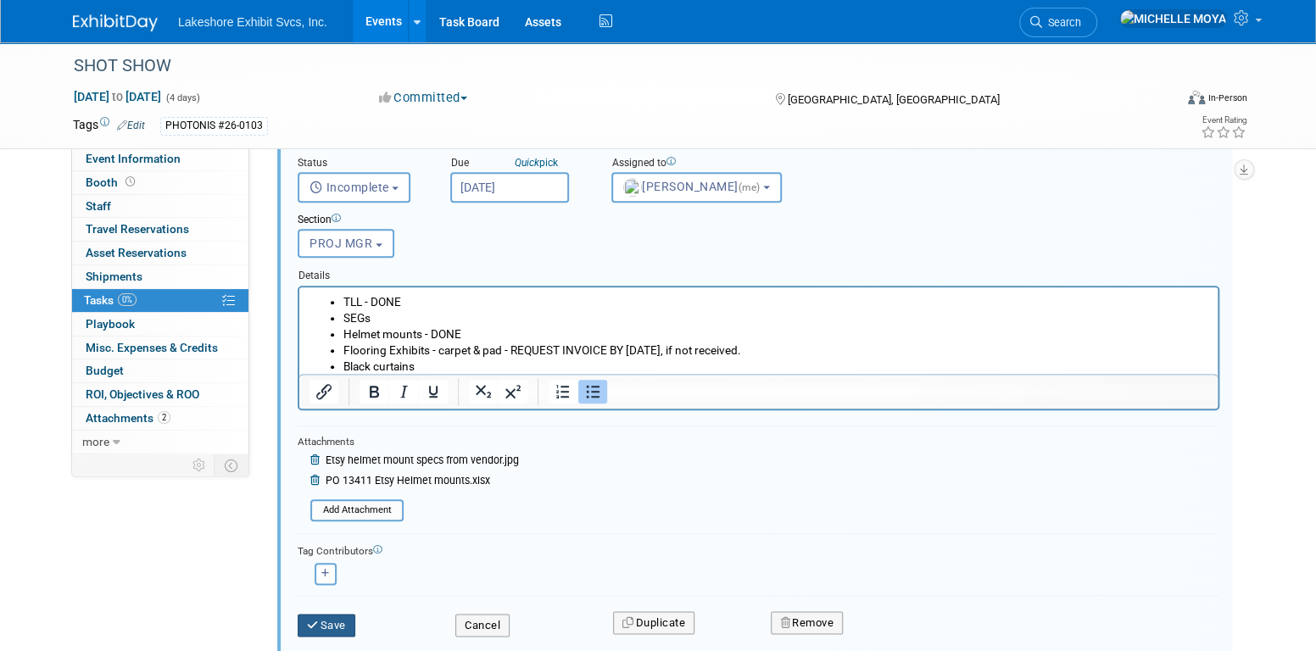
click at [333, 615] on button "Save" at bounding box center [327, 626] width 58 height 24
